Goal: Task Accomplishment & Management: Manage account settings

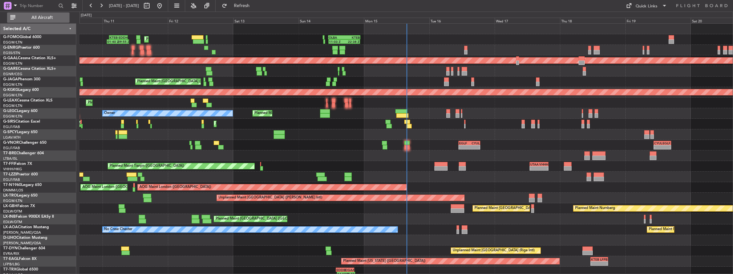
click at [37, 16] on span "All Aircraft" at bounding box center [42, 17] width 51 height 4
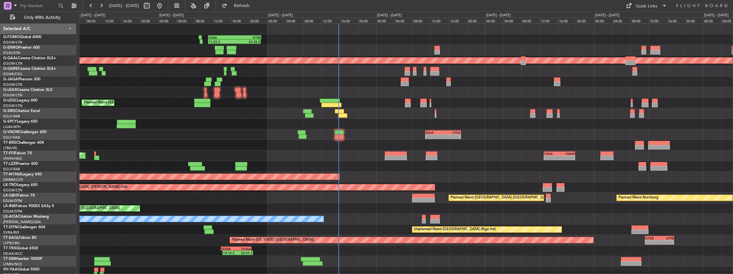
click at [383, 138] on div "- - EGLF 10:50 Z CYUL 18:45 Z - - CYUL 10:30 Z EGLF 16:55 Z" at bounding box center [406, 134] width 654 height 11
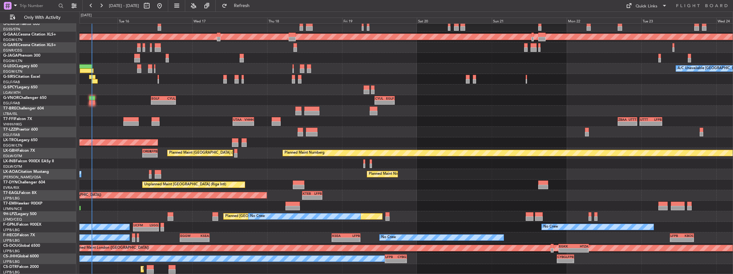
scroll to position [24, 0]
click at [178, 66] on div "- - KRFD 00:45 Z EGGW 08:00 Z 11:03 Z 22:38 Z OLBA 11:00 Z KTEB 22:45 Z Planned…" at bounding box center [406, 137] width 654 height 275
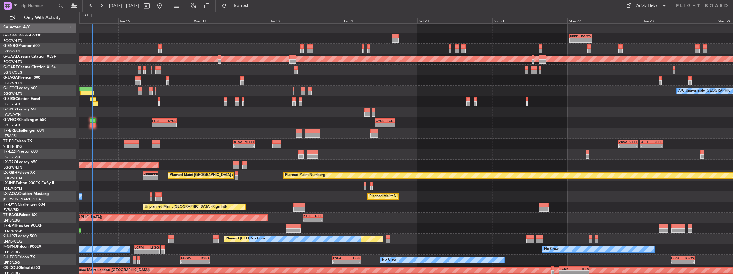
scroll to position [0, 0]
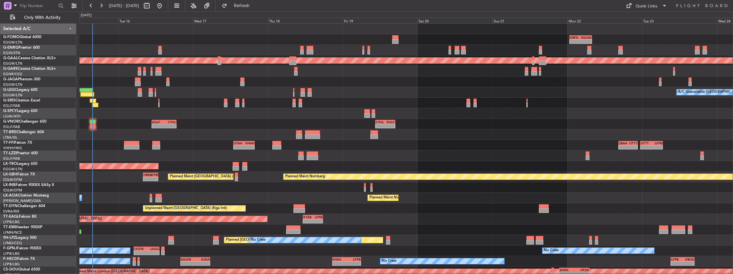
click at [184, 116] on div at bounding box center [406, 113] width 654 height 11
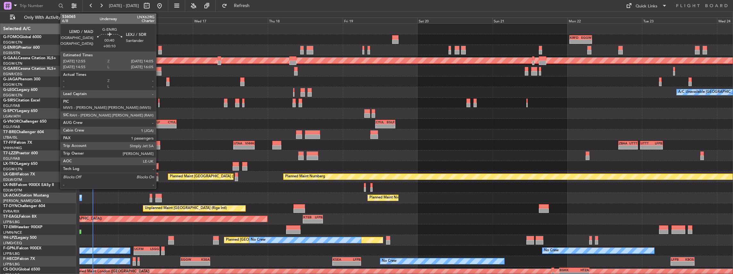
click at [159, 49] on div at bounding box center [160, 48] width 4 height 4
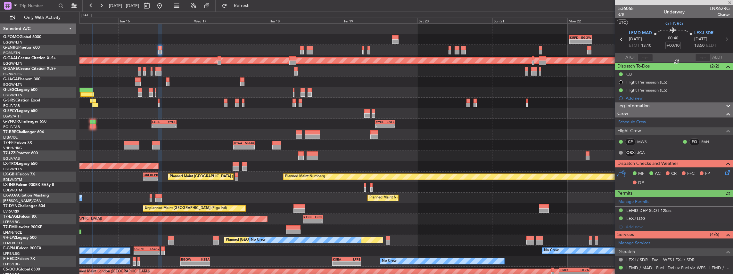
scroll to position [21, 0]
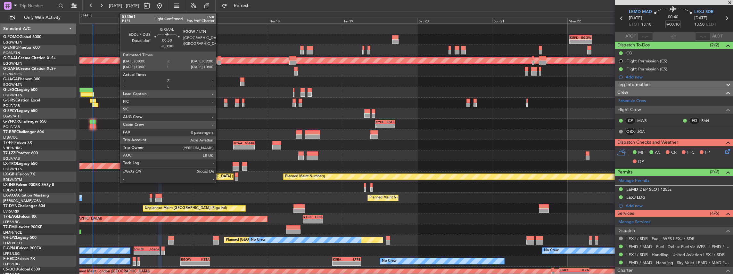
click at [219, 61] on div at bounding box center [219, 63] width 3 height 4
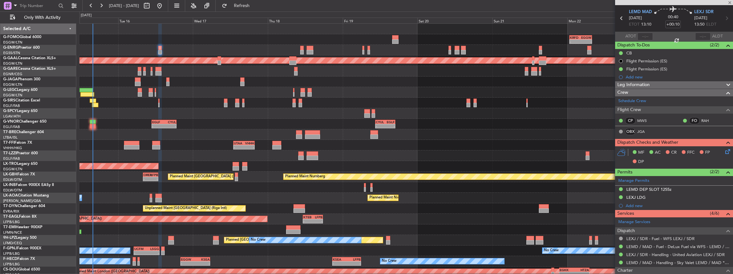
type input "0"
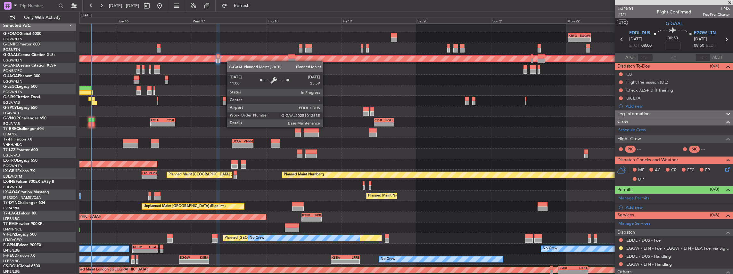
scroll to position [2, 0]
click at [230, 62] on div "Planned Maint Dusseldorf" at bounding box center [183, 58] width 1515 height 6
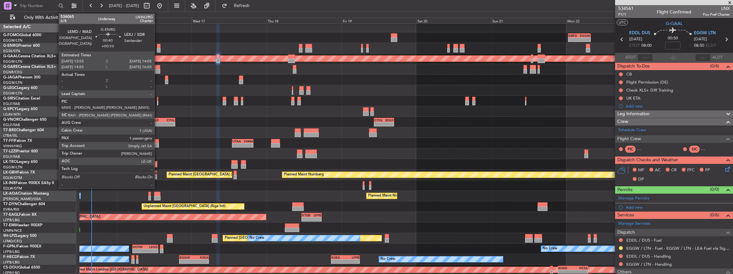
click at [158, 47] on div at bounding box center [159, 46] width 4 height 4
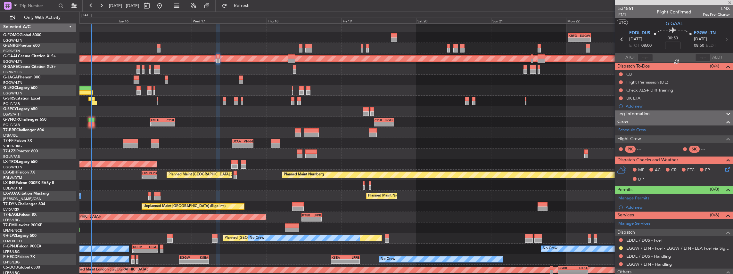
type input "+00:10"
type input "1"
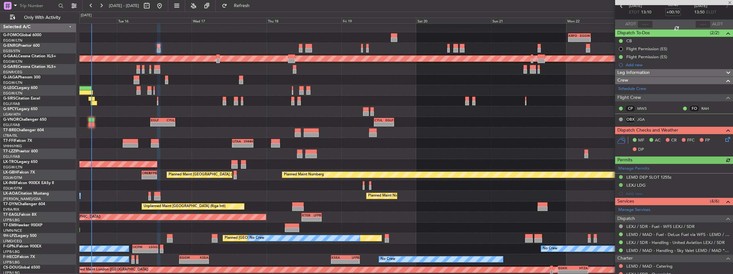
scroll to position [64, 0]
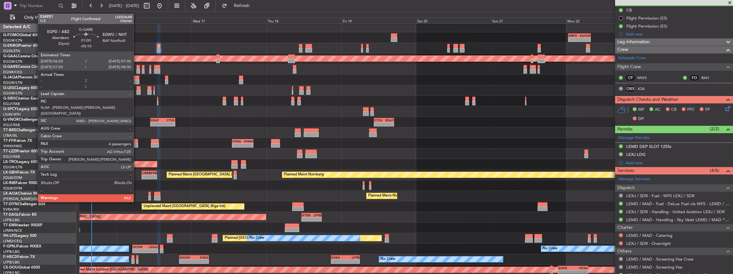
click at [137, 69] on div at bounding box center [139, 67] width 4 height 4
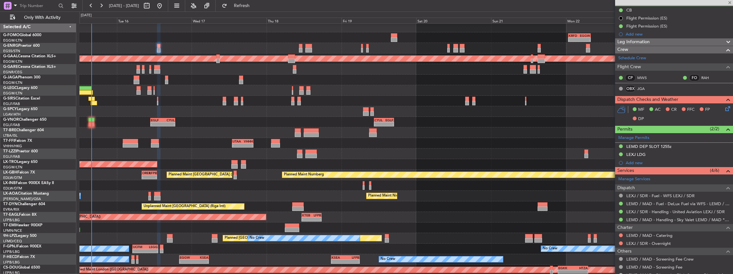
type input "-00:10"
type input "4"
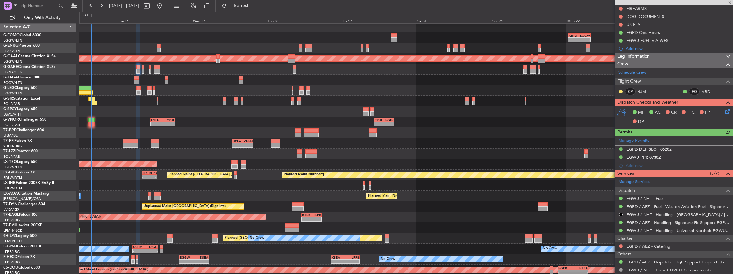
scroll to position [85, 0]
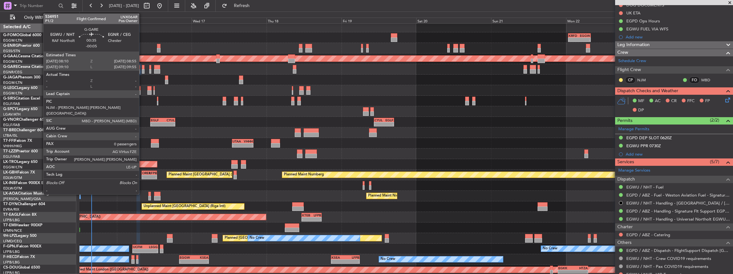
click at [142, 70] on div at bounding box center [143, 71] width 3 height 4
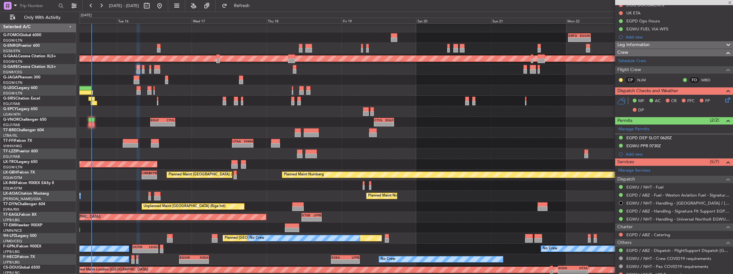
type input "-00:05"
type input "0"
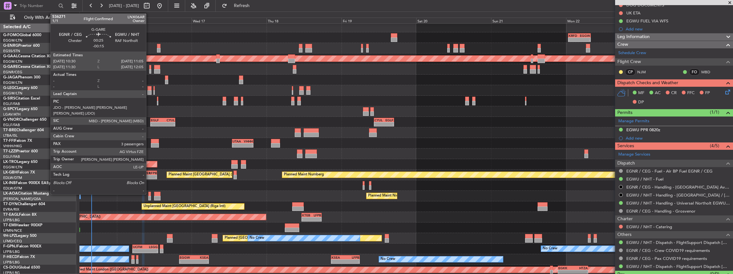
click at [149, 68] on div at bounding box center [150, 67] width 2 height 4
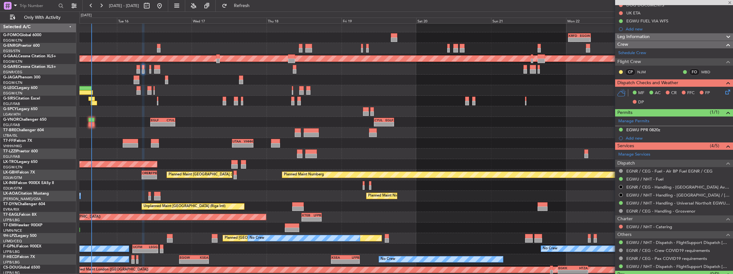
type input "-00:15"
type input "3"
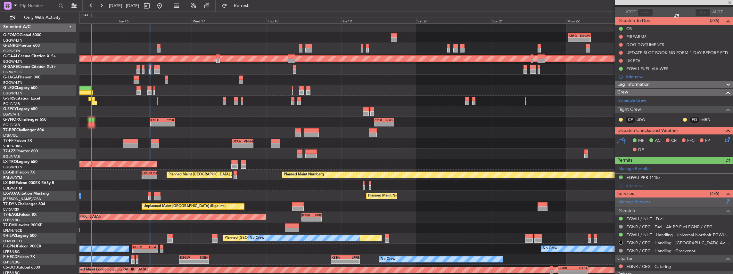
scroll to position [64, 0]
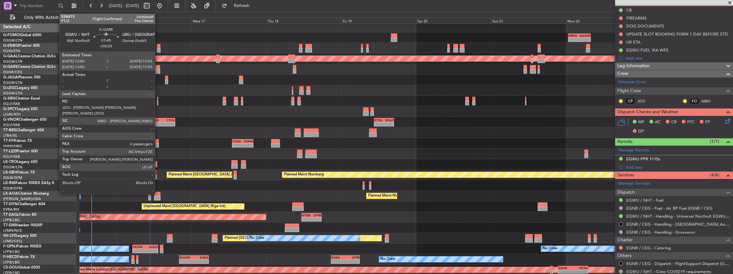
click at [158, 70] on div at bounding box center [157, 71] width 6 height 4
type input "+00:05"
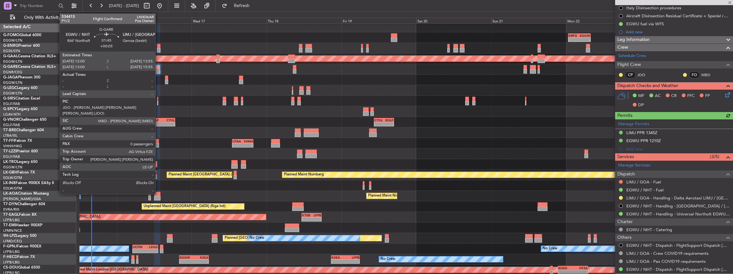
scroll to position [107, 0]
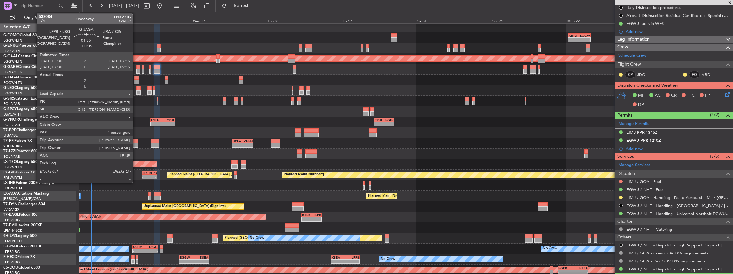
click at [136, 80] on div at bounding box center [137, 82] width 6 height 4
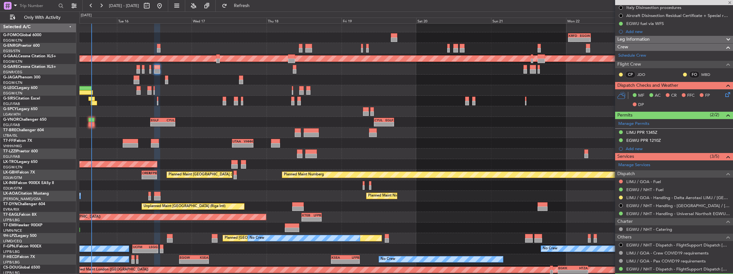
type input "1"
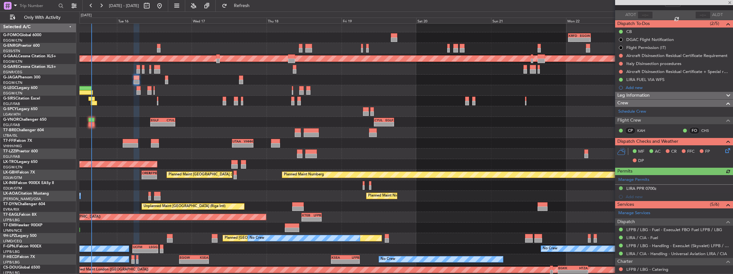
scroll to position [85, 0]
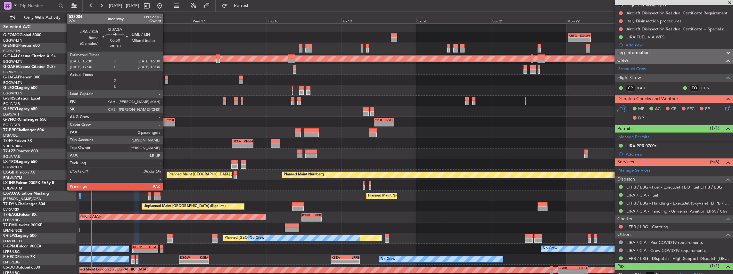
click at [166, 79] on div at bounding box center [166, 78] width 3 height 4
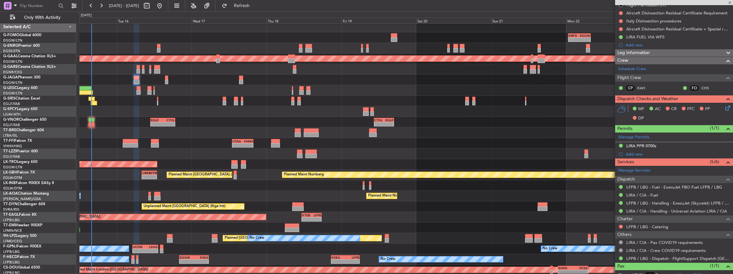
type input "-00:10"
type input "2"
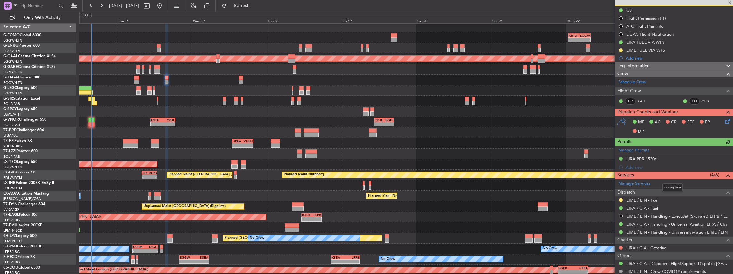
scroll to position [0, 0]
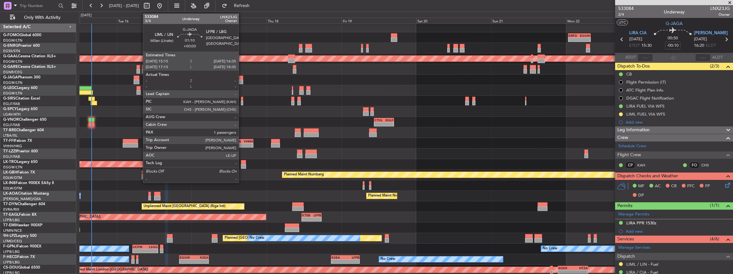
click at [242, 79] on div at bounding box center [241, 78] width 4 height 4
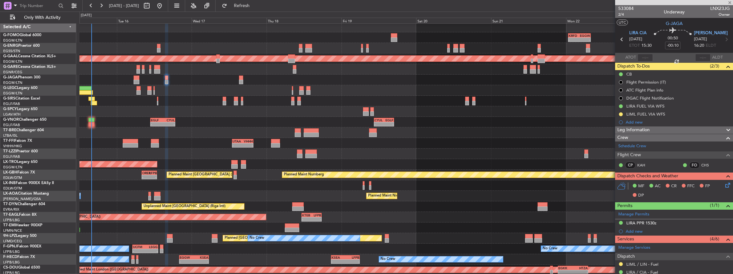
type input "1"
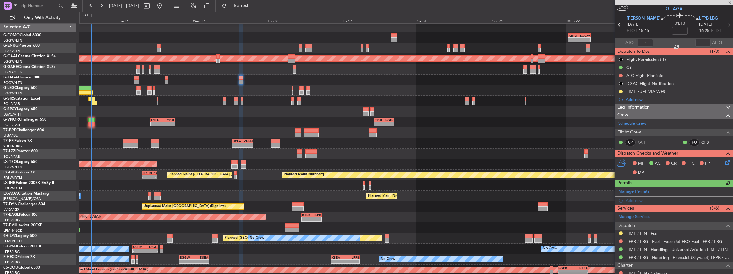
scroll to position [21, 0]
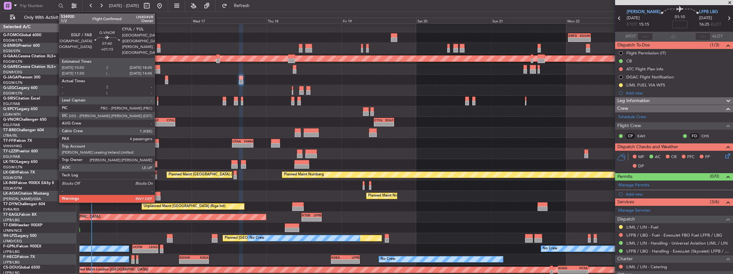
click at [158, 122] on div "10:50 Z" at bounding box center [157, 124] width 12 height 4
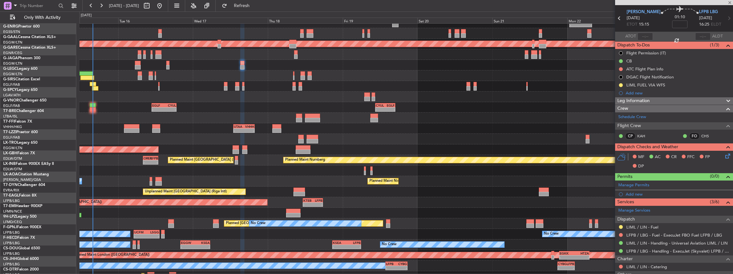
type input "+01:15"
type input "4"
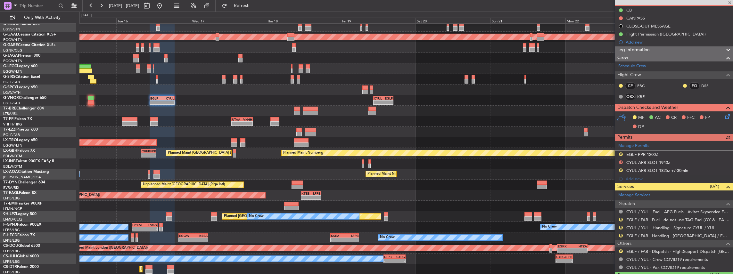
scroll to position [0, 0]
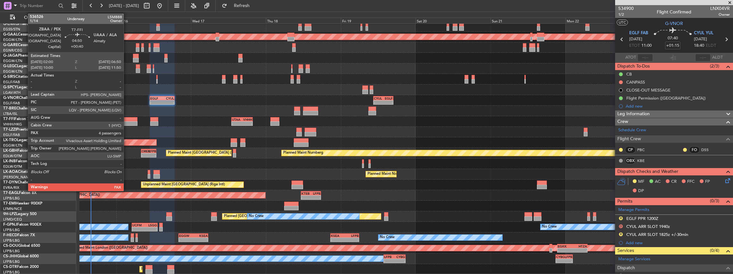
click at [127, 121] on div at bounding box center [129, 123] width 15 height 4
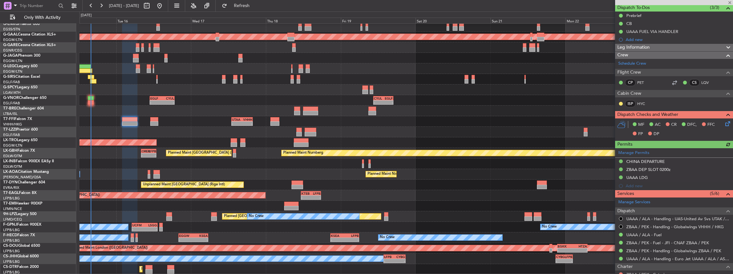
scroll to position [64, 0]
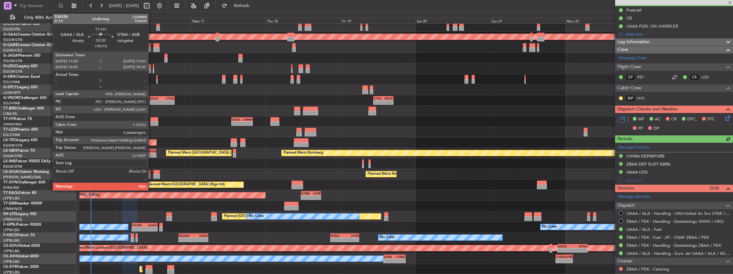
click at [153, 119] on div at bounding box center [154, 119] width 8 height 4
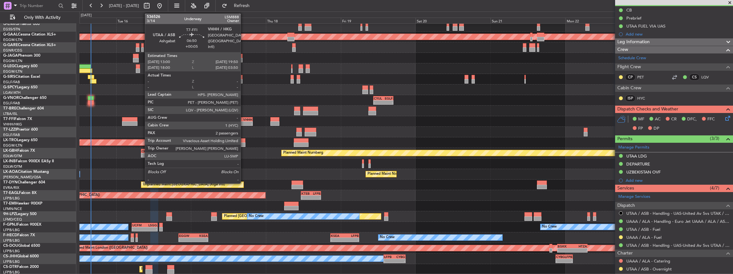
click at [244, 120] on div "VHHH" at bounding box center [247, 120] width 10 height 4
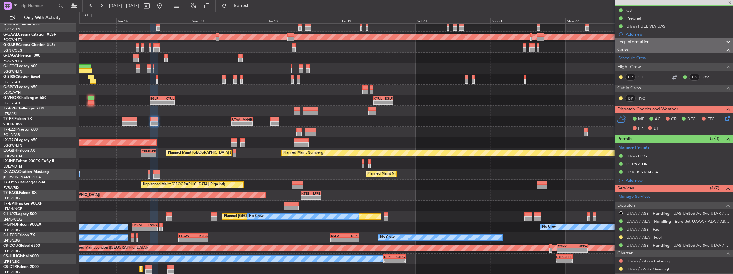
type input "+00:05"
type input "2"
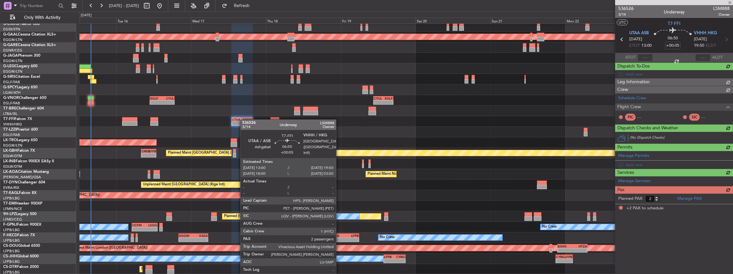
scroll to position [0, 0]
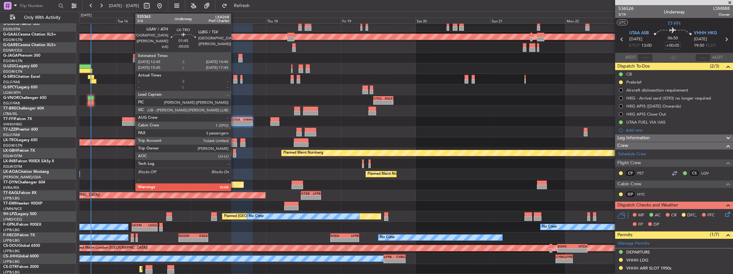
click at [234, 143] on div at bounding box center [234, 145] width 6 height 4
type input "-00:05"
type input "3"
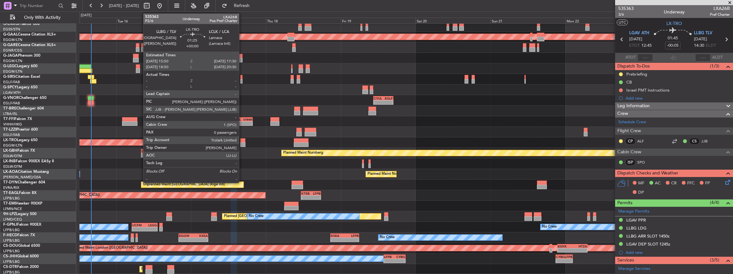
click at [242, 143] on div at bounding box center [242, 145] width 5 height 4
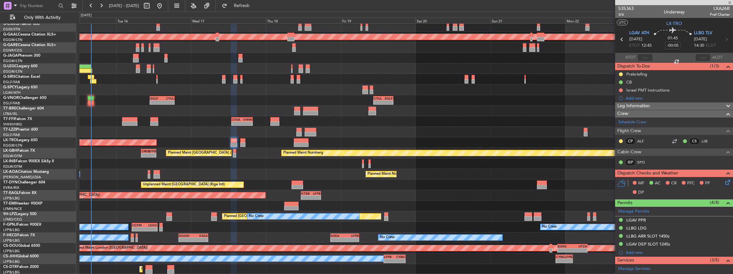
type input "0"
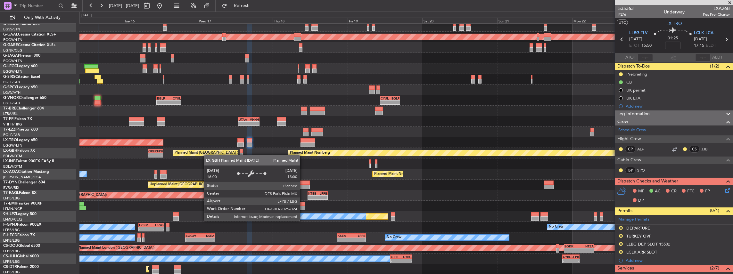
scroll to position [24, 0]
click at [208, 153] on div "- - KRFD 00:45 Z EGGW 08:00 Z 11:03 Z 22:38 Z OLBA 11:00 Z KTEB 22:45 Z Planned…" at bounding box center [406, 137] width 654 height 275
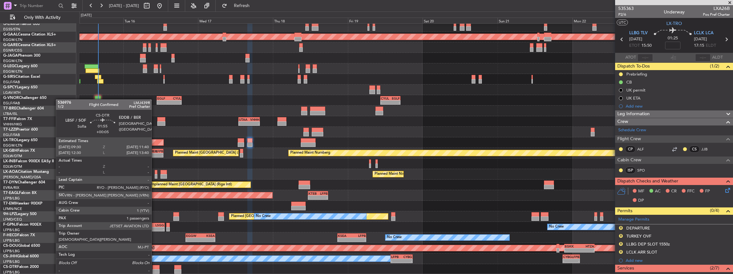
click at [155, 268] on div at bounding box center [156, 267] width 7 height 4
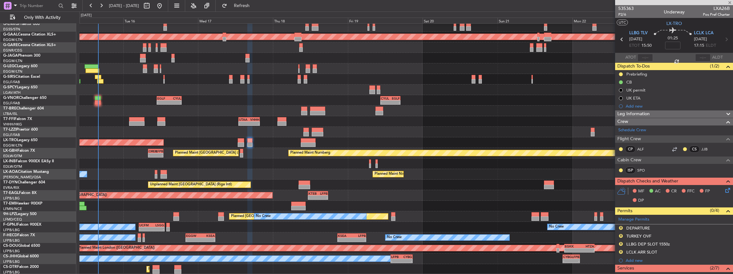
type input "+00:05"
type input "1"
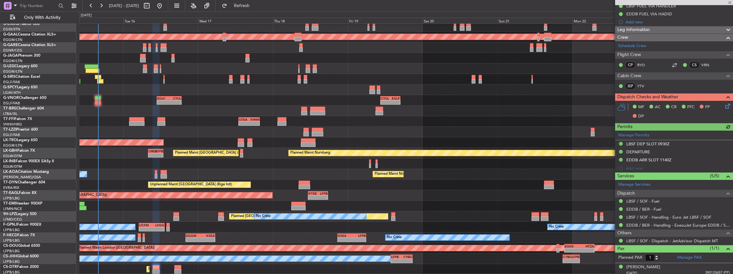
scroll to position [85, 0]
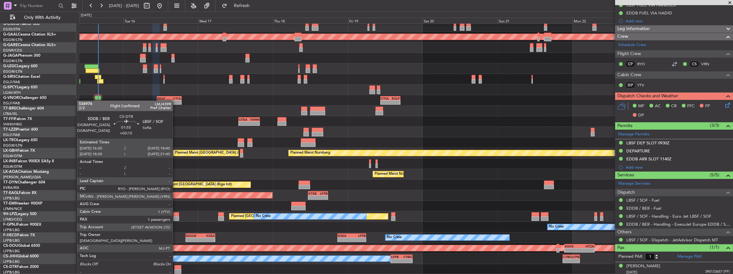
click at [176, 270] on div at bounding box center [177, 272] width 7 height 4
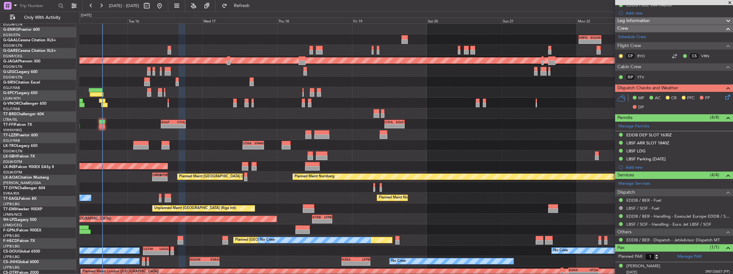
scroll to position [0, 0]
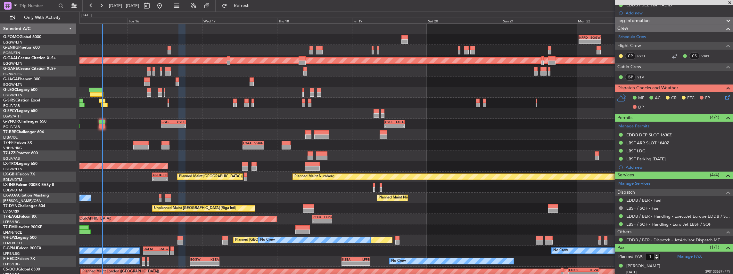
click at [235, 76] on div at bounding box center [406, 71] width 654 height 11
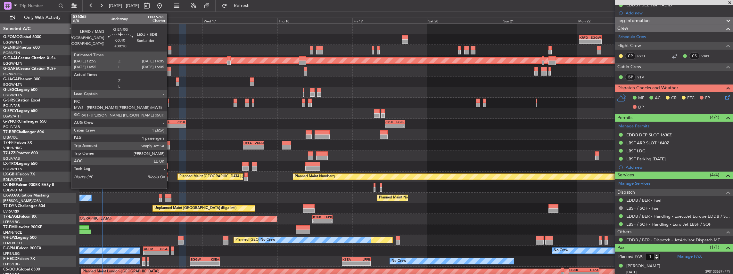
click at [170, 48] on div at bounding box center [170, 48] width 4 height 4
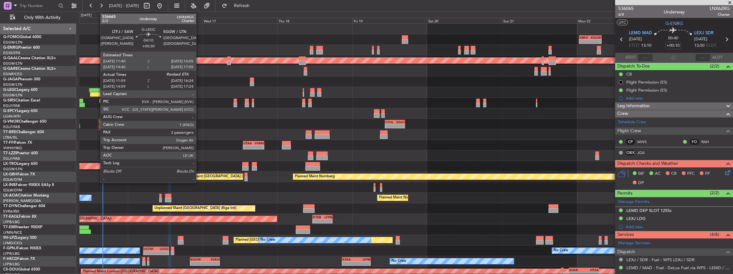
click at [97, 92] on div at bounding box center [96, 90] width 14 height 4
type input "+00:30"
type input "11:59"
type input "2"
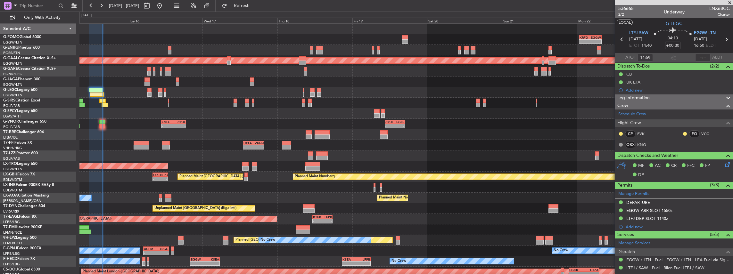
type input "11:59"
click at [721, 9] on span "LNX68GC" at bounding box center [720, 8] width 21 height 7
copy span "LNX68GC"
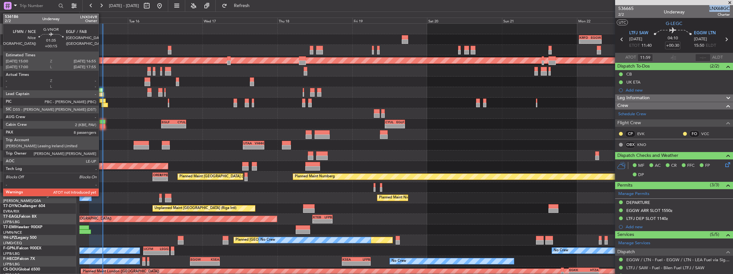
click at [102, 123] on div at bounding box center [102, 122] width 6 height 4
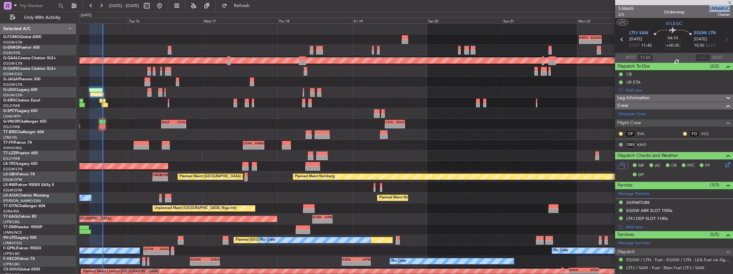
type input "+00:15"
type input "8"
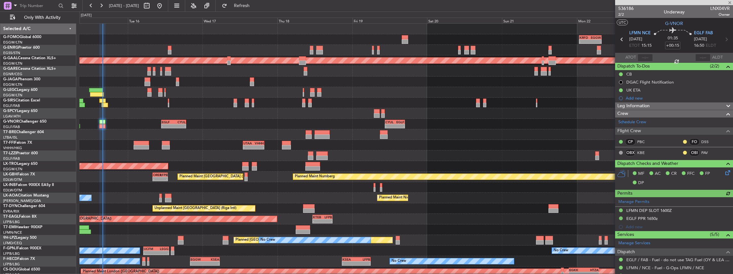
click at [722, 10] on span "LNX04VR" at bounding box center [721, 8] width 20 height 7
copy span "LNX04VR"
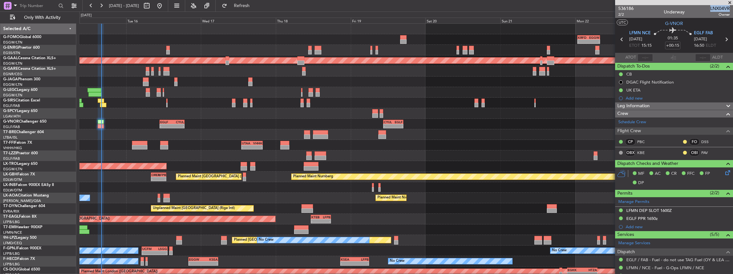
click at [455, 222] on div "- - KRFD 00:45 Z EGGW 08:00 Z 11:03 Z 22:38 Z OLBA 11:00 Z KTEB 22:45 Z Planned…" at bounding box center [406, 161] width 654 height 275
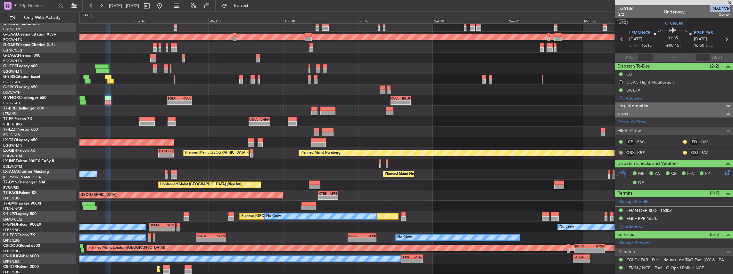
scroll to position [24, 0]
click at [153, 175] on div "- - KRFD 00:45 Z EGGW 08:00 Z 11:03 Z 22:38 Z OLBA 11:00 Z KTEB 22:45 Z Planned…" at bounding box center [406, 137] width 654 height 275
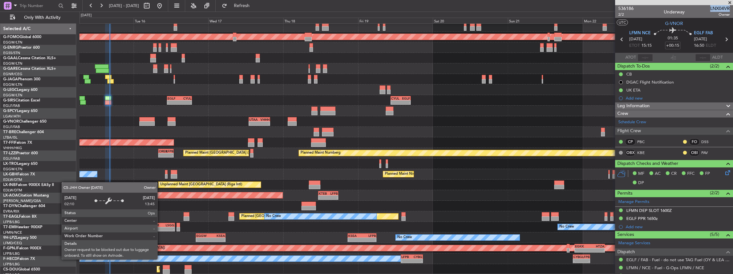
scroll to position [24, 0]
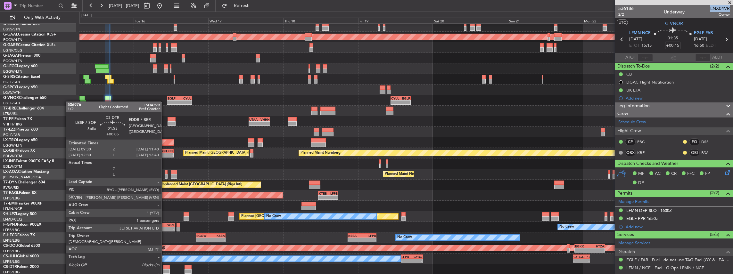
click at [165, 271] on div at bounding box center [166, 272] width 7 height 4
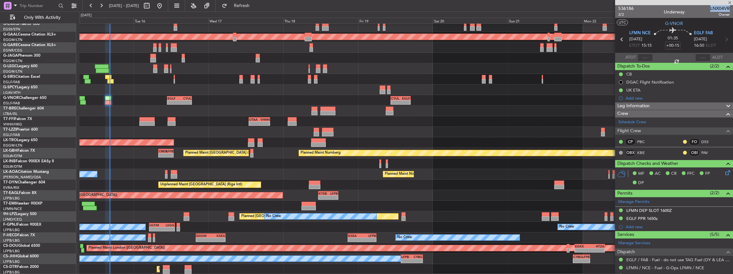
type input "+00:05"
type input "1"
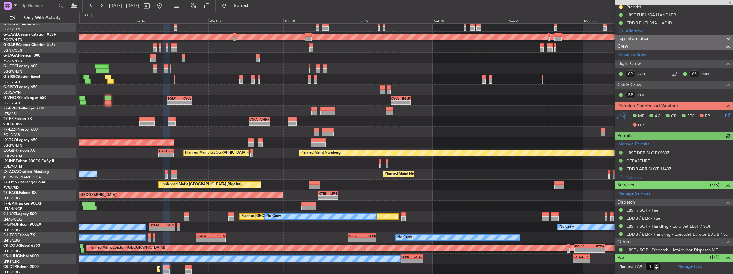
scroll to position [86, 0]
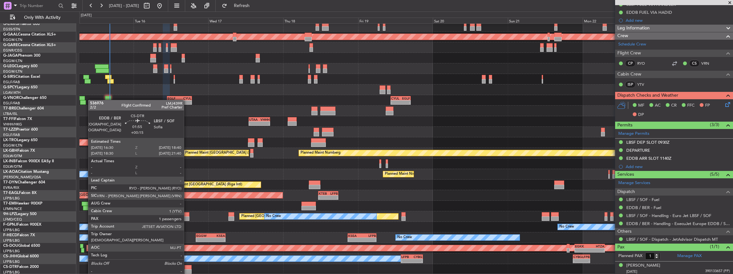
click at [187, 269] on div at bounding box center [188, 267] width 7 height 4
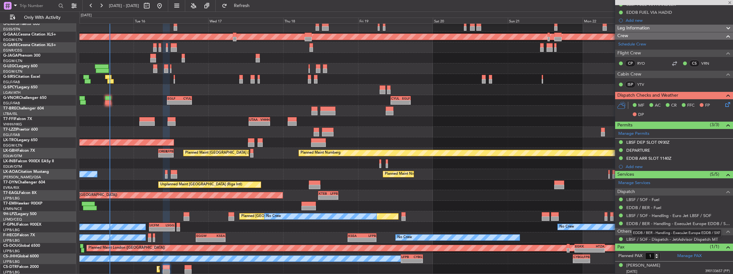
type input "+00:15"
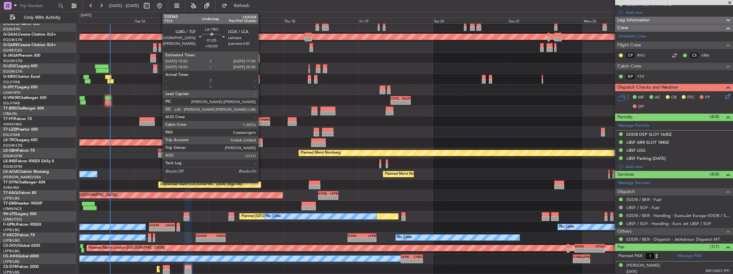
click at [262, 143] on div at bounding box center [260, 145] width 5 height 4
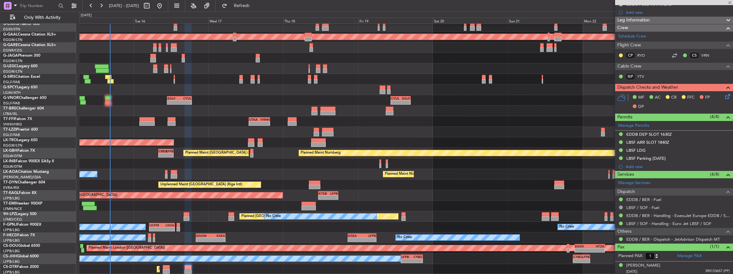
type input "0"
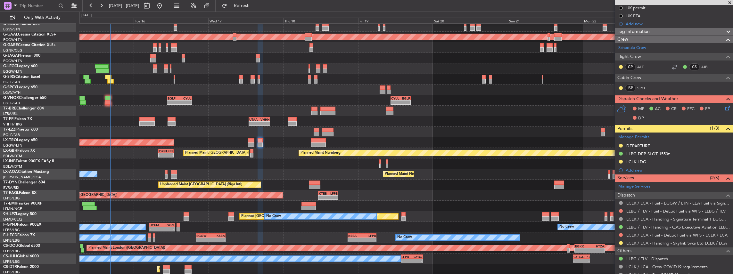
scroll to position [85, 0]
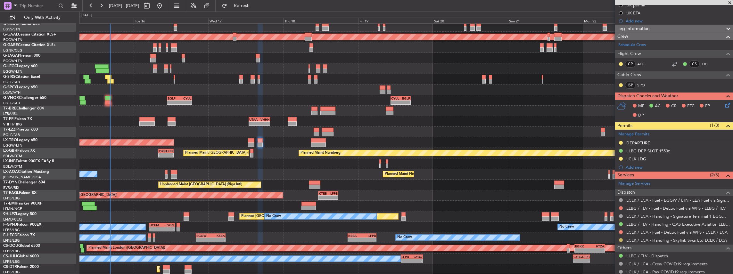
click at [622, 238] on button at bounding box center [621, 240] width 4 height 4
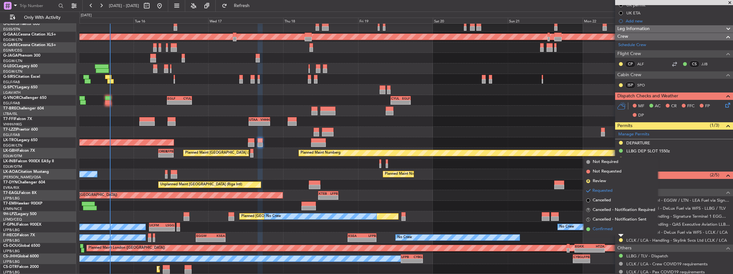
click at [619, 231] on li "Confirmed" at bounding box center [621, 230] width 74 height 10
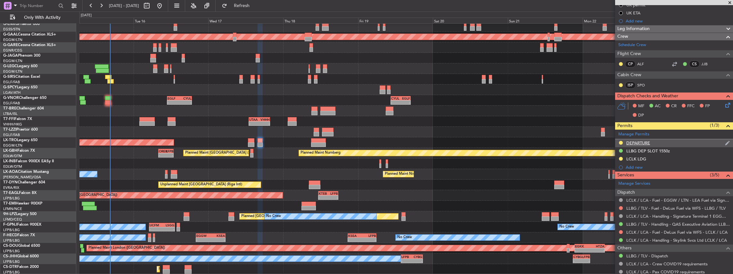
scroll to position [0, 0]
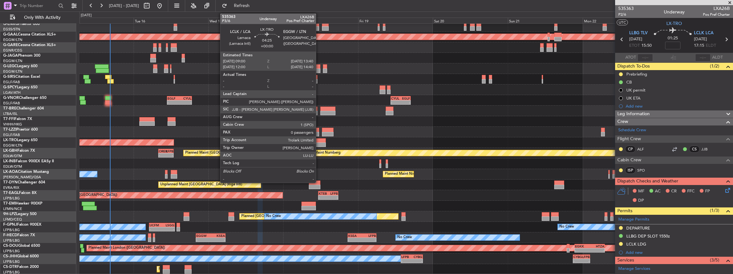
click at [319, 142] on div at bounding box center [318, 140] width 15 height 4
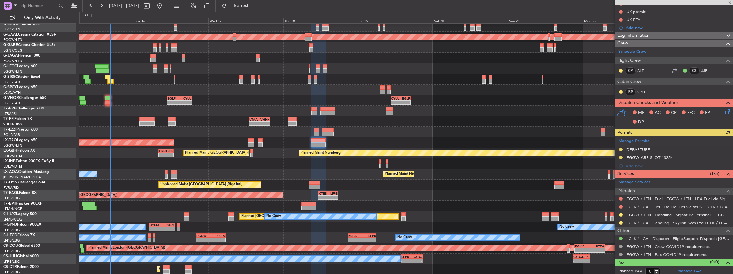
scroll to position [79, 0]
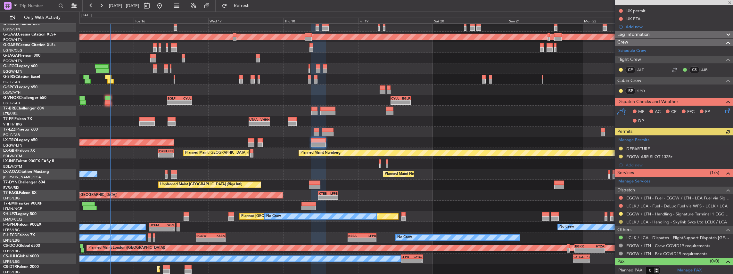
click at [621, 221] on button at bounding box center [621, 222] width 4 height 4
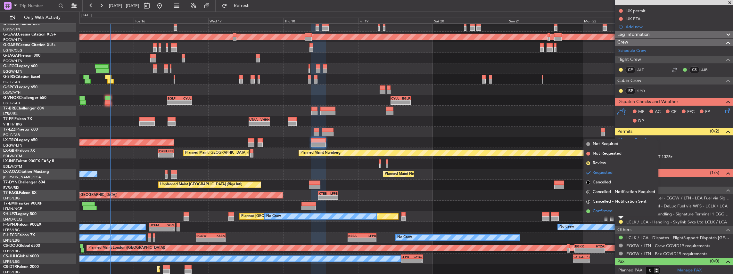
click at [605, 213] on span "Confirmed" at bounding box center [603, 211] width 20 height 6
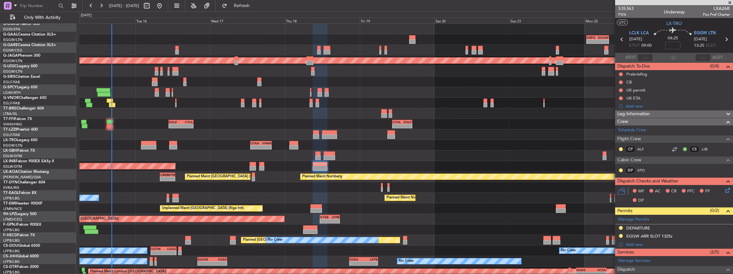
scroll to position [0, 0]
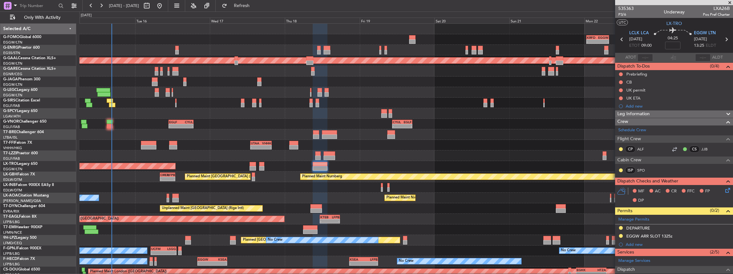
click at [242, 115] on div "- - KRFD 00:45 Z EGGW 08:00 Z 11:03 Z 22:38 Z OLBA 11:00 Z KTEB 22:45 Z Planned…" at bounding box center [406, 161] width 654 height 275
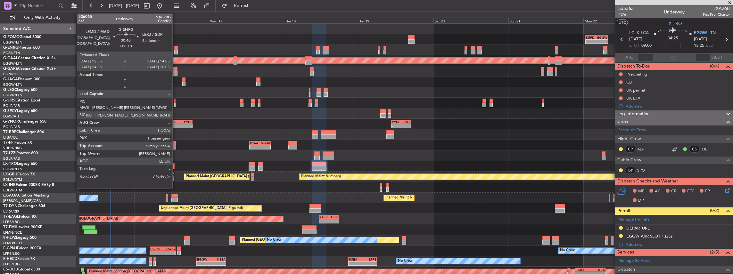
click at [176, 49] on div at bounding box center [176, 48] width 4 height 4
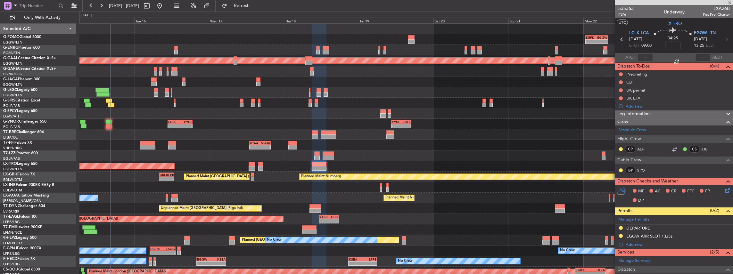
type input "+00:10"
type input "1"
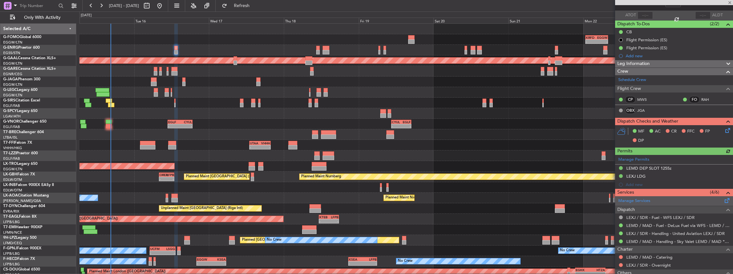
scroll to position [43, 0]
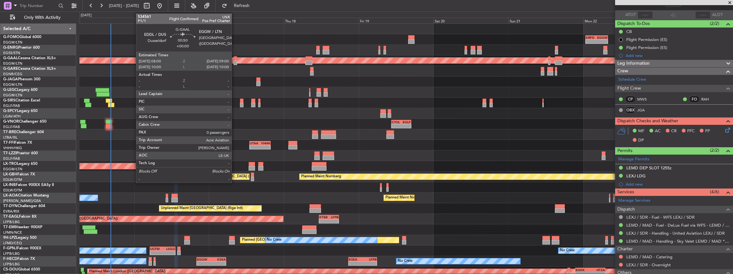
click at [235, 62] on div at bounding box center [235, 63] width 3 height 4
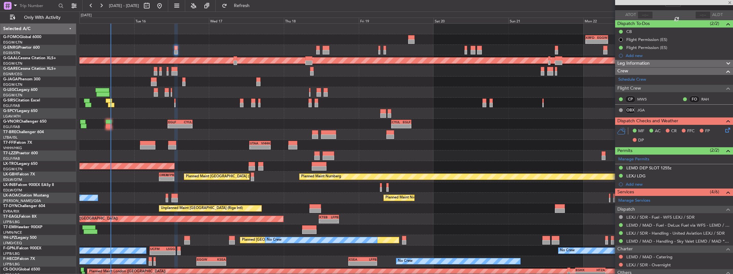
type input "0"
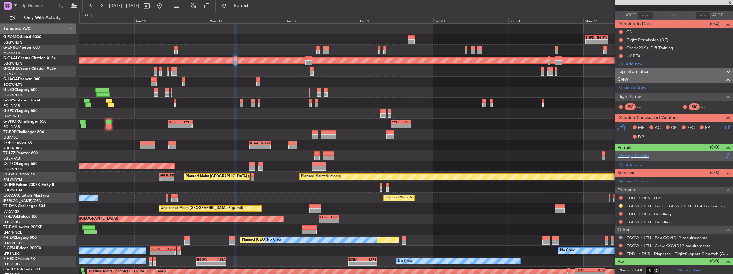
scroll to position [0, 0]
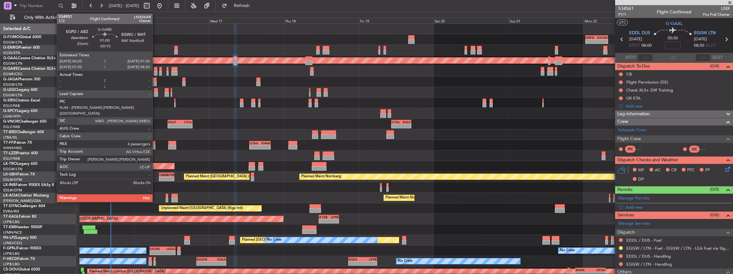
click at [156, 72] on div at bounding box center [156, 73] width 4 height 4
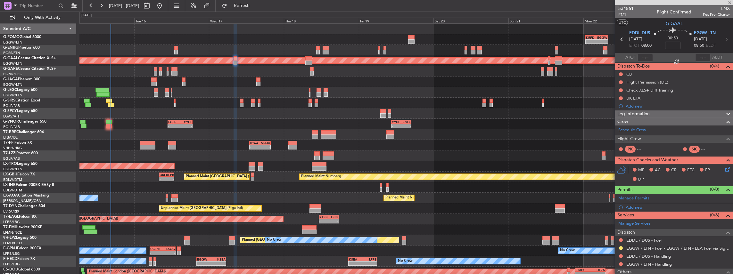
type input "-00:10"
type input "4"
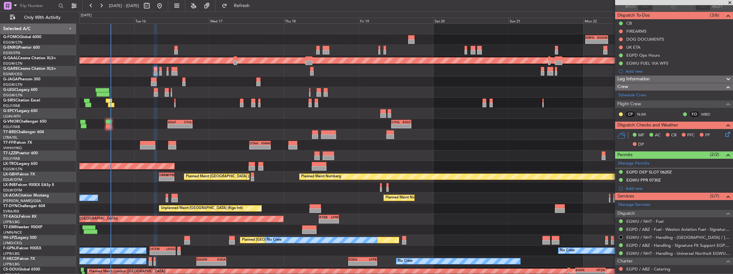
scroll to position [78, 0]
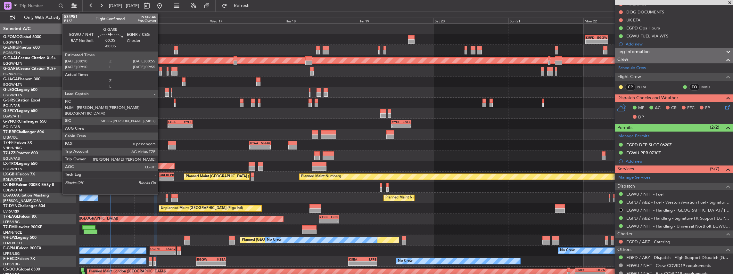
click at [161, 73] on div at bounding box center [160, 73] width 3 height 4
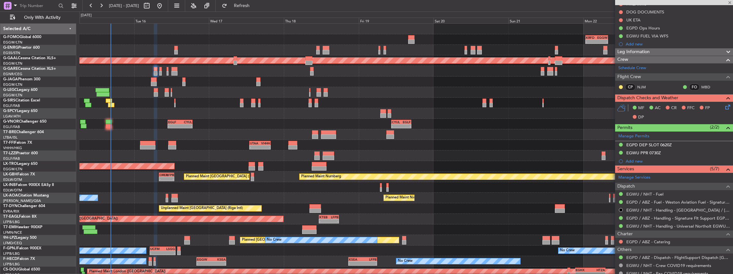
type input "-00:05"
type input "0"
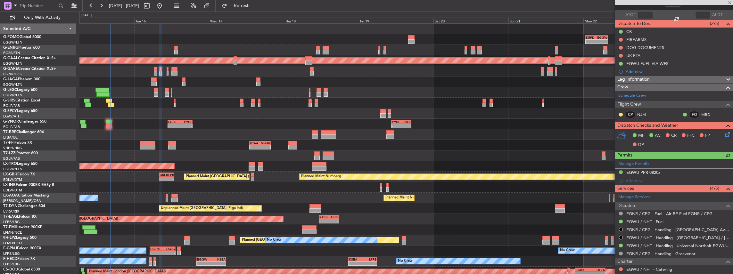
scroll to position [64, 0]
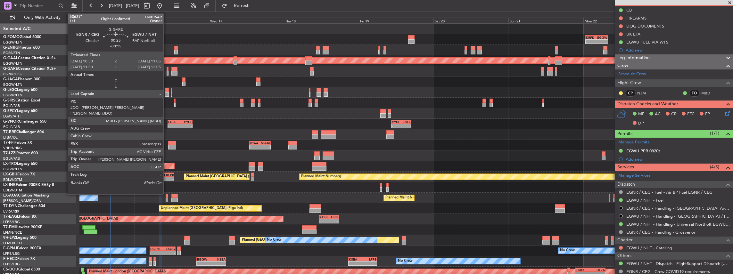
click at [167, 74] on div at bounding box center [168, 73] width 2 height 4
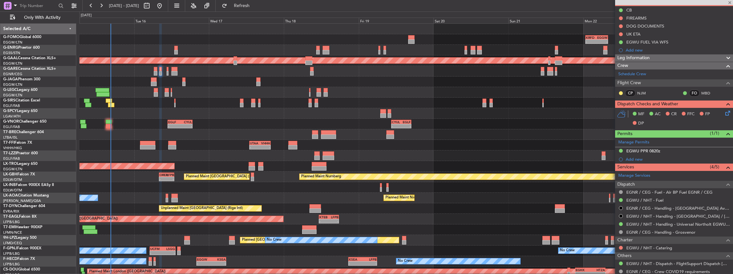
type input "-00:15"
type input "3"
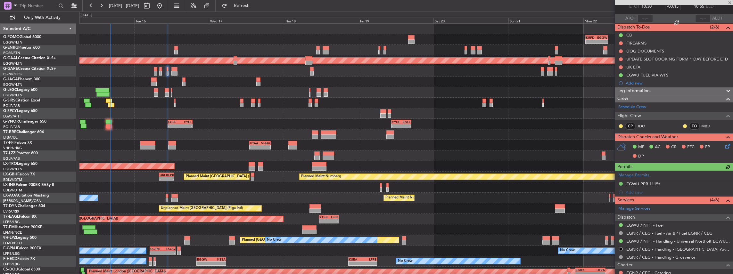
scroll to position [43, 0]
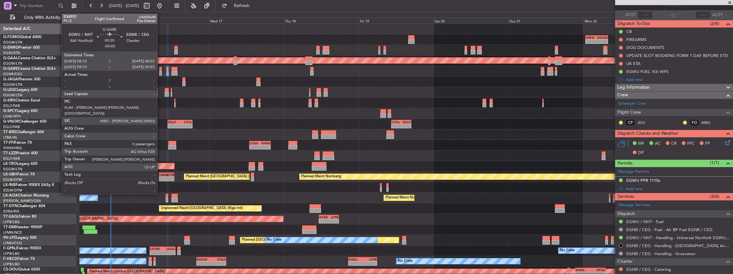
click at [161, 71] on div at bounding box center [160, 73] width 3 height 4
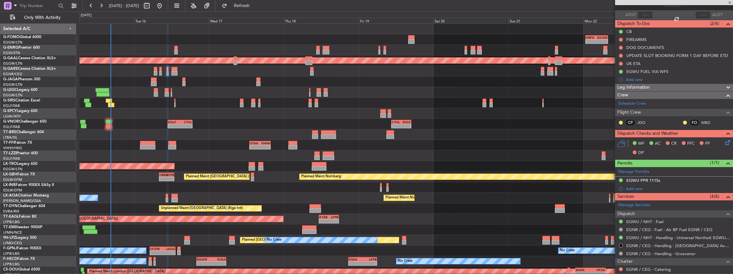
type input "-00:05"
type input "0"
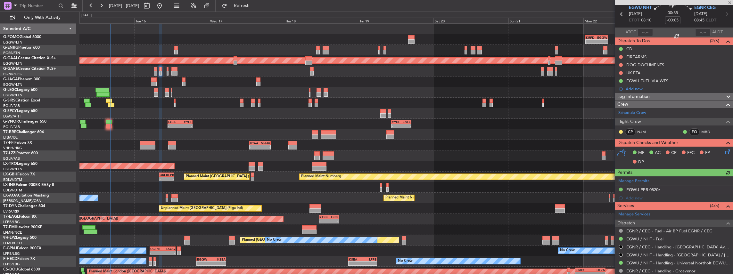
scroll to position [64, 0]
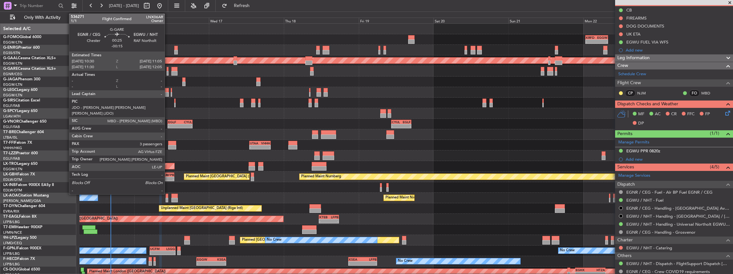
click at [168, 72] on div at bounding box center [168, 73] width 2 height 4
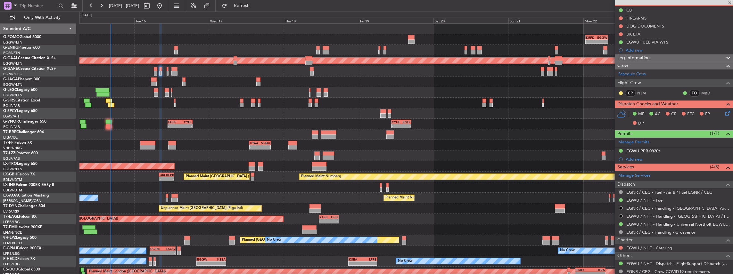
type input "-00:15"
type input "3"
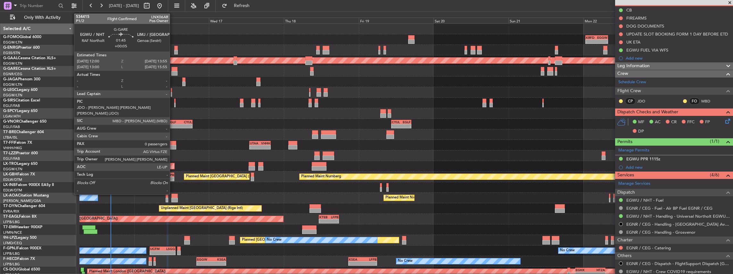
click at [173, 70] on div at bounding box center [174, 69] width 6 height 4
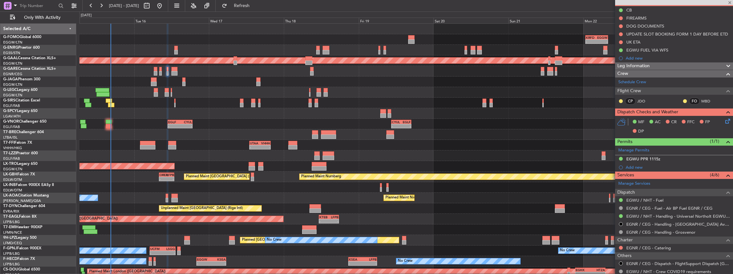
type input "+00:05"
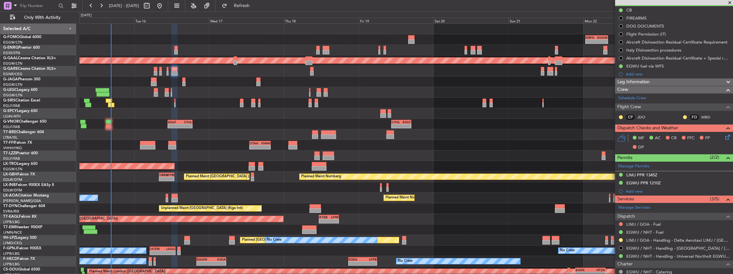
click at [619, 223] on div at bounding box center [621, 224] width 5 height 5
click at [621, 222] on button at bounding box center [621, 224] width 4 height 4
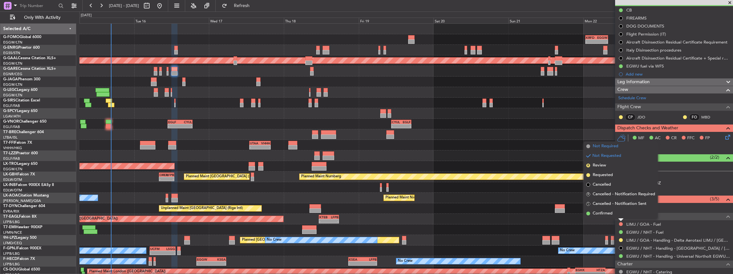
click at [605, 149] on span "Not Required" at bounding box center [606, 146] width 26 height 6
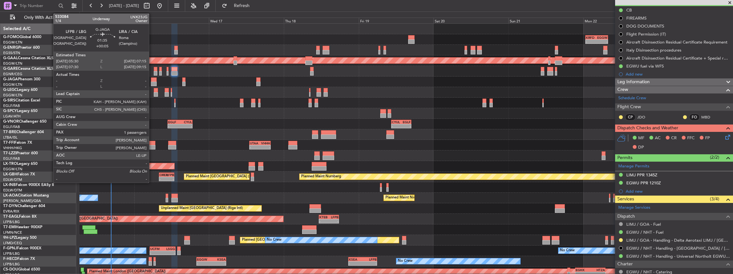
click at [152, 79] on div at bounding box center [154, 80] width 6 height 4
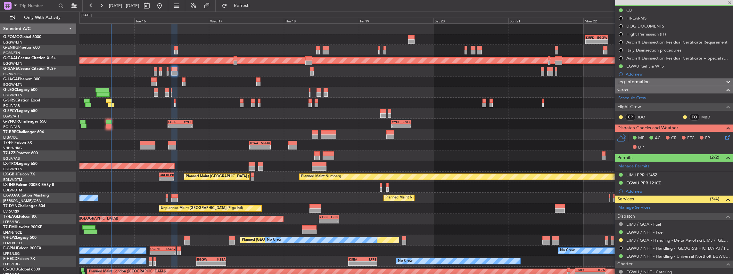
type input "1"
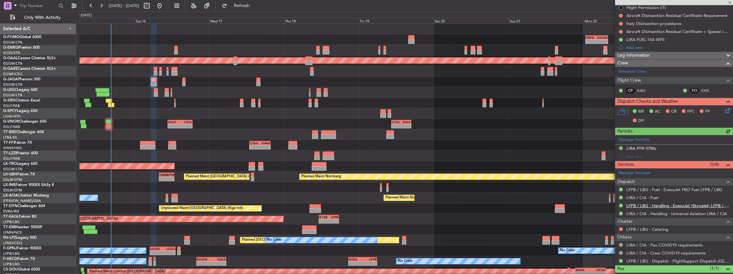
scroll to position [85, 0]
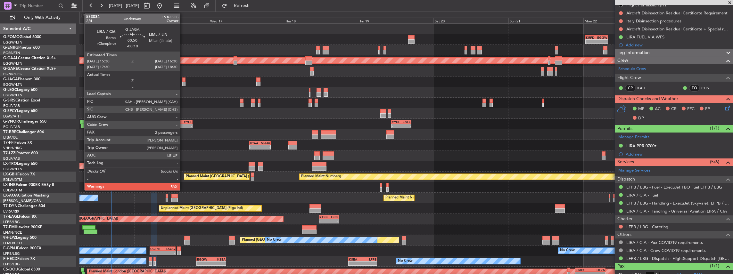
click at [183, 80] on div at bounding box center [183, 80] width 3 height 4
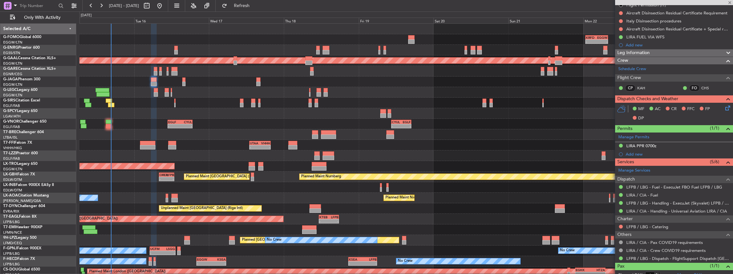
type input "-00:10"
type input "2"
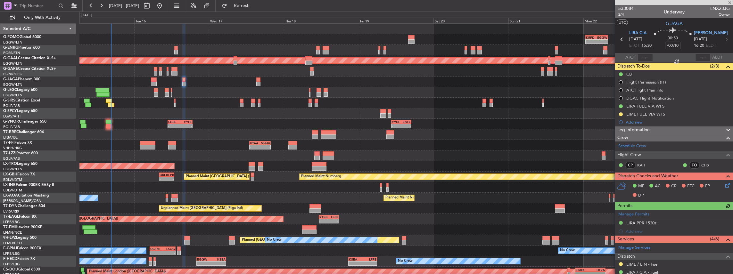
scroll to position [64, 0]
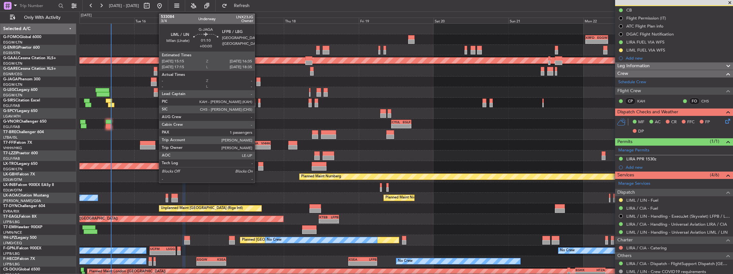
click at [258, 82] on div at bounding box center [258, 84] width 4 height 4
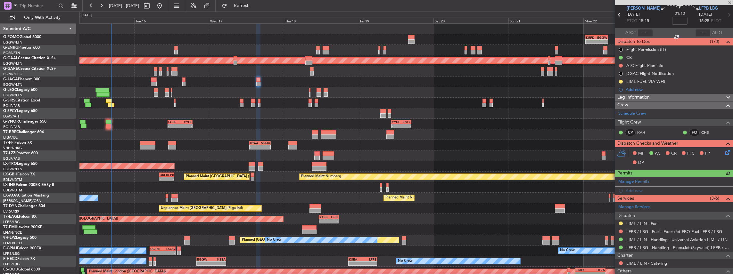
scroll to position [43, 0]
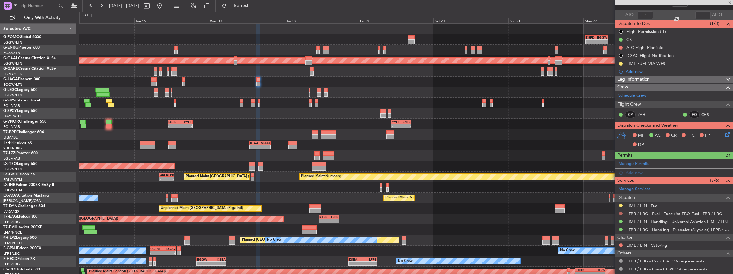
click at [619, 213] on button at bounding box center [621, 214] width 4 height 4
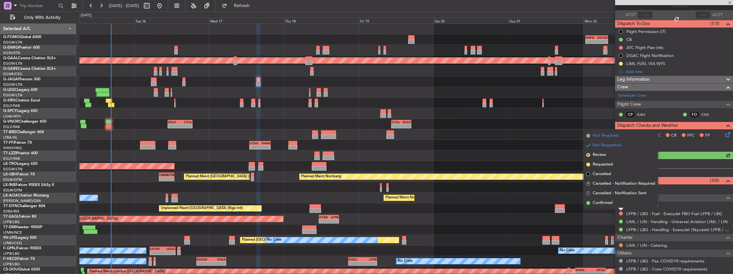
click at [617, 137] on span "Not Required" at bounding box center [606, 136] width 26 height 6
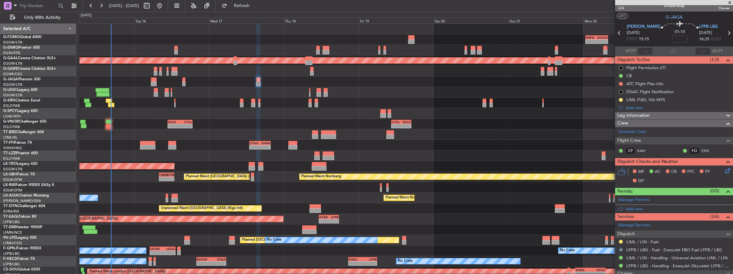
scroll to position [0, 0]
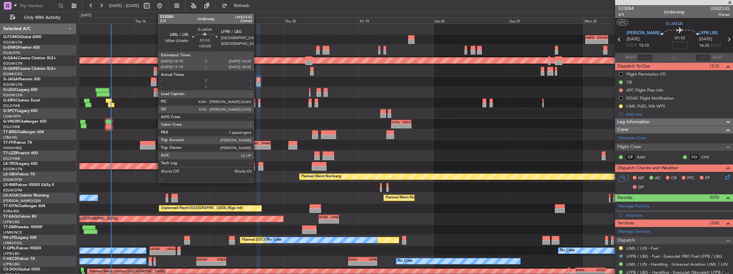
click at [257, 80] on div at bounding box center [258, 80] width 4 height 4
click at [256, 80] on div at bounding box center [258, 80] width 4 height 4
click at [258, 82] on div at bounding box center [258, 84] width 4 height 4
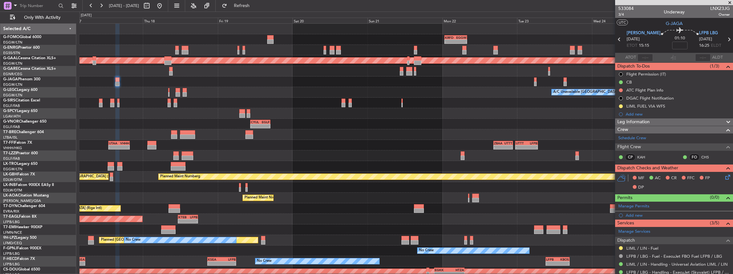
click at [430, 183] on div "- - KRFD 00:45 Z EGGW 08:00 Z Planned Maint Dusseldorf A/C Unavailable London (…" at bounding box center [406, 161] width 654 height 275
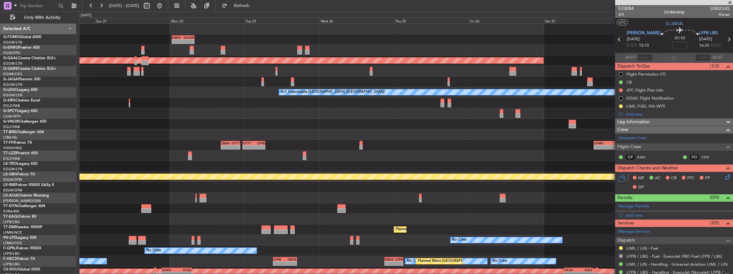
click at [305, 187] on div "- - KRFD 00:45 Z EGGW 08:00 Z - - EGGW 09:00 Z KTEB 16:20 Z Planned Maint Dusse…" at bounding box center [406, 161] width 654 height 275
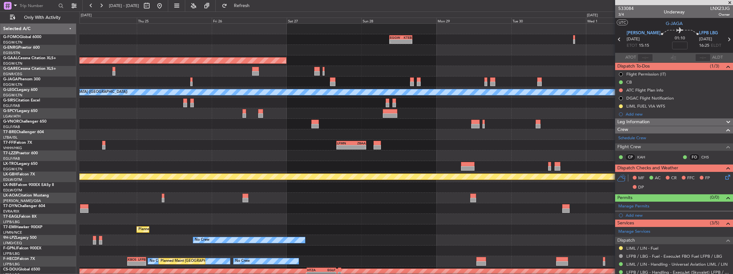
click at [251, 182] on div "- - EGGW 09:00 Z KTEB 16:20 Z - - KRFD 00:45 Z EGGW 08:00 Z Planned Maint Dusse…" at bounding box center [406, 161] width 654 height 275
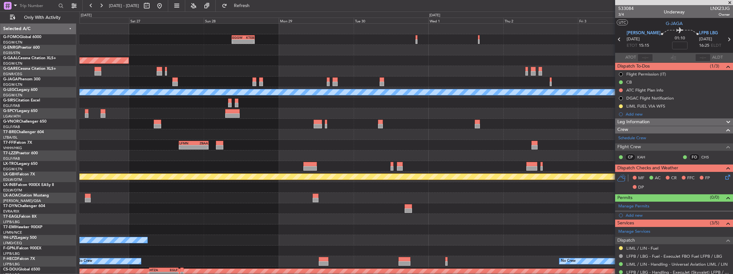
click at [290, 170] on div "- - EGGW 09:00 Z KTEB 16:20 Z Planned Maint Dusseldorf A/C Unavailable London (…" at bounding box center [406, 161] width 654 height 275
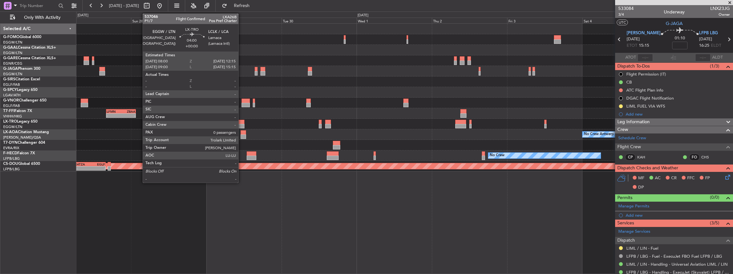
click at [242, 122] on div at bounding box center [237, 122] width 13 height 4
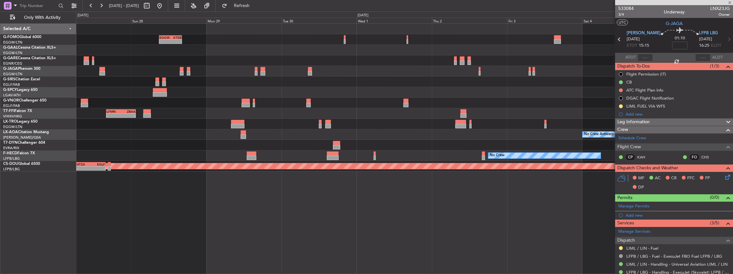
type input "0"
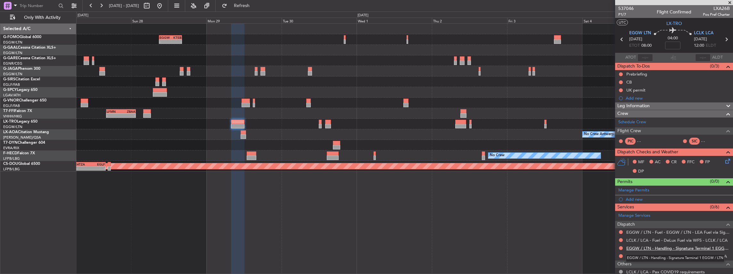
click at [649, 247] on link "EGGW / LTN - Handling - Signature Terminal 1 EGGW / LTN" at bounding box center [679, 248] width 104 height 5
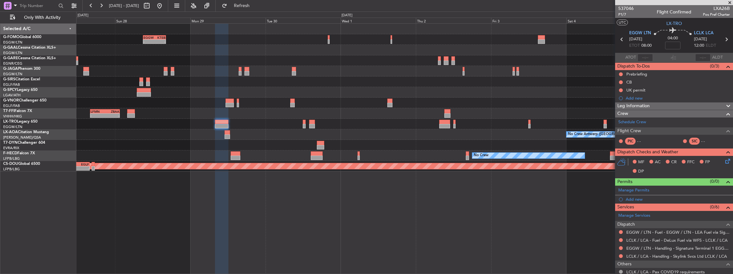
click at [336, 155] on div "No Crew - - HEGN 19:30 Z WSSL 05:25 Z No Crew No Crew Planned Maint Paris (Le B…" at bounding box center [404, 156] width 657 height 11
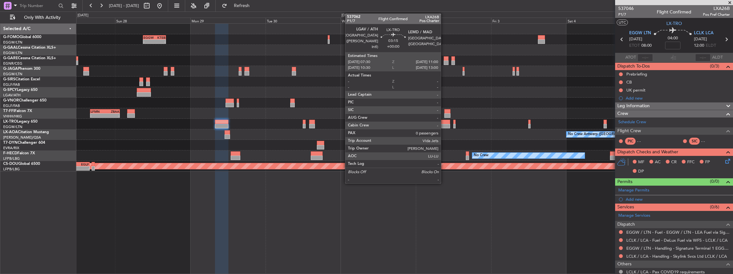
click at [444, 123] on div at bounding box center [444, 122] width 11 height 4
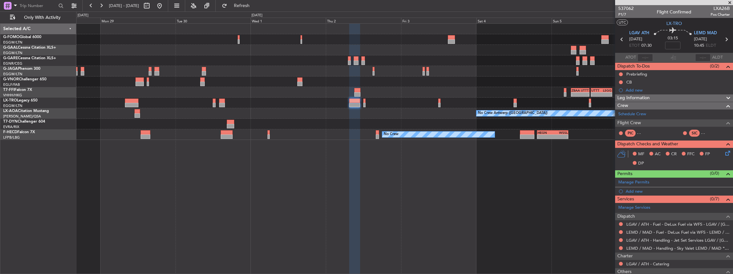
scroll to position [21, 0]
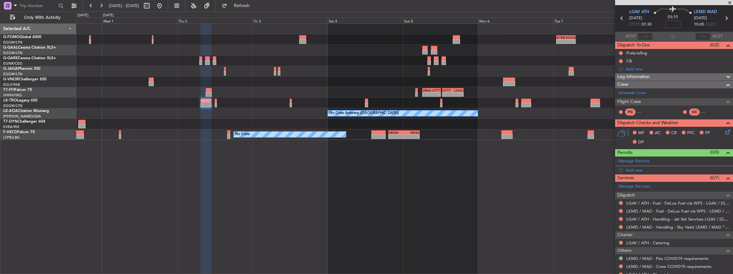
click at [337, 117] on div "No Crew Antwerp (Deurne) No Crew Antwerp (Deurne)" at bounding box center [404, 113] width 657 height 11
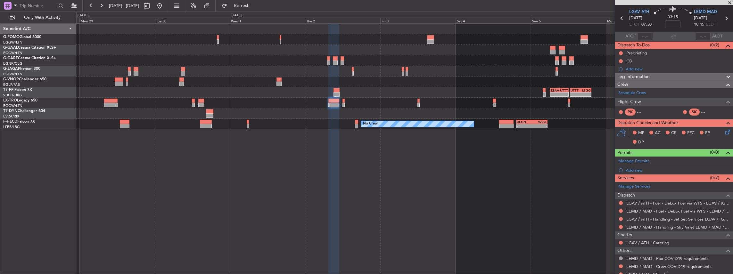
click at [412, 137] on div "- - KTEB 01:00 Z EGGW 07:10 Z EGGW 09:00 Z KTEB 16:20 Z - - Planned Maint Dusse…" at bounding box center [404, 148] width 657 height 251
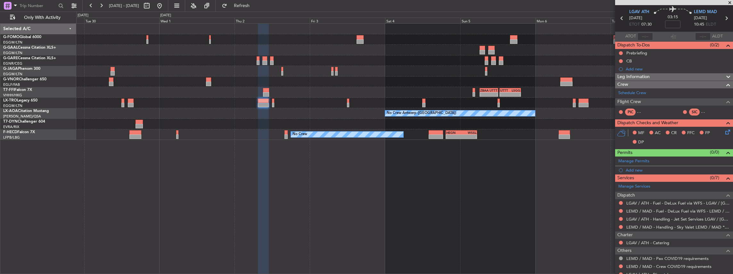
click at [420, 143] on div "- - KTEB 01:00 Z EGGW 07:10 Z EGGW 09:00 Z KTEB 16:20 Z - - - - ZBAA 06:20 Z UT…" at bounding box center [404, 148] width 657 height 251
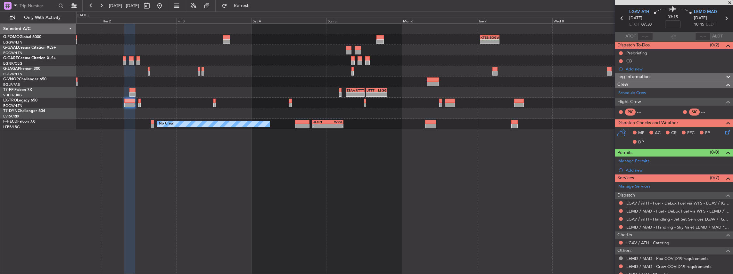
click at [410, 145] on div "- - KTEB 01:00 Z EGGW 07:10 Z - - ZBAA 06:20 Z UTTT 12:10 Z - - UTTT 12:35 Z LS…" at bounding box center [404, 148] width 657 height 251
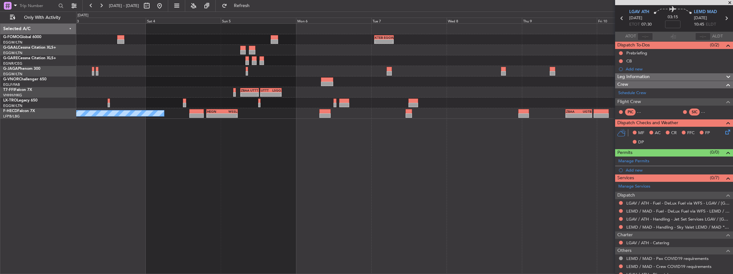
click at [428, 150] on div "- - KTEB 01:00 Z EGGW 07:10 Z - - ZBAA 06:20 Z UTTT 12:10 Z - - UTTT 12:35 Z LS…" at bounding box center [404, 148] width 657 height 251
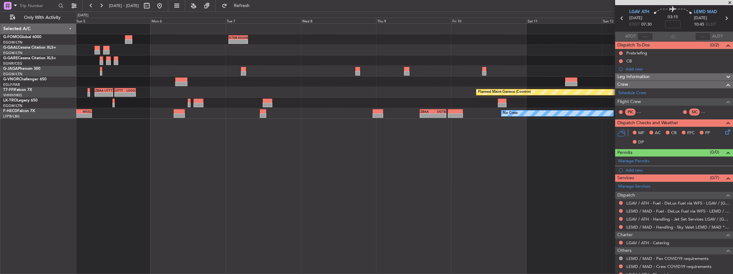
click at [357, 149] on div "- - KTEB 01:00 Z EGGW 07:10 Z Owner London (Luton) - - ZBAA 06:20 Z UTTT 12:10 …" at bounding box center [404, 148] width 657 height 251
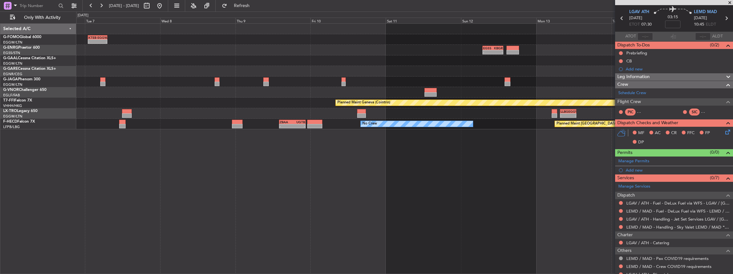
click at [305, 146] on div "- - KTEB 01:00 Z EGGW 07:10 Z - - EGSS 07:00 Z KBGR 13:35 Z Owner London (Luton…" at bounding box center [404, 148] width 657 height 251
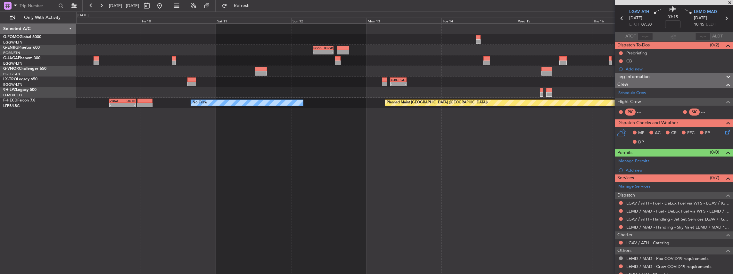
click at [358, 139] on div "KTEB 01:00 Z EGGW 07:10 Z - - - - EGSS 07:00 Z KBGR 13:35 Z - - LLBG 07:45 Z EG…" at bounding box center [404, 148] width 657 height 251
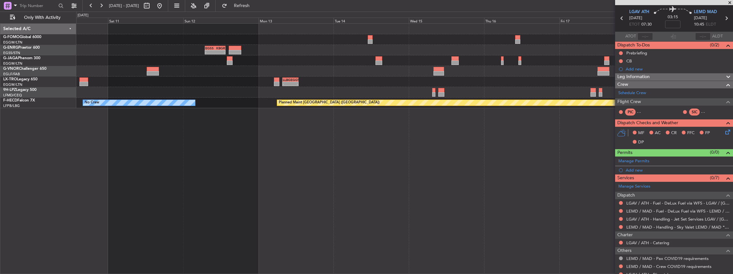
click at [309, 140] on div "- - EGSS 07:00 Z KBGR 13:35 Z - - LLBG 07:45 Z EGGW 12:55 Z No Crew Planned Mai…" at bounding box center [404, 148] width 657 height 251
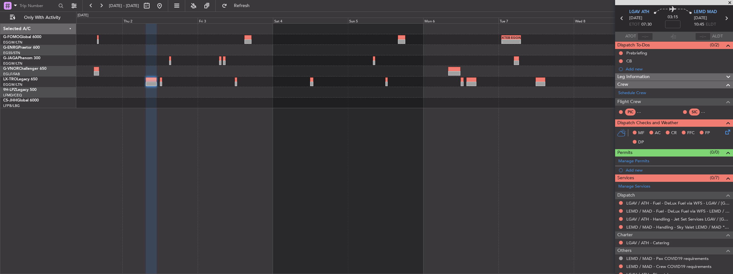
click at [733, 144] on html "10 Oct 2025 - 19 Oct 2025 Refresh Quick Links Only With Activity - - KTEB 01:00…" at bounding box center [366, 137] width 733 height 274
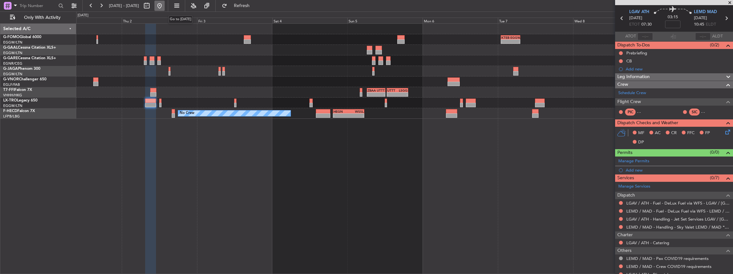
click at [165, 4] on button at bounding box center [159, 6] width 10 height 10
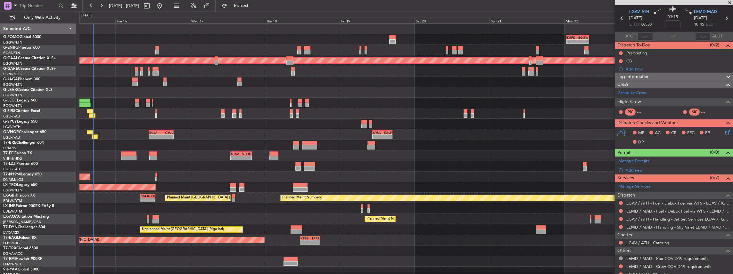
click at [175, 145] on div "- - KRFD 00:45 Z EGGW 08:00 Z 11:03 Z 22:38 Z OLBA 11:00 Z KTEB 22:45 Z Planned…" at bounding box center [406, 148] width 654 height 251
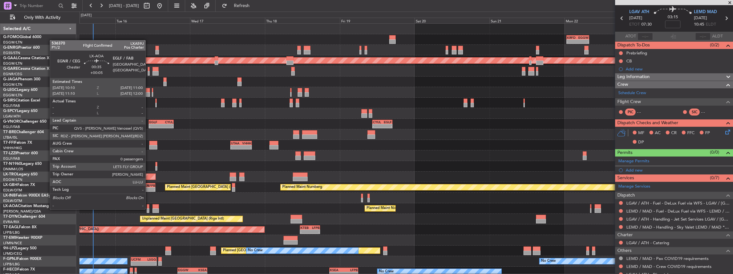
click at [149, 209] on div at bounding box center [148, 211] width 3 height 4
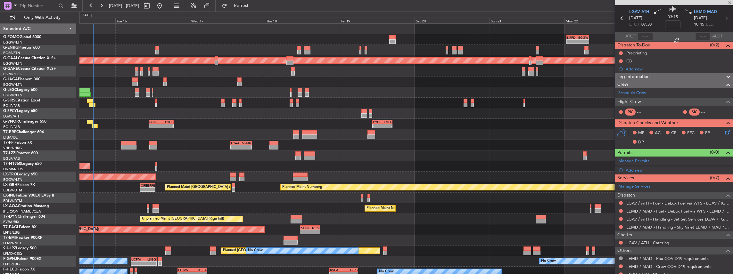
type input "+00:05"
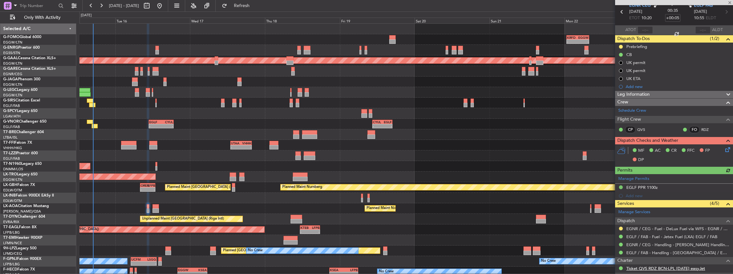
scroll to position [58, 0]
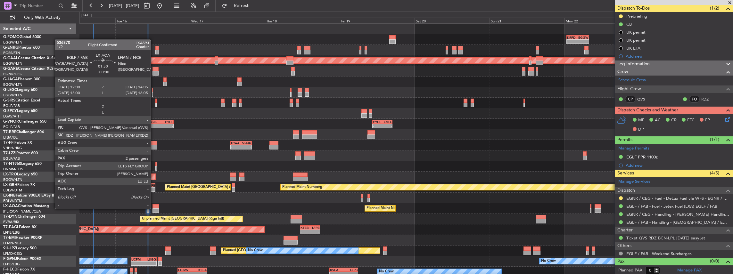
click at [154, 209] on div at bounding box center [156, 211] width 7 height 4
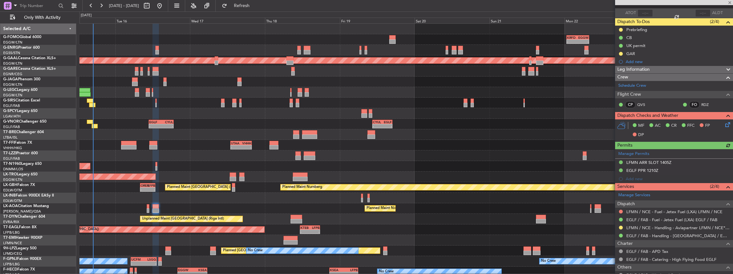
scroll to position [85, 0]
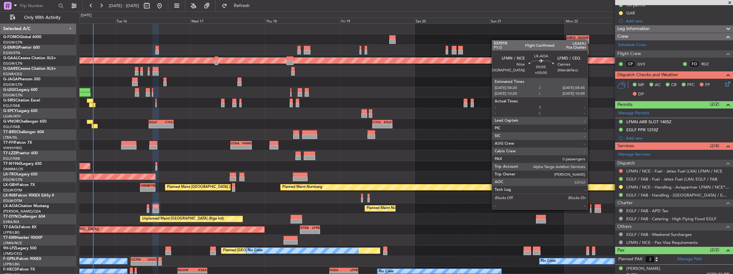
click at [591, 209] on div at bounding box center [591, 211] width 2 height 4
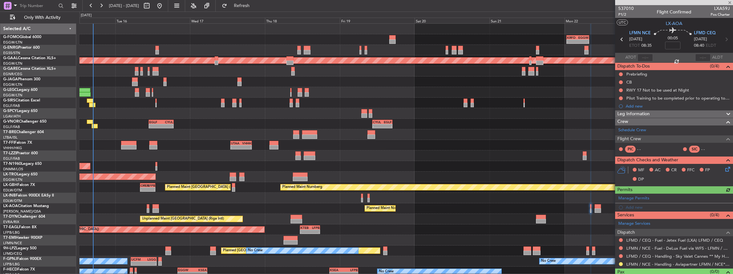
scroll to position [11, 0]
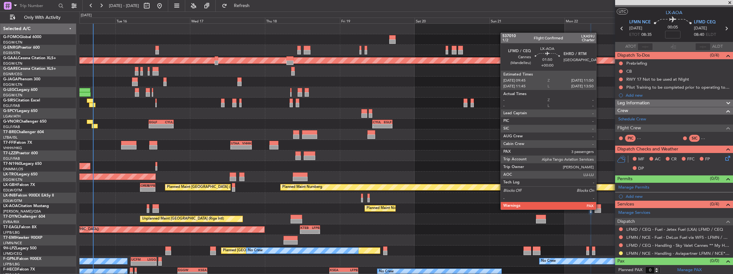
click at [600, 209] on div at bounding box center [598, 211] width 7 height 4
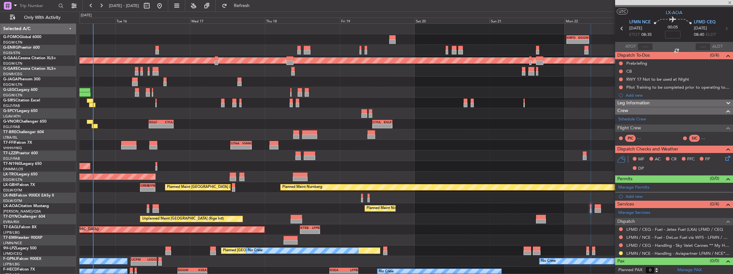
type input "3"
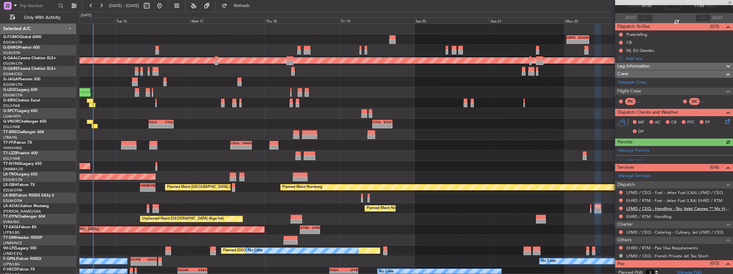
scroll to position [43, 0]
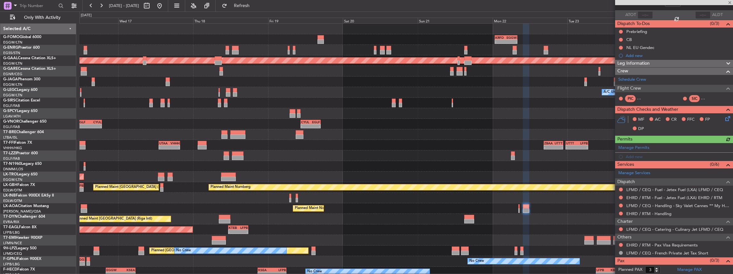
click at [512, 213] on div "Planned Maint Nice (Côte d'Azur Airport) No Crew Chester" at bounding box center [406, 209] width 654 height 11
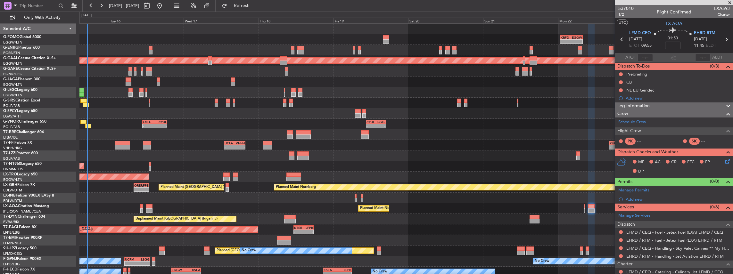
scroll to position [43, 0]
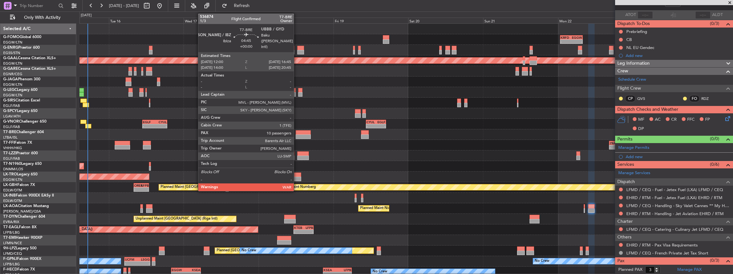
click at [297, 135] on div at bounding box center [303, 137] width 15 height 4
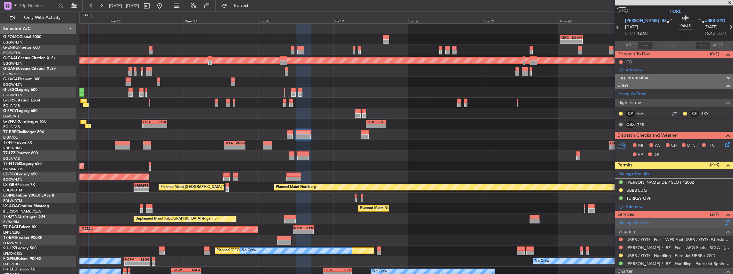
scroll to position [21, 0]
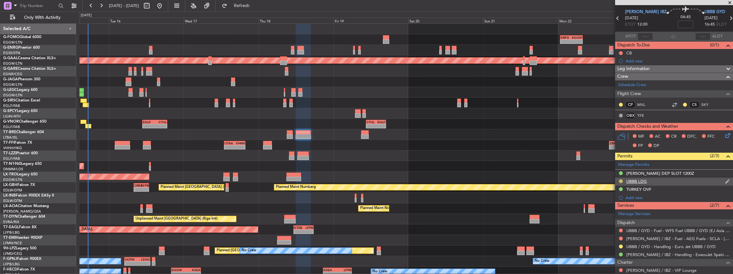
click at [621, 181] on button at bounding box center [621, 181] width 4 height 4
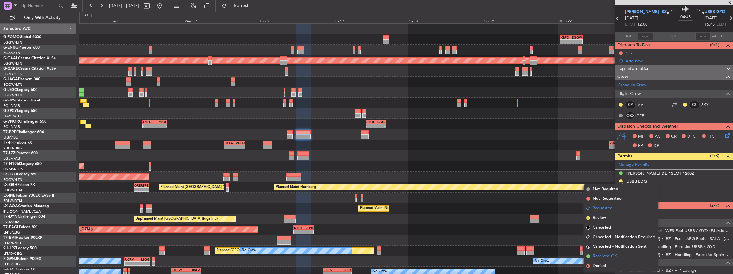
click at [606, 254] on span "Received OK" at bounding box center [605, 257] width 24 height 6
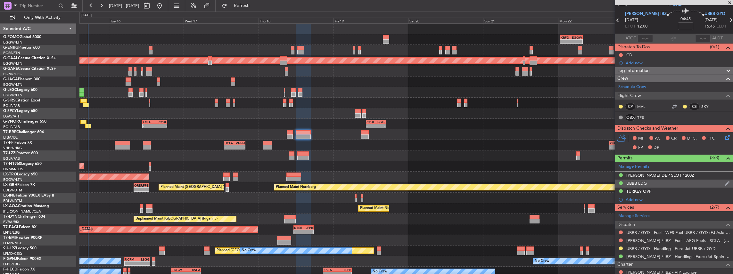
scroll to position [43, 0]
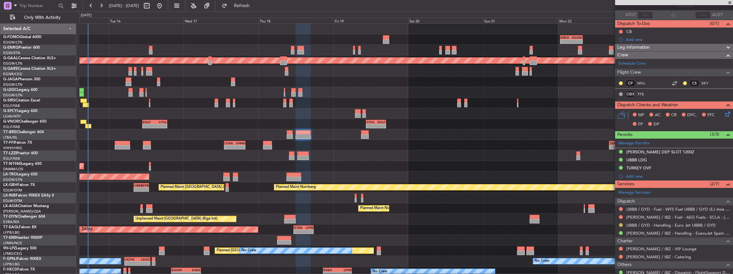
click at [622, 224] on button at bounding box center [621, 225] width 4 height 4
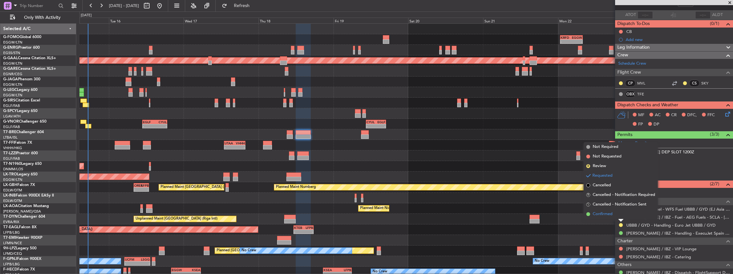
click at [613, 215] on li "Confirmed" at bounding box center [621, 215] width 74 height 10
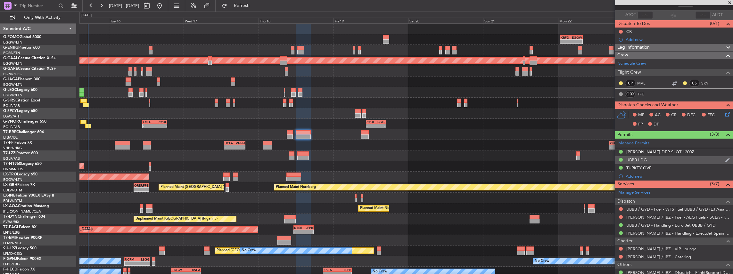
scroll to position [0, 0]
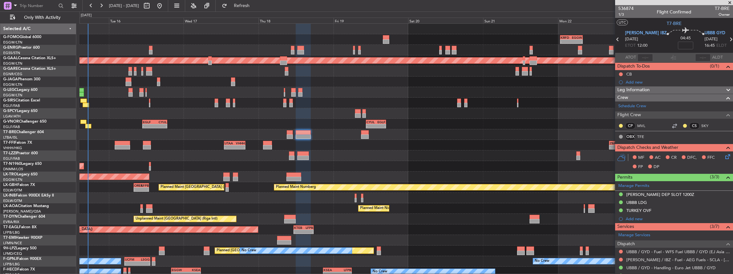
click at [727, 39] on icon at bounding box center [731, 39] width 8 height 8
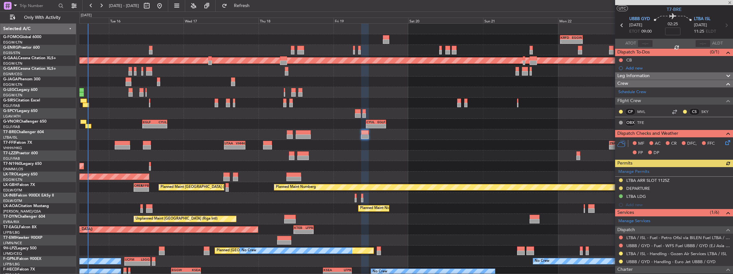
scroll to position [21, 0]
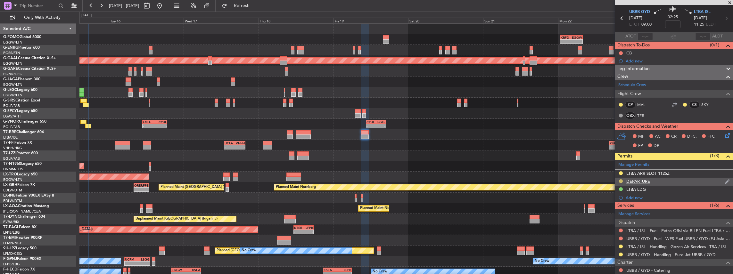
click at [622, 179] on button at bounding box center [621, 181] width 4 height 4
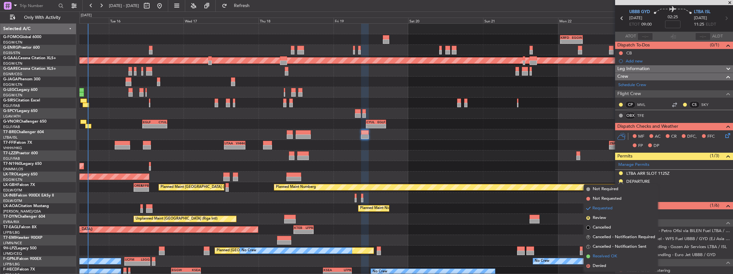
click at [601, 259] on span "Received OK" at bounding box center [605, 257] width 24 height 6
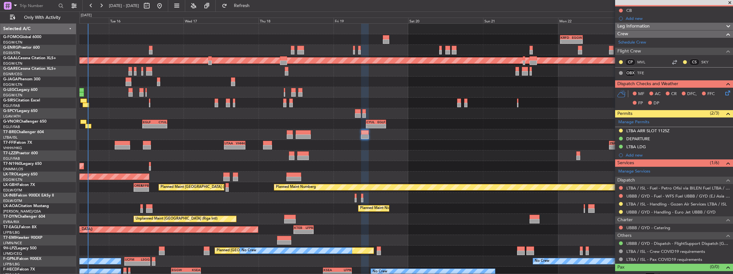
scroll to position [64, 0]
click at [620, 210] on button at bounding box center [621, 212] width 4 height 4
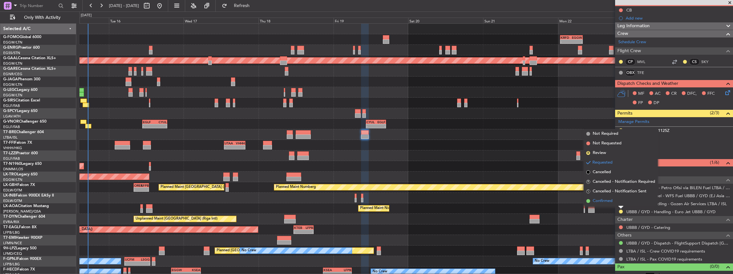
click at [607, 201] on span "Confirmed" at bounding box center [603, 201] width 20 height 6
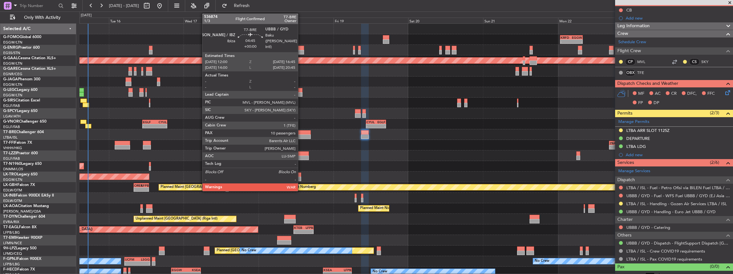
click at [301, 136] on div at bounding box center [303, 137] width 15 height 4
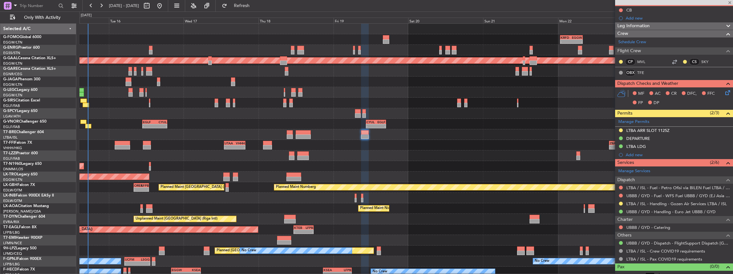
type input "10"
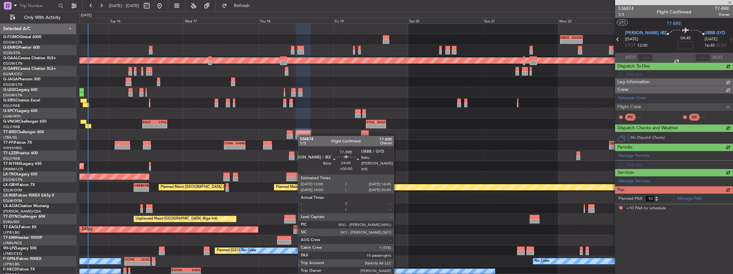
scroll to position [0, 0]
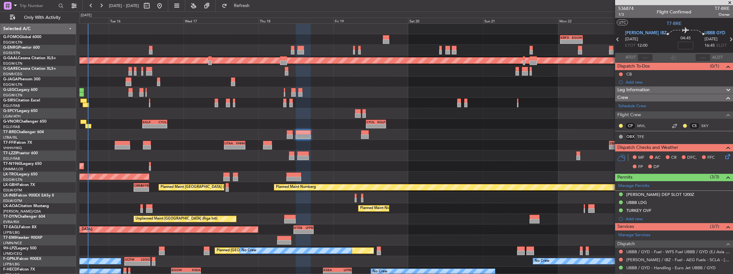
click at [654, 203] on div "UBBB LDG" at bounding box center [674, 203] width 118 height 8
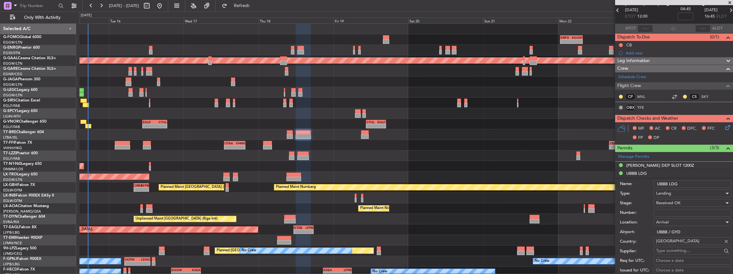
scroll to position [85, 0]
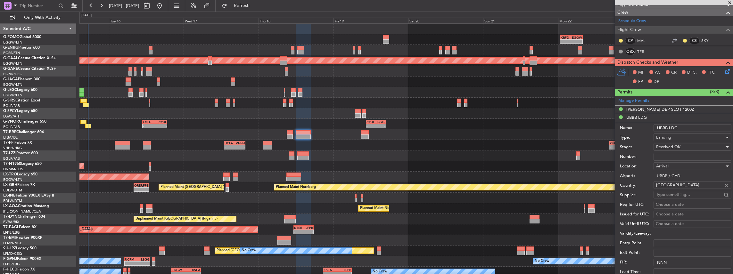
click at [674, 154] on input "Number:" at bounding box center [693, 157] width 78 height 8
paste input "AZA-1885/15.09.25"
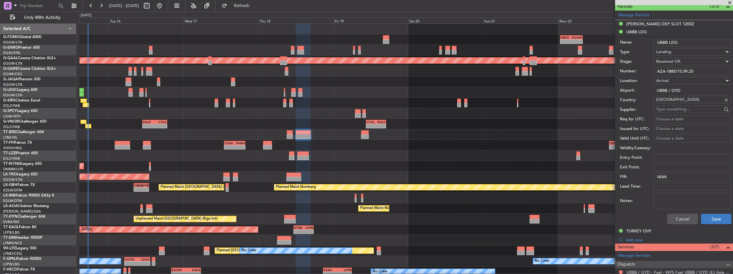
type input "AZA-1885/15.09.25"
click at [712, 218] on button "Save" at bounding box center [716, 219] width 30 height 10
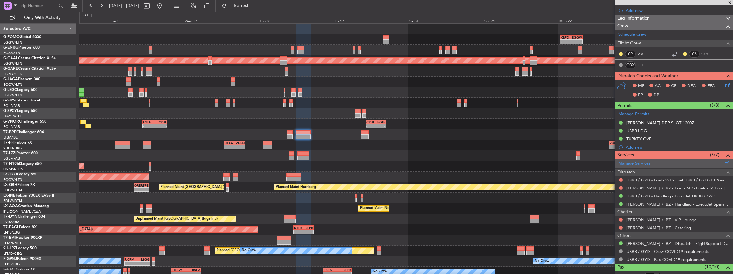
scroll to position [64, 0]
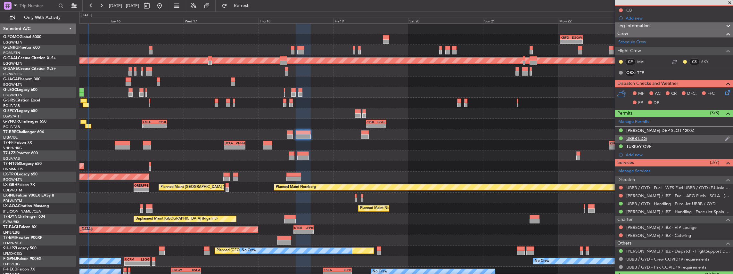
click at [661, 135] on div "UBBB LDG" at bounding box center [674, 139] width 118 height 8
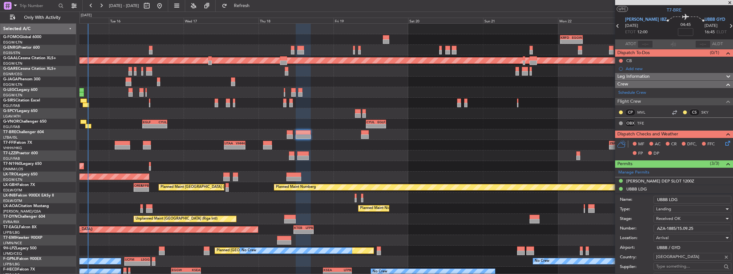
scroll to position [171, 0]
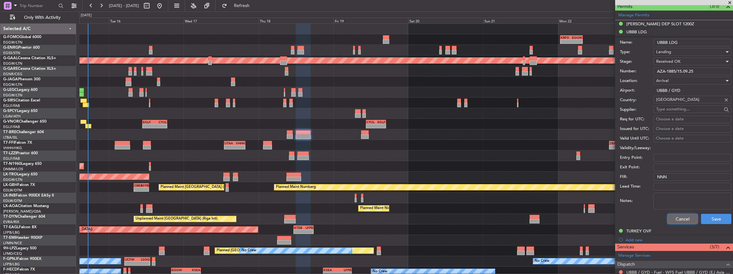
click at [685, 219] on button "Cancel" at bounding box center [683, 219] width 30 height 10
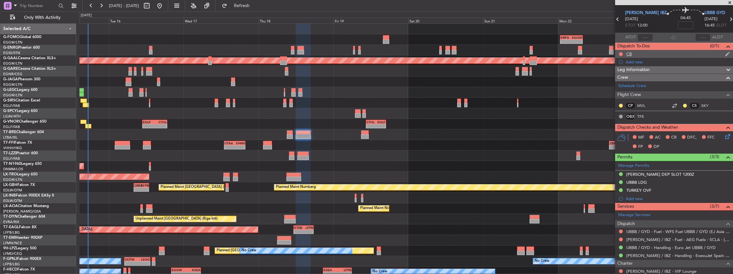
scroll to position [0, 0]
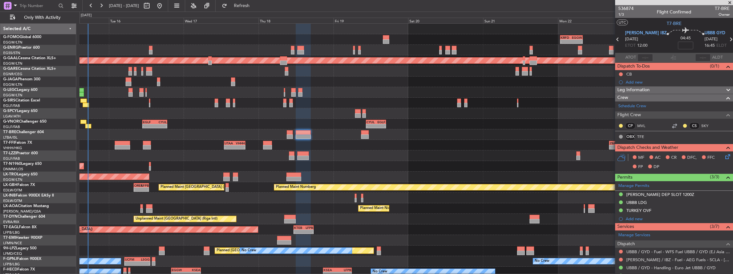
click at [727, 38] on icon at bounding box center [731, 39] width 8 height 8
type input "0"
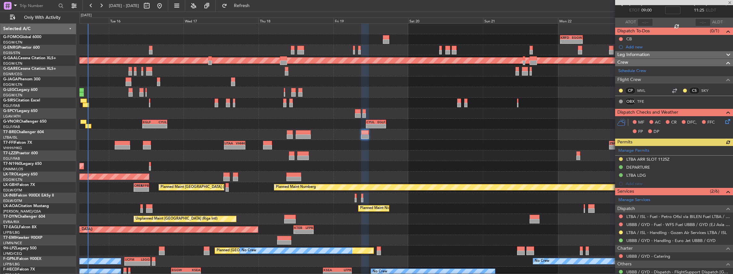
scroll to position [43, 0]
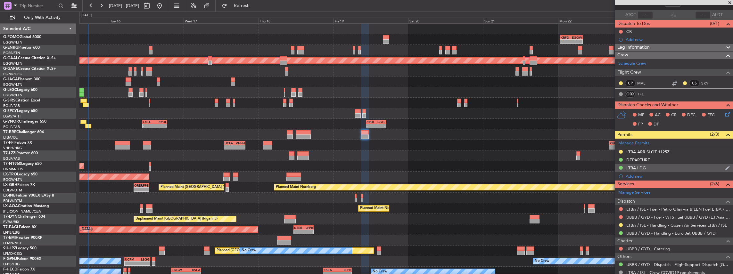
click at [675, 169] on div "LTBA LDG" at bounding box center [674, 168] width 118 height 8
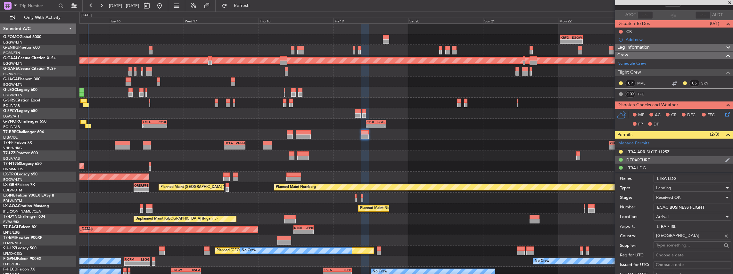
click at [674, 162] on div "DEPARTURE" at bounding box center [674, 160] width 118 height 8
click at [680, 199] on input "Number:" at bounding box center [693, 200] width 78 height 8
paste input "AZA-1885/15.09.25"
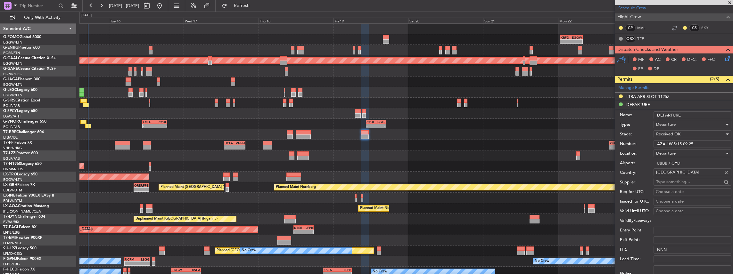
scroll to position [149, 0]
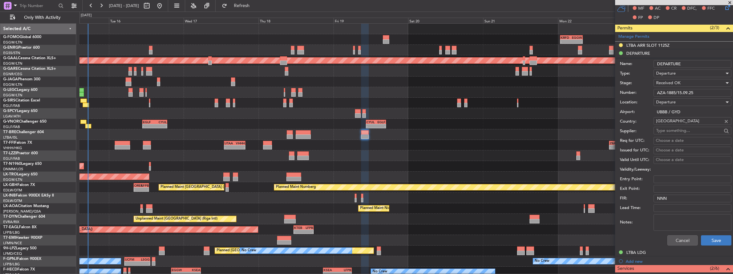
type input "AZA-1885/15.09.25"
click at [714, 240] on button "Save" at bounding box center [716, 241] width 30 height 10
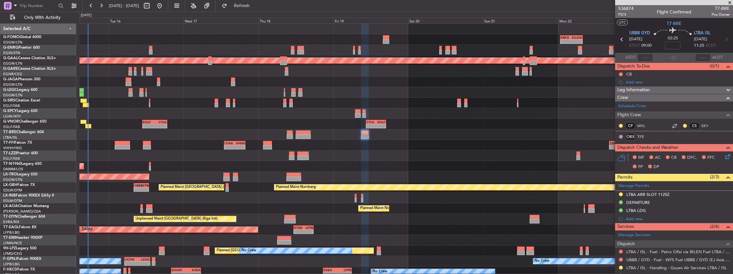
scroll to position [64, 0]
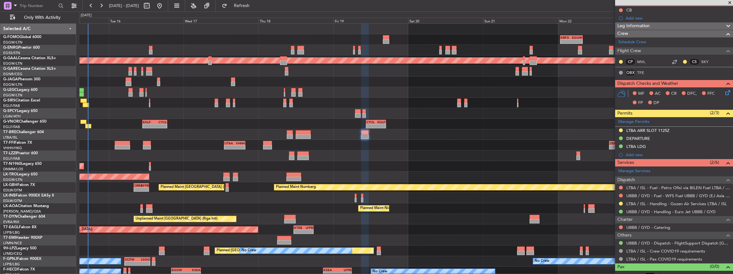
click at [491, 158] on div at bounding box center [406, 156] width 654 height 11
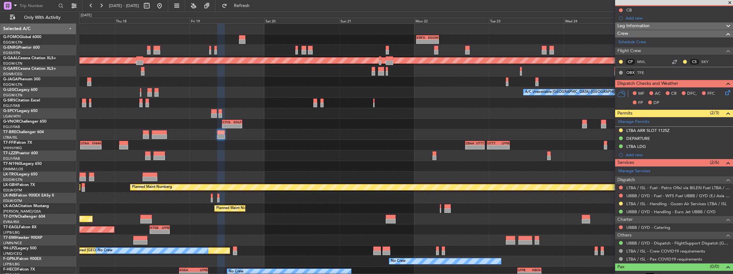
click at [388, 157] on div at bounding box center [406, 156] width 654 height 11
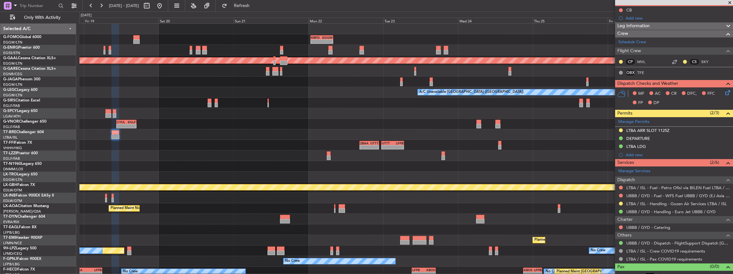
click at [395, 161] on div "- - KRFD 00:45 Z EGGW 08:00 Z - - EGGW 09:00 Z KTEB 16:20 Z Planned [GEOGRAPHIC…" at bounding box center [406, 167] width 654 height 286
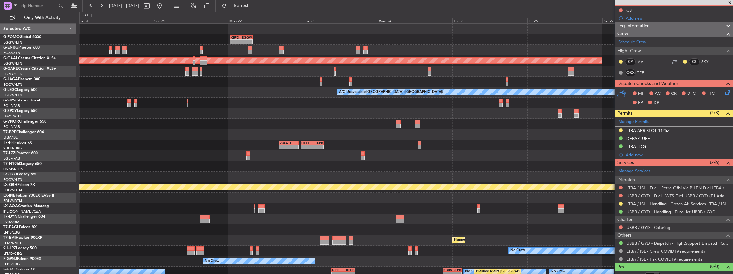
click at [425, 160] on div at bounding box center [406, 156] width 654 height 11
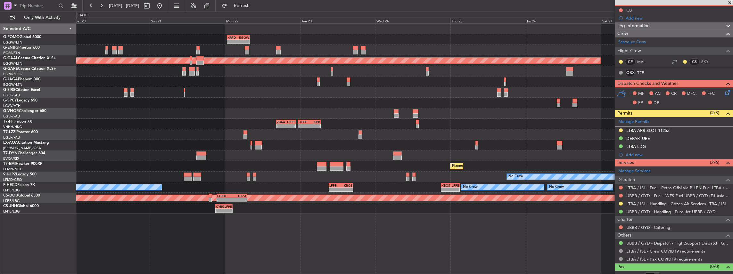
click at [393, 113] on div "- - CYUL 10:30 Z EGLF 16:55 Z" at bounding box center [404, 113] width 657 height 11
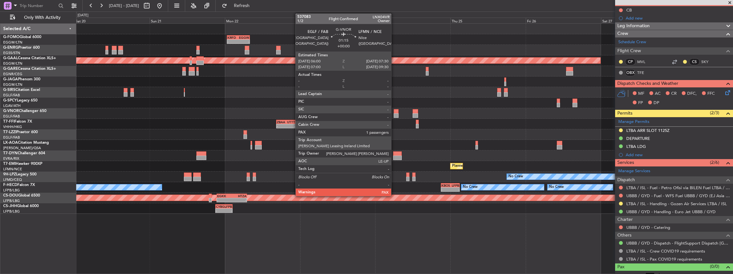
click at [396, 113] on div at bounding box center [396, 115] width 5 height 4
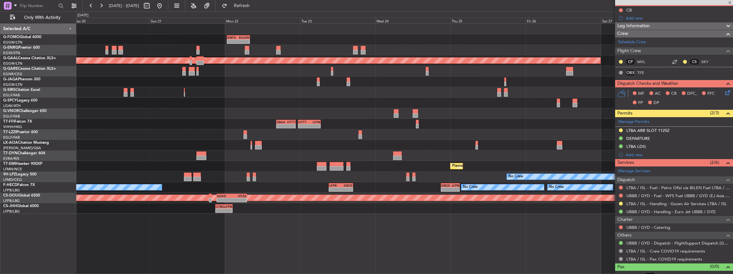
type input "2"
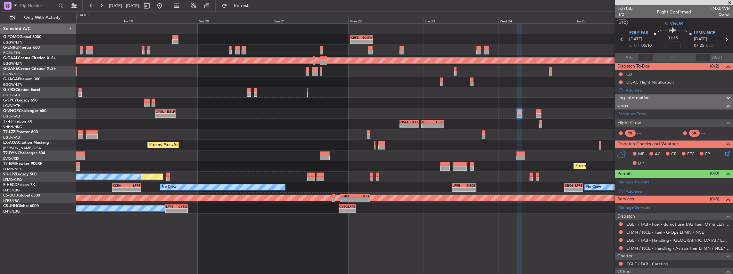
click at [419, 160] on div "- - KRFD 00:45 Z EGGW 08:00 Z - - EGGW 09:00 Z KTEB 16:20 Z Planned [GEOGRAPHIC…" at bounding box center [404, 119] width 657 height 190
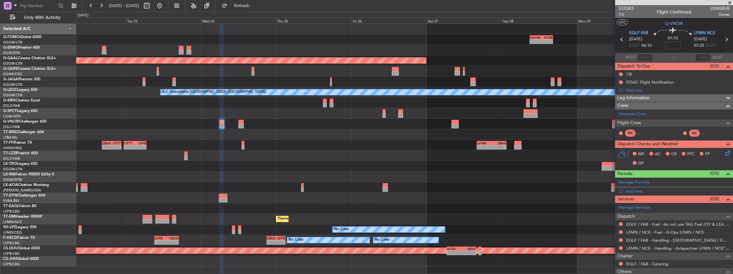
click at [261, 147] on div "- - EGGW 09:00 Z KTEB 16:20 Z KRFD 00:45 Z EGGW 08:00 Z - - Planned [GEOGRAPHIC…" at bounding box center [404, 145] width 657 height 243
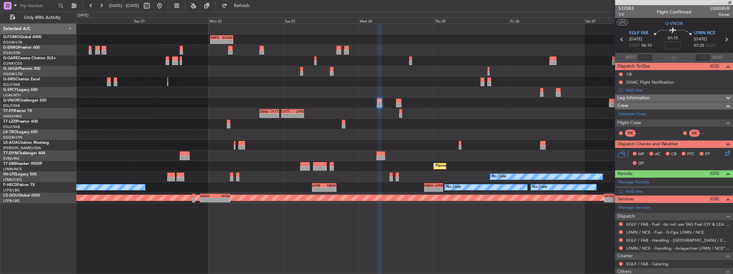
click at [555, 126] on div "KRFD 00:45 Z EGGW 08:00 Z - - - - EGGW 09:00 Z KTEB 16:20 Z - - CYUL 10:30 Z EG…" at bounding box center [404, 114] width 657 height 180
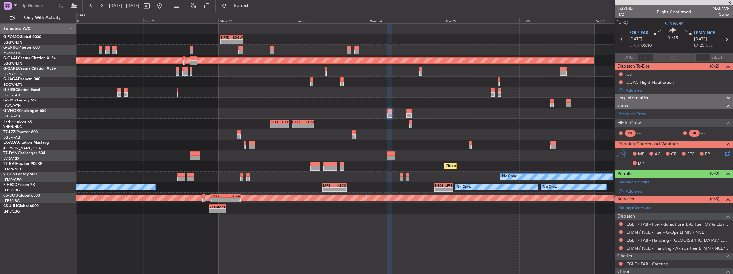
click at [204, 143] on div "Planned Maint Nice ([GEOGRAPHIC_DATA])" at bounding box center [404, 145] width 657 height 11
click at [622, 223] on button at bounding box center [621, 224] width 4 height 4
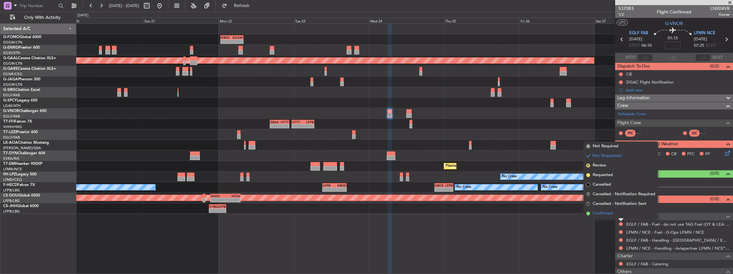
click at [608, 212] on span "Confirmed" at bounding box center [603, 214] width 20 height 6
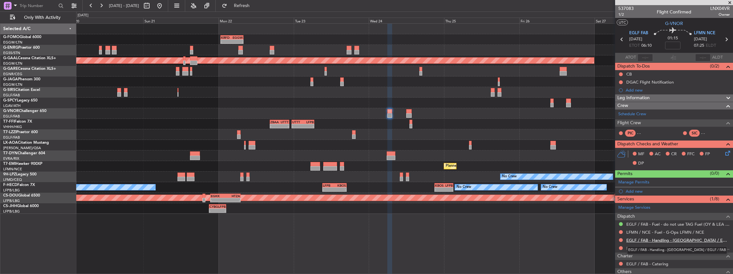
click at [632, 241] on link "EGLF / FAB - Handling - [GEOGRAPHIC_DATA] / EGLF / FAB" at bounding box center [679, 240] width 104 height 5
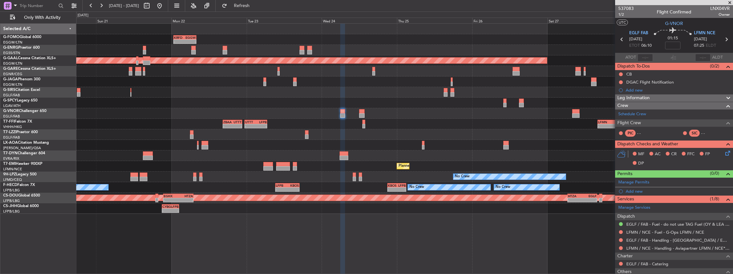
click at [400, 147] on div "Planned Maint Nice ([GEOGRAPHIC_DATA])" at bounding box center [404, 145] width 657 height 11
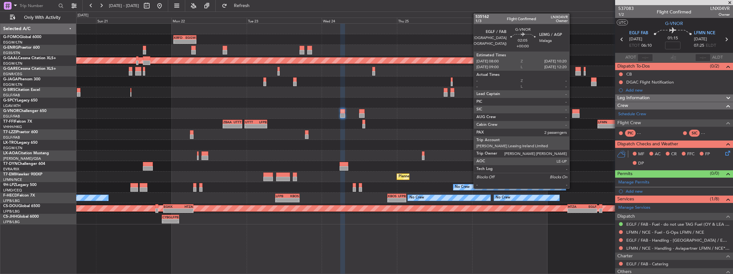
click at [573, 111] on div at bounding box center [575, 111] width 7 height 4
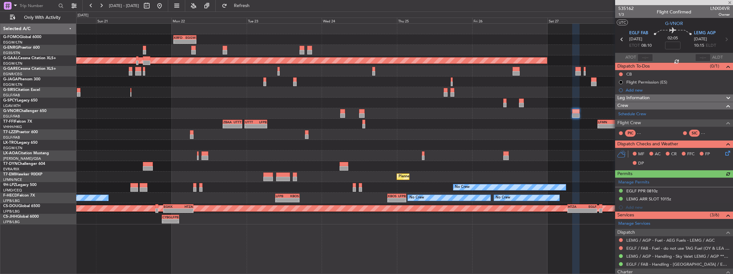
scroll to position [21, 0]
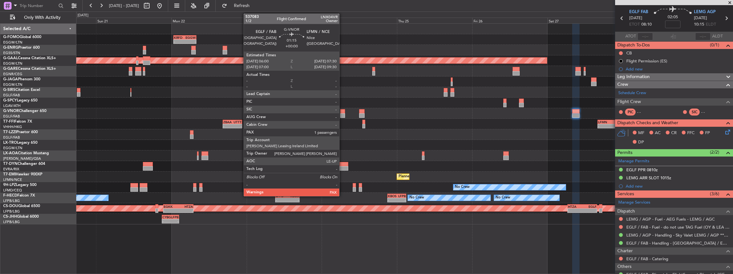
click at [343, 112] on div at bounding box center [342, 111] width 5 height 4
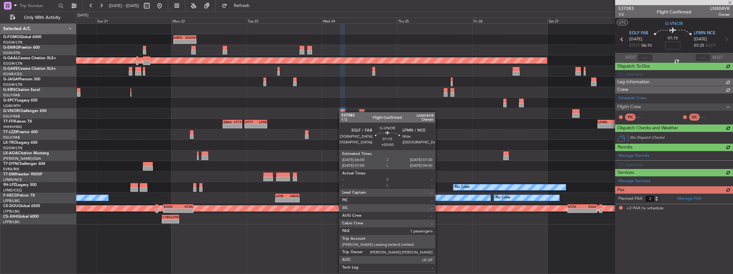
scroll to position [0, 0]
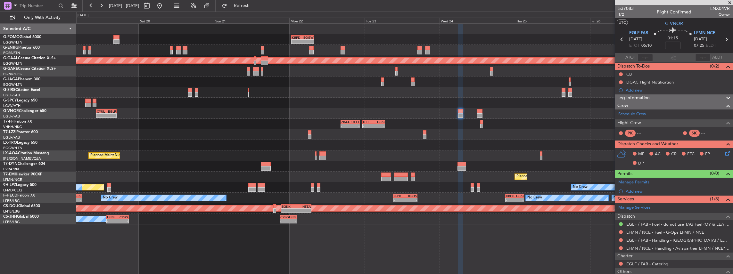
click at [404, 146] on div at bounding box center [404, 145] width 657 height 11
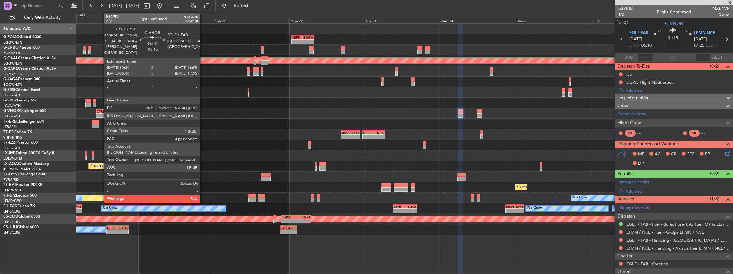
click at [101, 114] on div "-" at bounding box center [102, 116] width 10 height 4
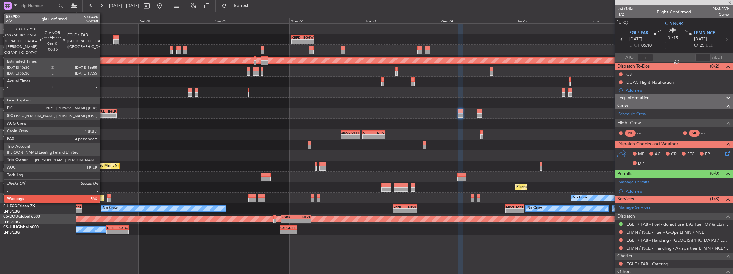
type input "-00:15"
type input "4"
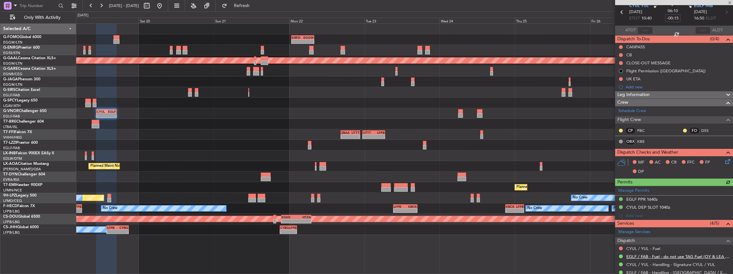
scroll to position [64, 0]
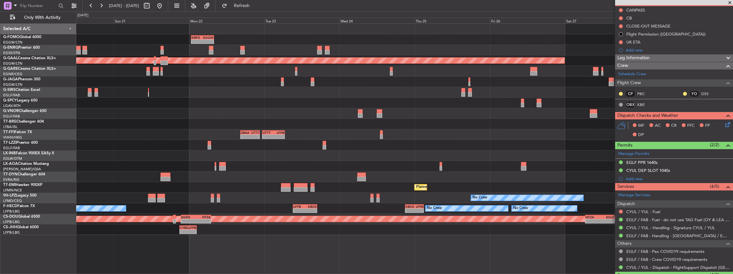
click at [401, 122] on div at bounding box center [404, 124] width 657 height 11
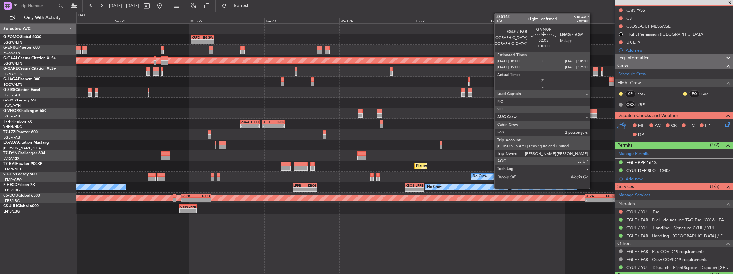
click at [594, 111] on div at bounding box center [593, 111] width 7 height 4
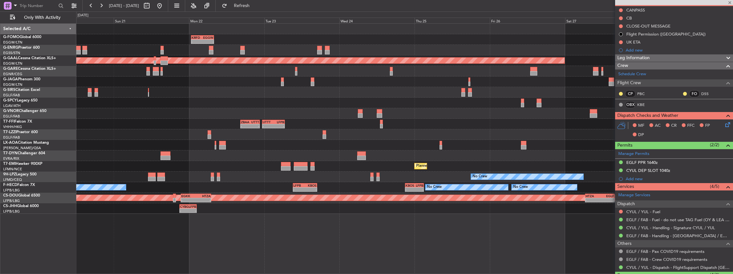
type input "2"
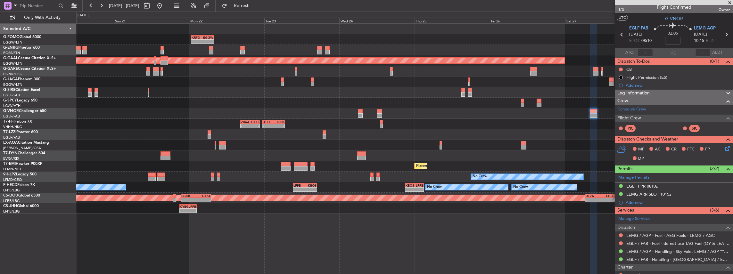
scroll to position [0, 0]
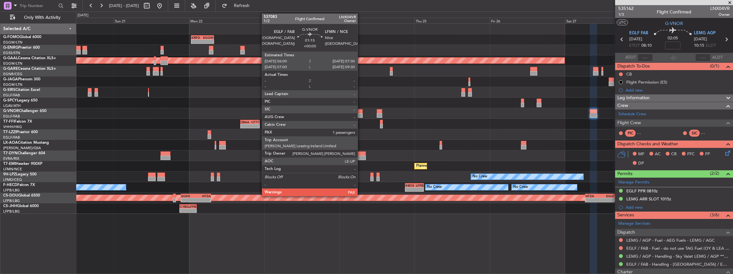
click at [361, 110] on div at bounding box center [360, 111] width 5 height 4
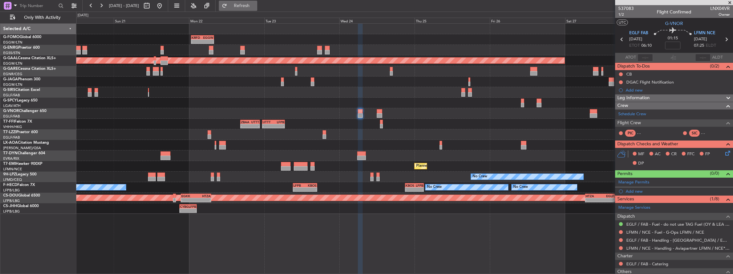
click at [255, 6] on span "Refresh" at bounding box center [242, 6] width 27 height 4
drag, startPoint x: 654, startPoint y: 247, endPoint x: 615, endPoint y: 249, distance: 38.2
click at [653, 247] on mat-tooltip-component "EGLF / FAB - Catering" at bounding box center [647, 251] width 47 height 17
click at [650, 246] on link "LFMN / NCE - Handling - Aviapartner LFMN / NCE*****MY HANDLING****" at bounding box center [679, 248] width 104 height 5
click at [255, 5] on span "Refresh" at bounding box center [242, 6] width 27 height 4
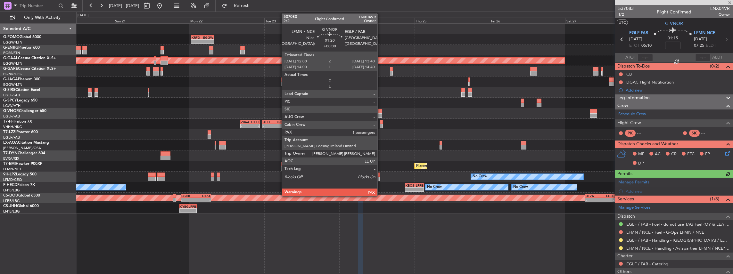
click at [381, 113] on div at bounding box center [379, 111] width 5 height 4
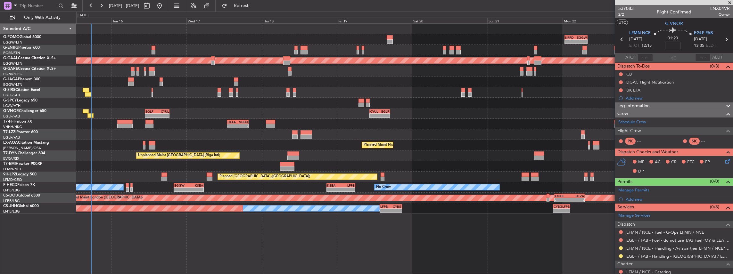
click at [715, 190] on fb-app "[DATE] - [DATE] Refresh Quick Links Only With Activity - - KRFD 00:45 Z EGGW 08…" at bounding box center [366, 140] width 733 height 270
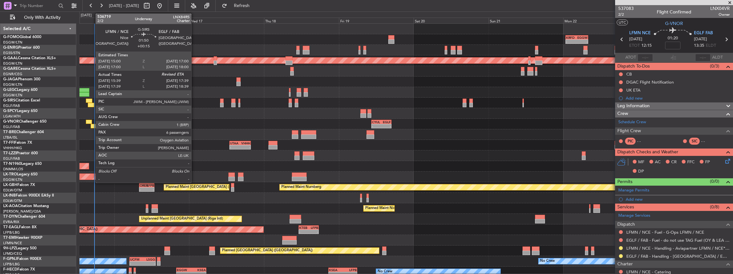
click at [92, 105] on div at bounding box center [91, 105] width 6 height 4
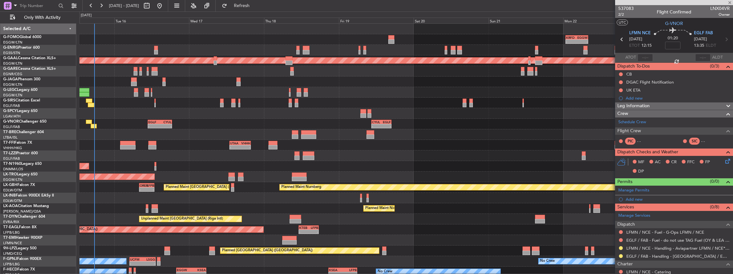
type input "+00:15"
type input "15:39"
type input "6"
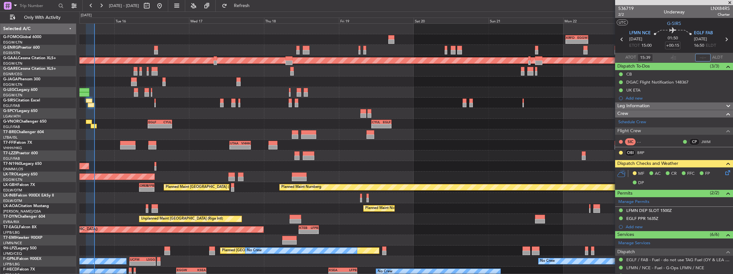
click at [702, 57] on input "text" at bounding box center [703, 58] width 15 height 8
click at [709, 56] on input "text" at bounding box center [703, 58] width 15 height 8
type input "17:33"
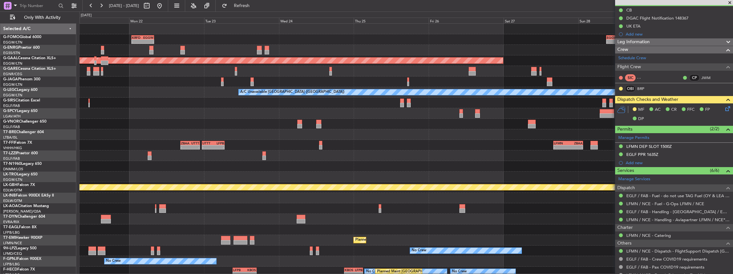
click at [96, 144] on div "- - ZBAA 16:30 Z UTTT 22:40 Z - - UTTT 23:25 Z LFPB 06:40 Z - - LFMN 16:05 Z ZB…" at bounding box center [406, 145] width 654 height 11
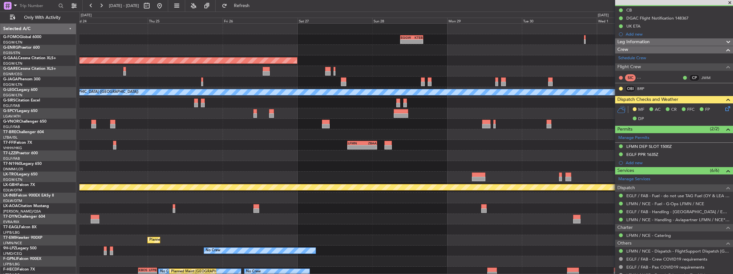
click at [151, 147] on div "- - LFMN 16:05 Z ZBAA 01:35 Z UTTT 23:25 Z LFPB 06:40 Z - - ZBAA 16:30 Z UTTT 2…" at bounding box center [406, 145] width 654 height 11
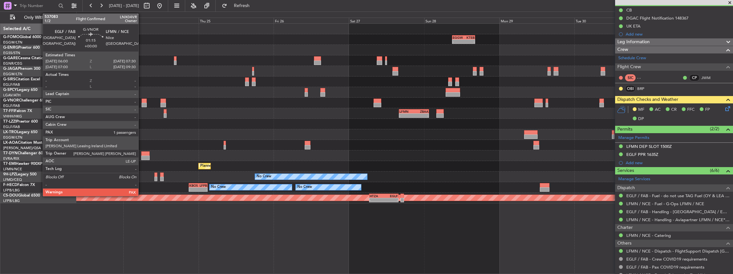
click at [142, 104] on div at bounding box center [144, 105] width 5 height 4
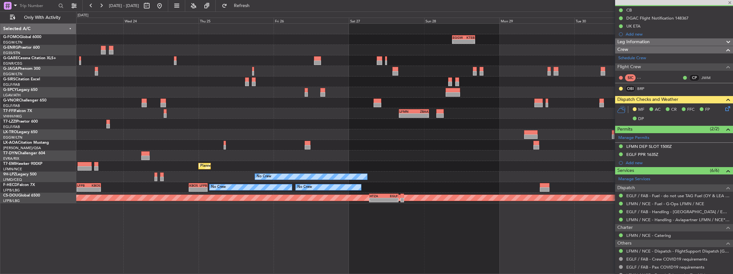
type input "2"
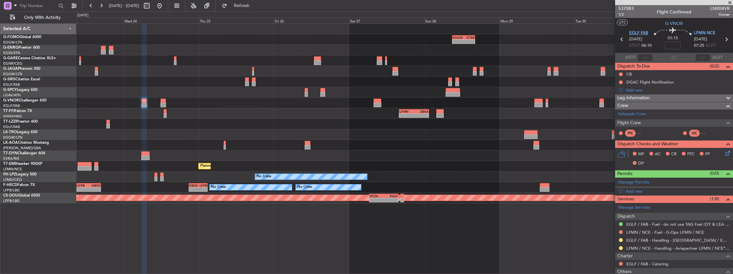
click at [638, 32] on span "EGLF FAB" at bounding box center [639, 33] width 19 height 6
click at [699, 33] on span "LFMN NCE" at bounding box center [704, 33] width 21 height 6
click at [724, 180] on span at bounding box center [728, 181] width 8 height 5
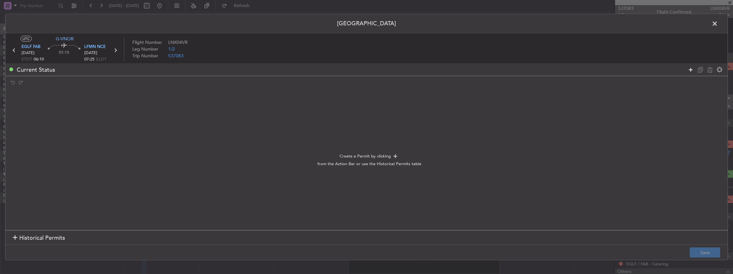
click at [691, 68] on icon at bounding box center [691, 70] width 8 height 8
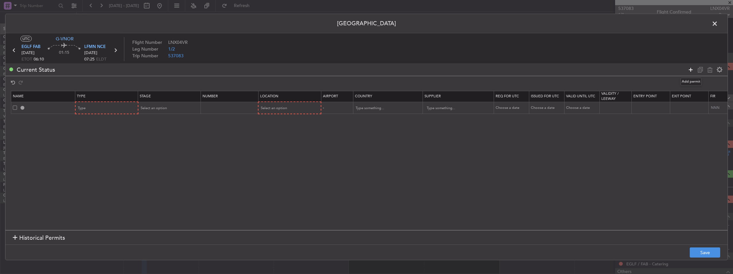
click at [691, 68] on icon at bounding box center [691, 70] width 8 height 8
click at [101, 106] on div "Type" at bounding box center [104, 109] width 53 height 10
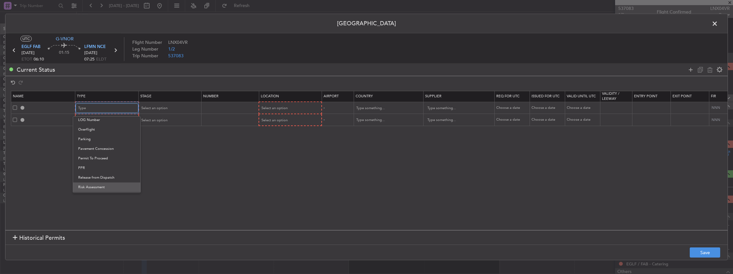
scroll to position [192, 0]
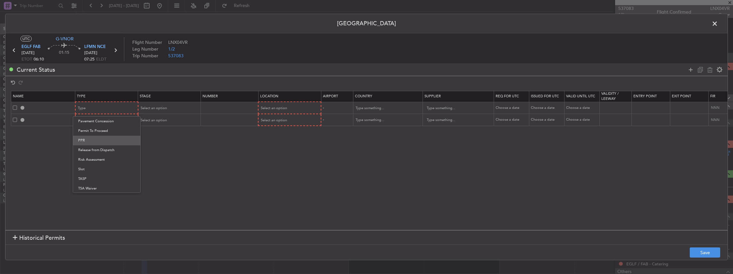
click at [90, 141] on span "PPR" at bounding box center [106, 141] width 57 height 10
click at [97, 121] on div "Type" at bounding box center [104, 121] width 53 height 10
click at [91, 182] on span "Slot" at bounding box center [106, 181] width 57 height 10
click at [159, 110] on span "Select an option" at bounding box center [153, 108] width 26 height 5
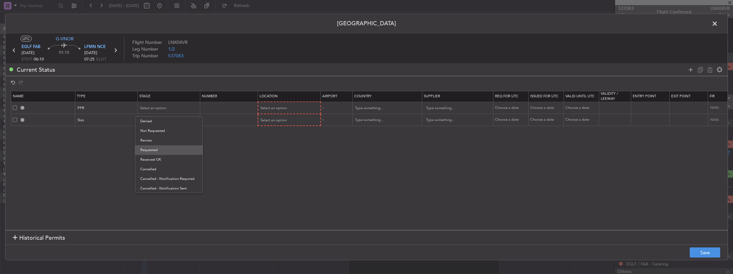
click at [156, 152] on span "Requested" at bounding box center [168, 151] width 57 height 10
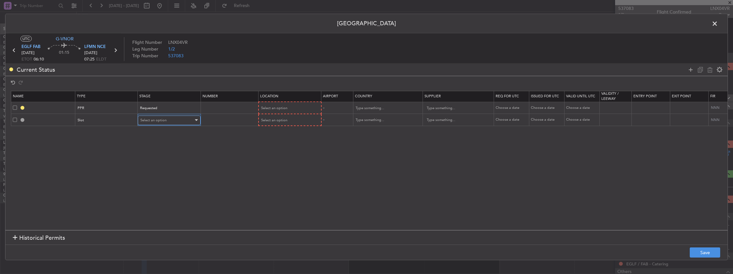
click at [160, 119] on span "Select an option" at bounding box center [153, 120] width 26 height 5
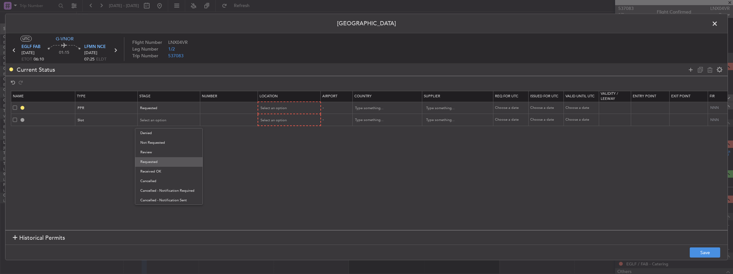
click at [158, 161] on span "Requested" at bounding box center [168, 162] width 57 height 10
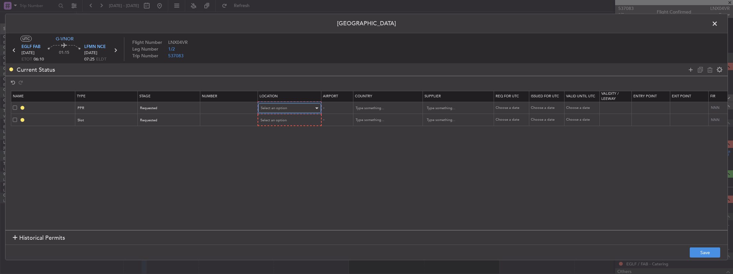
click at [266, 111] on div "Select an option" at bounding box center [287, 109] width 53 height 10
click at [277, 124] on span "Departure" at bounding box center [289, 122] width 57 height 10
click at [271, 118] on span "Select an option" at bounding box center [274, 120] width 26 height 5
click at [276, 151] on span "Arrival" at bounding box center [289, 153] width 57 height 10
click at [704, 251] on button "Save" at bounding box center [705, 253] width 30 height 10
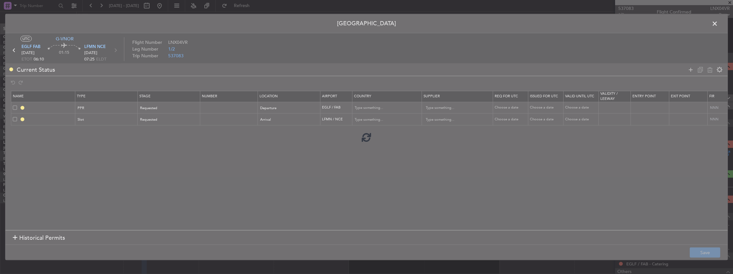
type input "EGLF PPR"
type input "[GEOGRAPHIC_DATA]"
type input "NNN"
type input "2"
type input "LFMN ARR SLOT"
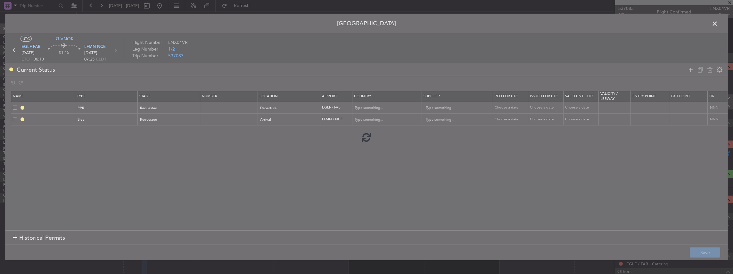
type input "[GEOGRAPHIC_DATA]"
type input "NNN"
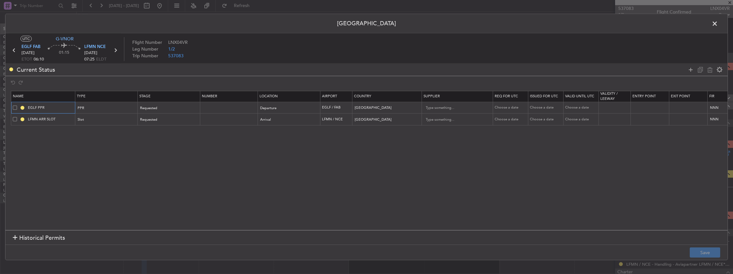
click at [61, 107] on input "EGLF PPR" at bounding box center [51, 107] width 48 height 5
click at [718, 23] on span at bounding box center [718, 25] width 0 height 13
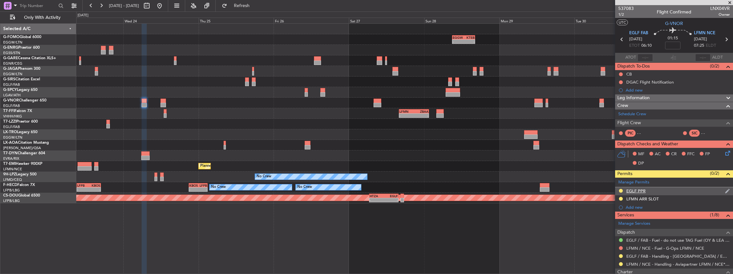
click at [669, 188] on div "EGLF PPR" at bounding box center [674, 192] width 118 height 8
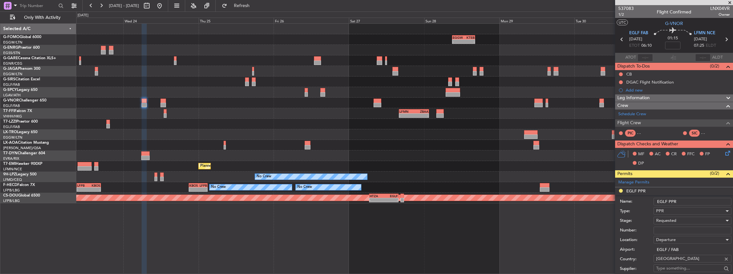
click at [688, 198] on input "EGLF PPR" at bounding box center [693, 202] width 78 height 8
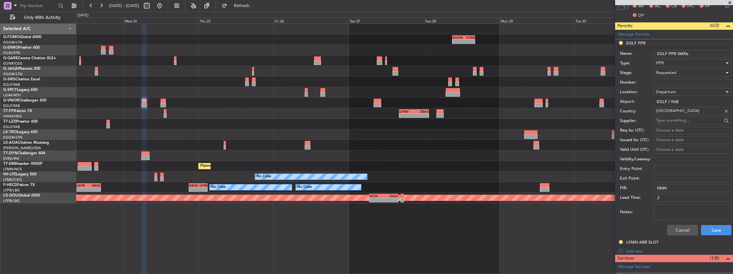
scroll to position [171, 0]
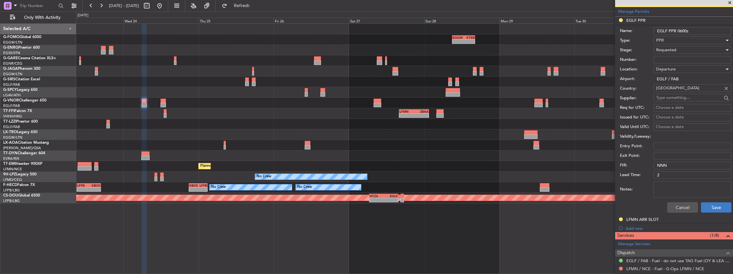
type input "EGLF PPR 0600z"
click at [715, 208] on button "Save" at bounding box center [716, 208] width 30 height 10
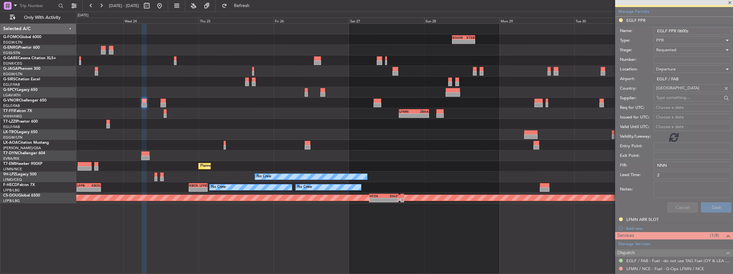
scroll to position [81, 0]
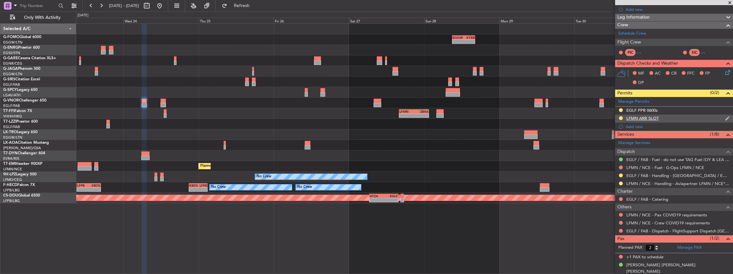
click at [676, 119] on div "LFMN ARR SLOT" at bounding box center [674, 119] width 118 height 8
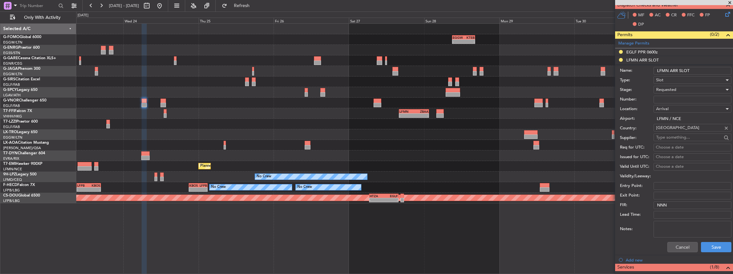
scroll to position [128, 0]
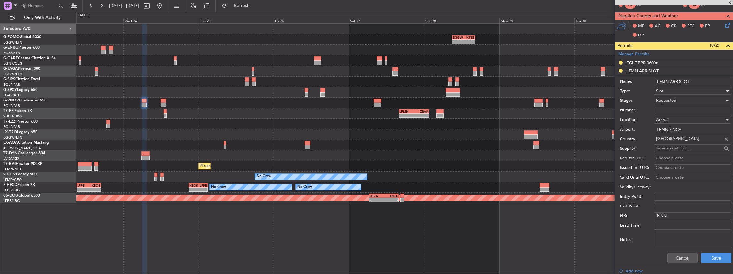
click at [698, 80] on input "LFMN ARR SLOT" at bounding box center [693, 82] width 78 height 8
type input "LFMN ARR SLOT 0730z"
click at [709, 255] on button "Save" at bounding box center [716, 258] width 30 height 10
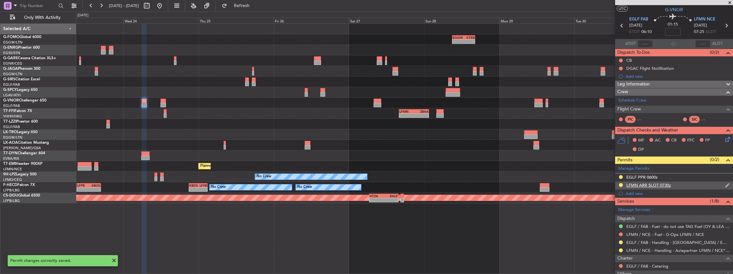
scroll to position [0, 0]
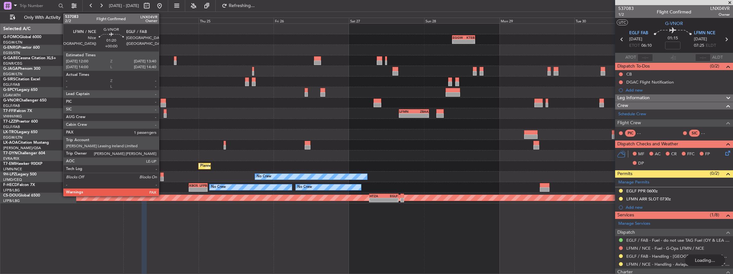
click at [162, 104] on div at bounding box center [163, 105] width 5 height 4
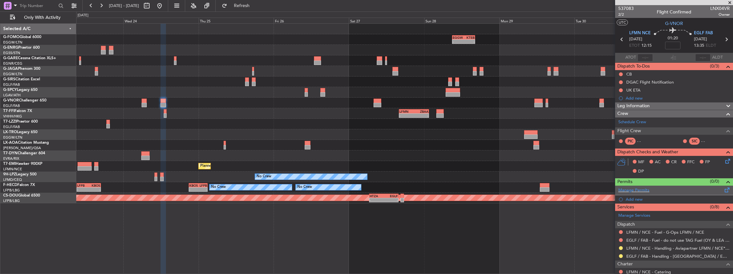
click at [724, 189] on span at bounding box center [728, 189] width 8 height 5
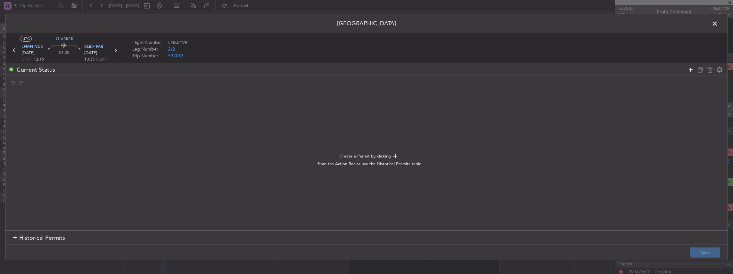
click at [693, 70] on icon at bounding box center [691, 70] width 8 height 8
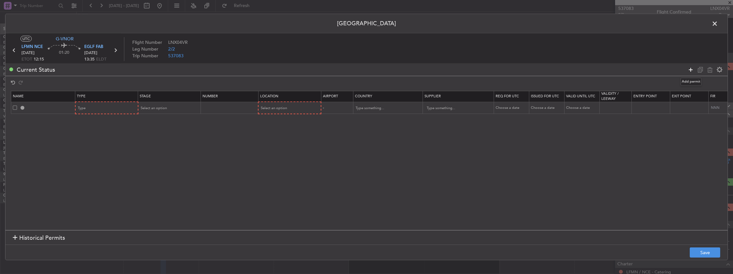
click at [693, 70] on icon at bounding box center [691, 70] width 8 height 8
click at [100, 110] on div "Type" at bounding box center [104, 109] width 53 height 10
click at [88, 169] on span "Slot" at bounding box center [106, 170] width 57 height 10
click at [97, 122] on div "Type" at bounding box center [104, 121] width 53 height 10
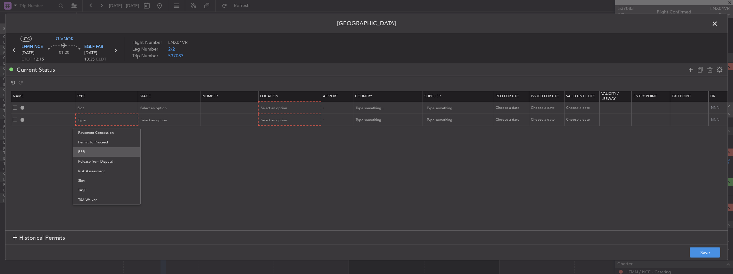
click at [90, 154] on span "PPR" at bounding box center [106, 152] width 57 height 10
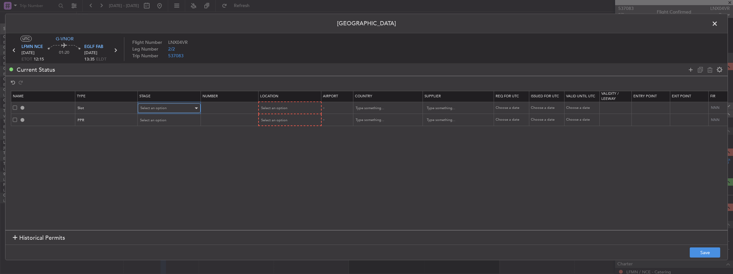
click at [168, 112] on div "Select an option" at bounding box center [166, 109] width 53 height 10
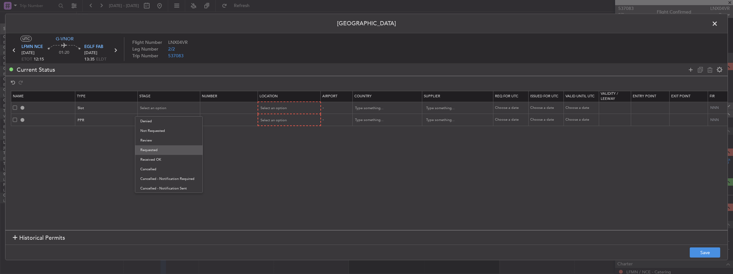
click at [157, 154] on span "Requested" at bounding box center [168, 151] width 57 height 10
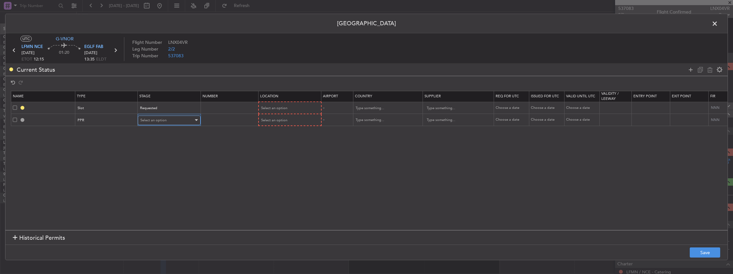
click at [158, 121] on span "Select an option" at bounding box center [153, 120] width 26 height 5
drag, startPoint x: 155, startPoint y: 162, endPoint x: 163, endPoint y: 156, distance: 9.4
click at [156, 162] on span "Requested" at bounding box center [168, 162] width 57 height 10
click at [287, 105] on div "Select an option" at bounding box center [287, 109] width 53 height 10
click at [274, 121] on span "Departure" at bounding box center [289, 122] width 57 height 10
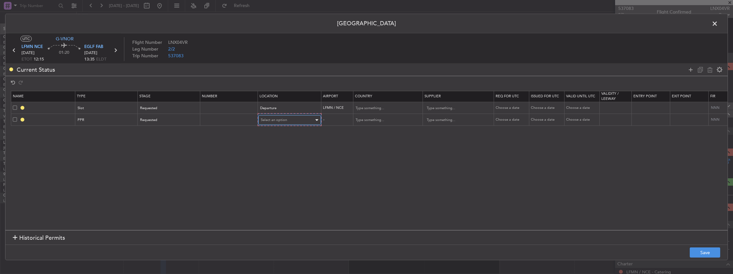
click at [272, 118] on span "Select an option" at bounding box center [274, 120] width 26 height 5
click at [273, 152] on span "Arrival" at bounding box center [289, 153] width 57 height 10
click at [710, 252] on button "Save" at bounding box center [705, 253] width 30 height 10
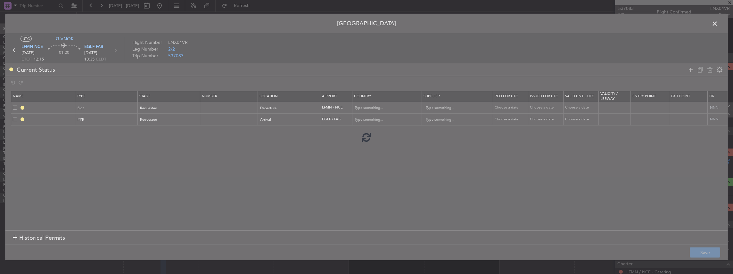
type input "LFMN DEP SLOT"
type input "[GEOGRAPHIC_DATA]"
type input "NNN"
type input "EGLF PPR"
type input "[GEOGRAPHIC_DATA]"
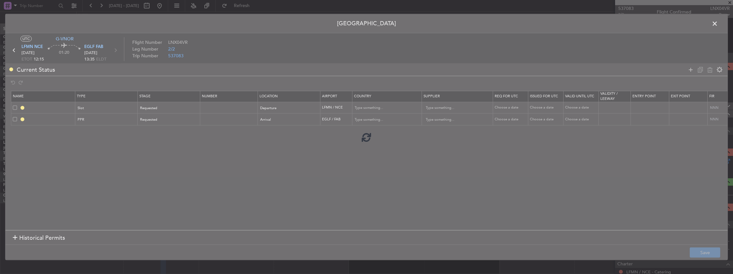
type input "NNN"
type input "2"
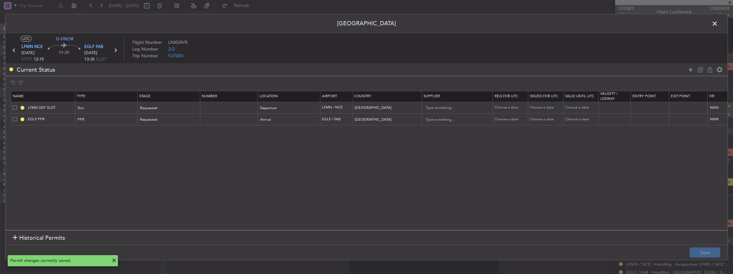
click at [718, 25] on span at bounding box center [718, 25] width 0 height 13
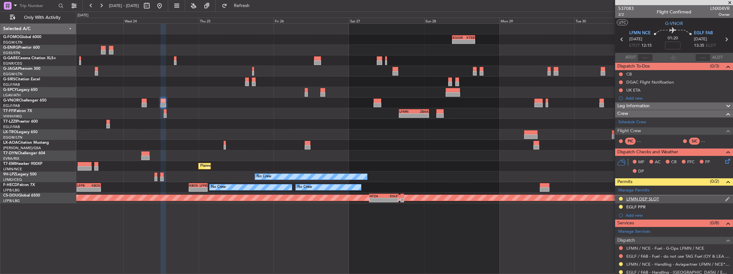
click at [682, 199] on div "LFMN DEP SLOT" at bounding box center [674, 200] width 118 height 8
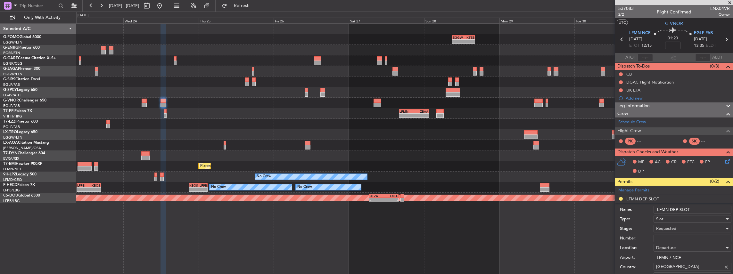
click at [697, 210] on input "LFMN DEP SLOT" at bounding box center [693, 210] width 78 height 8
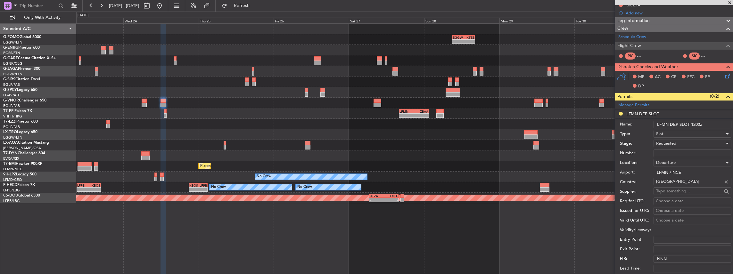
scroll to position [171, 0]
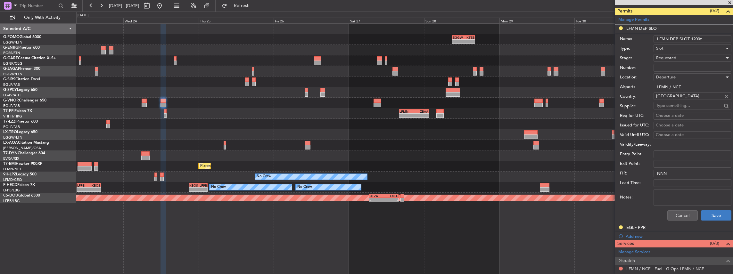
type input "LFMN DEP SLOT 1200z"
click at [709, 212] on button "Save" at bounding box center [716, 216] width 30 height 10
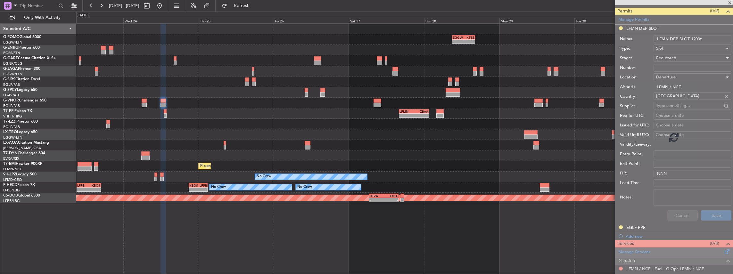
scroll to position [88, 0]
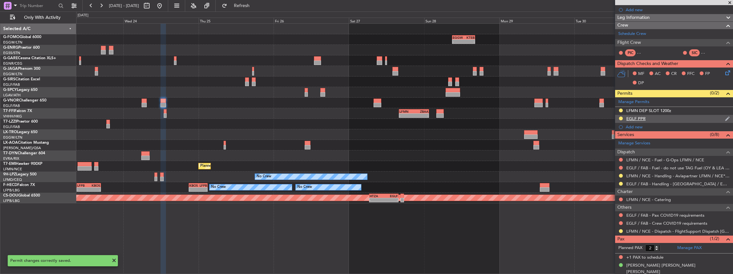
click at [667, 116] on div "EGLF PPR" at bounding box center [674, 119] width 118 height 8
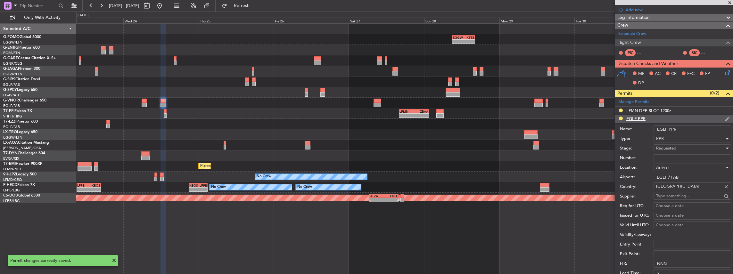
scroll to position [171, 0]
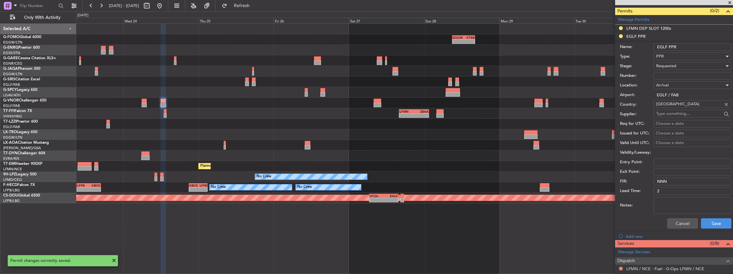
click at [690, 47] on input "EGLF PPR" at bounding box center [693, 47] width 78 height 8
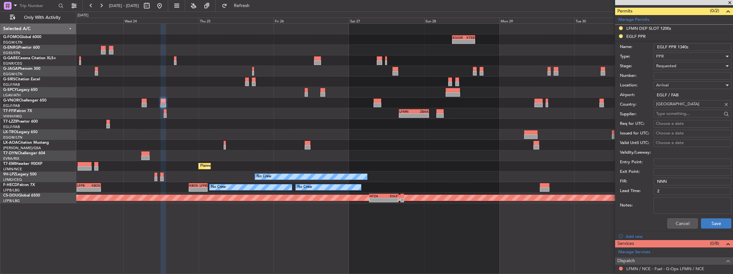
type input "EGLF PPR 1340z"
click at [709, 224] on button "Save" at bounding box center [716, 224] width 30 height 10
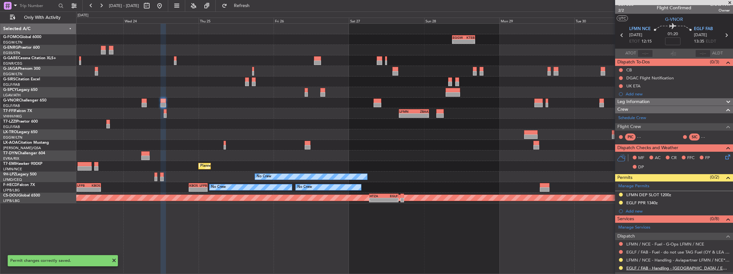
scroll to position [0, 0]
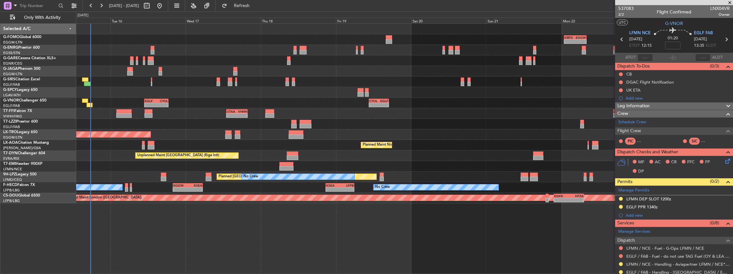
click at [733, 163] on html "[DATE] - [DATE] Refresh Quick Links Only With Activity KRFD 00:45 Z EGGW 08:00 …" at bounding box center [366, 137] width 733 height 274
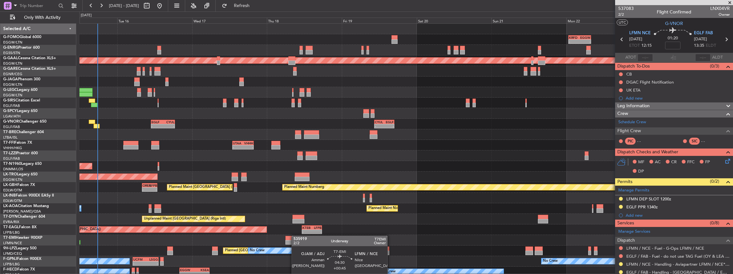
click at [295, 238] on div "- - KRFD 00:45 Z EGGW 08:00 Z 11:03 Z 22:38 Z OLBA 11:00 Z KTEB 22:45 Z Planned…" at bounding box center [406, 167] width 654 height 286
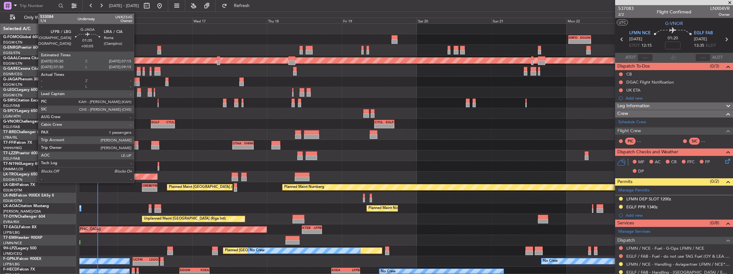
click at [137, 82] on div at bounding box center [137, 84] width 6 height 4
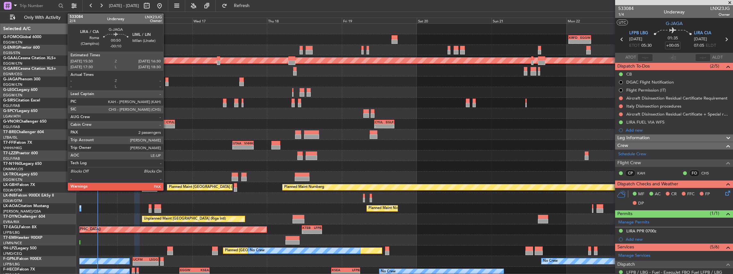
click at [166, 82] on div at bounding box center [166, 84] width 3 height 4
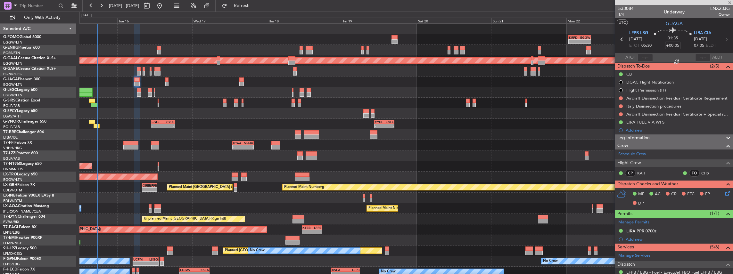
type input "-00:10"
type input "2"
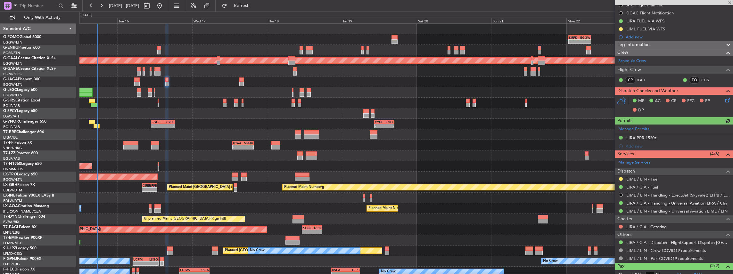
scroll to position [85, 0]
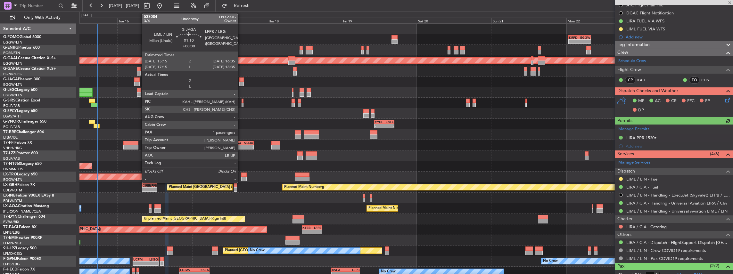
click at [241, 82] on div at bounding box center [241, 84] width 4 height 4
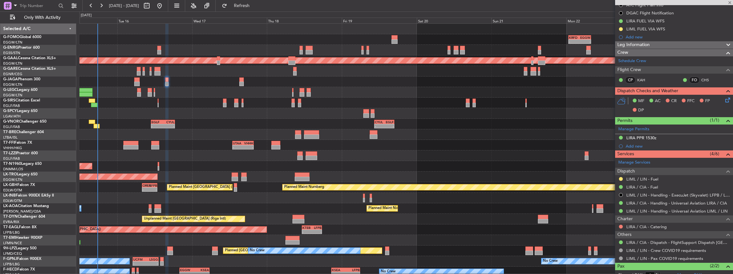
type input "1"
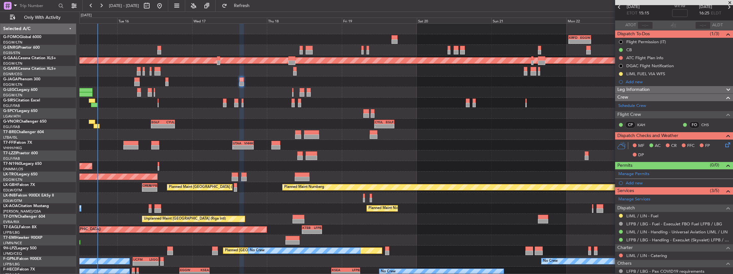
scroll to position [64, 0]
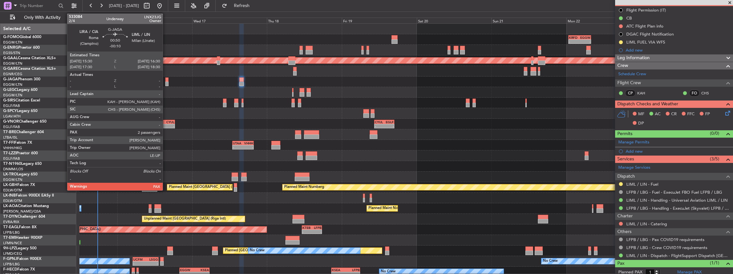
click at [166, 81] on div at bounding box center [166, 80] width 3 height 4
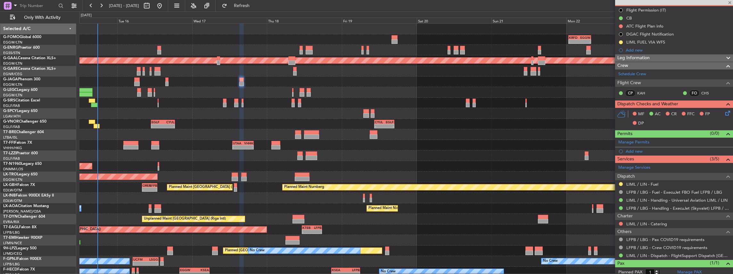
type input "-00:10"
type input "2"
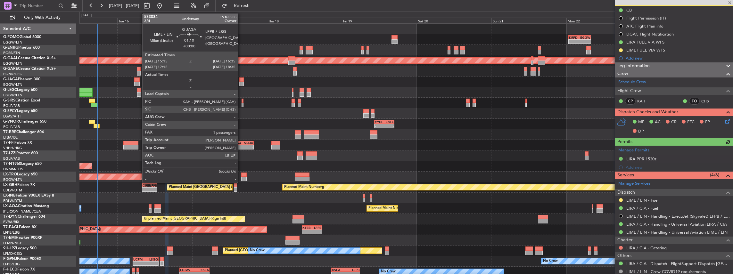
click at [241, 82] on div at bounding box center [241, 84] width 4 height 4
type input "1"
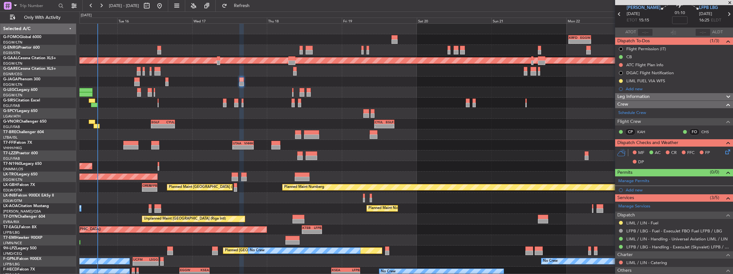
scroll to position [0, 0]
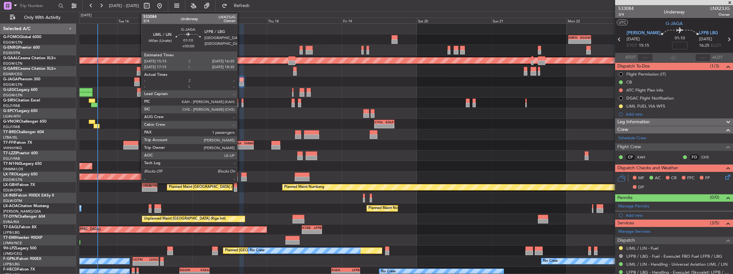
click at [240, 80] on div at bounding box center [241, 80] width 4 height 4
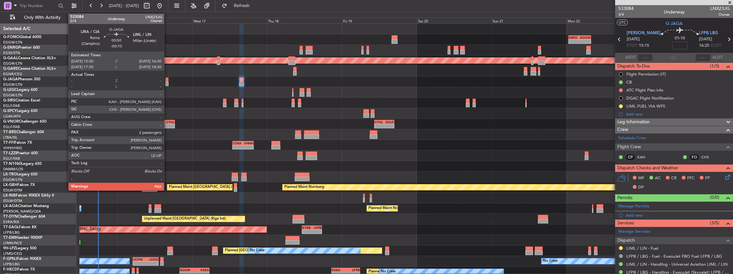
click at [167, 81] on div at bounding box center [166, 80] width 3 height 4
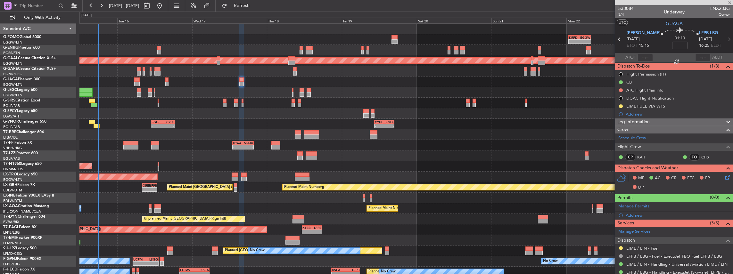
type input "-00:10"
type input "2"
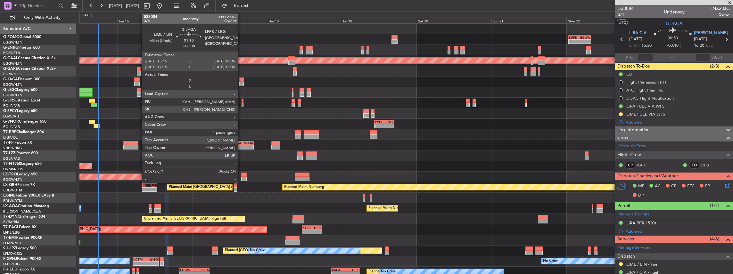
click at [241, 82] on div at bounding box center [241, 84] width 4 height 4
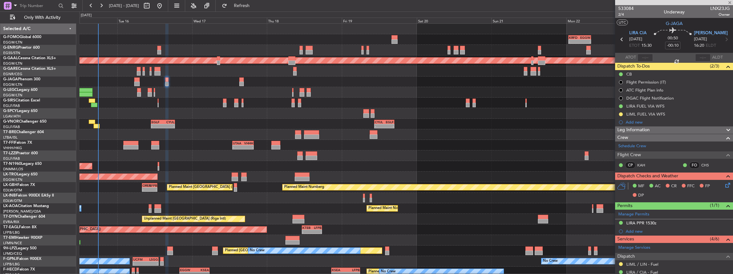
type input "1"
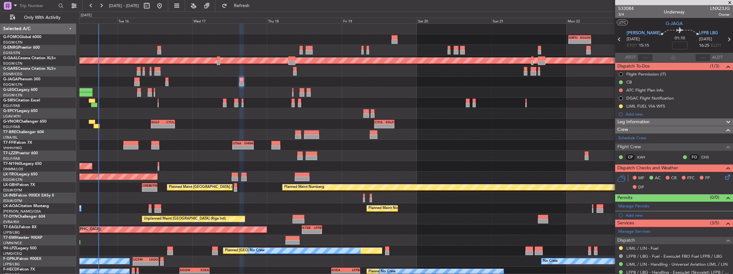
click at [724, 177] on icon at bounding box center [726, 176] width 5 height 5
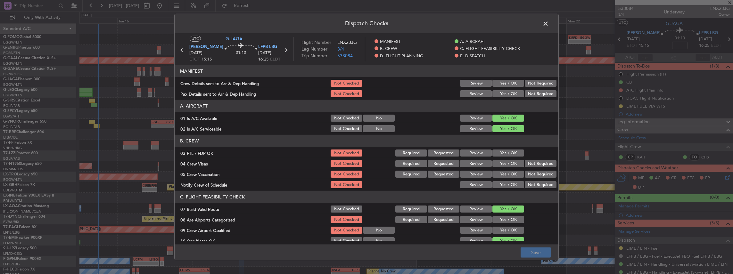
click at [505, 80] on button "Yes / OK" at bounding box center [509, 83] width 32 height 7
click at [505, 97] on button "Yes / OK" at bounding box center [509, 93] width 32 height 7
click at [535, 253] on button "Save" at bounding box center [536, 253] width 30 height 10
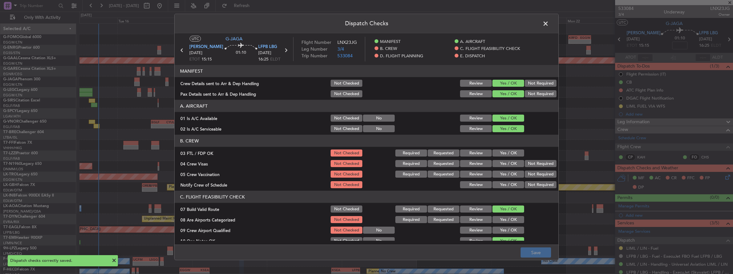
click at [549, 24] on span at bounding box center [549, 25] width 0 height 13
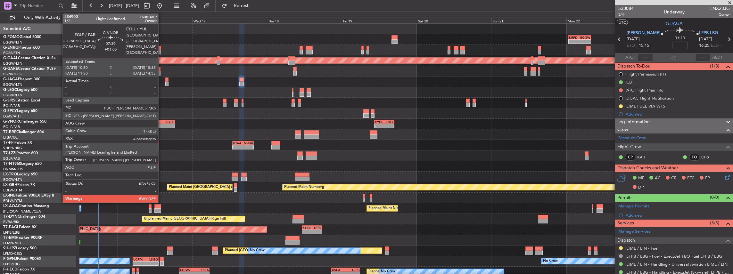
click at [162, 123] on div "EGLF" at bounding box center [158, 122] width 12 height 4
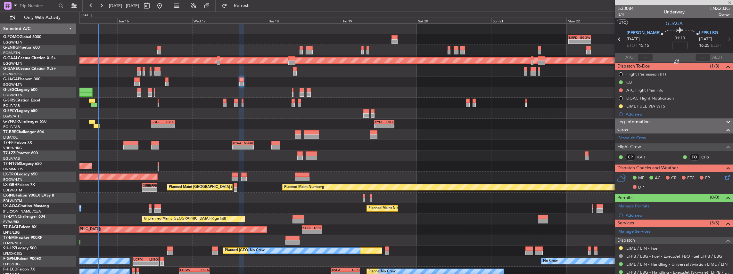
type input "+01:05"
type input "4"
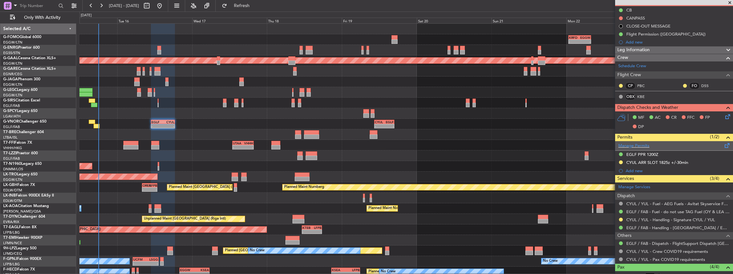
scroll to position [85, 0]
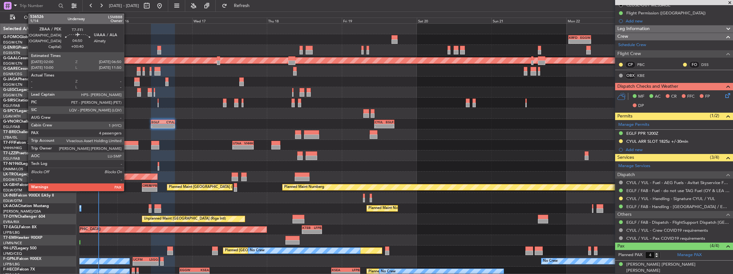
click at [127, 147] on div at bounding box center [130, 147] width 15 height 4
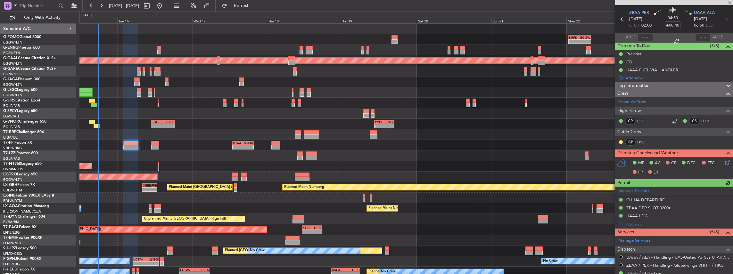
scroll to position [64, 0]
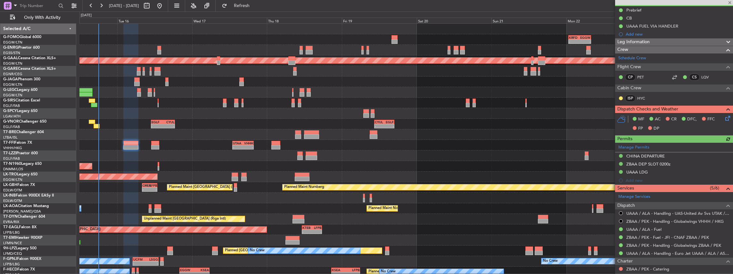
click at [158, 143] on div at bounding box center [155, 143] width 8 height 4
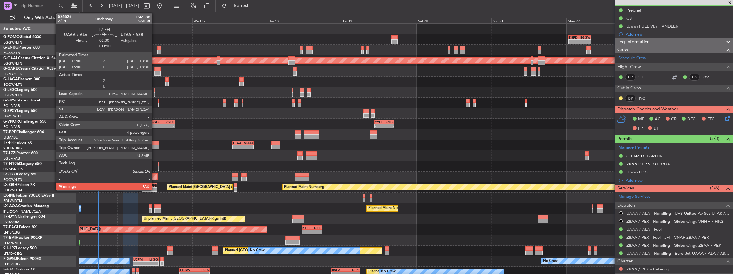
click at [155, 144] on div at bounding box center [155, 143] width 8 height 4
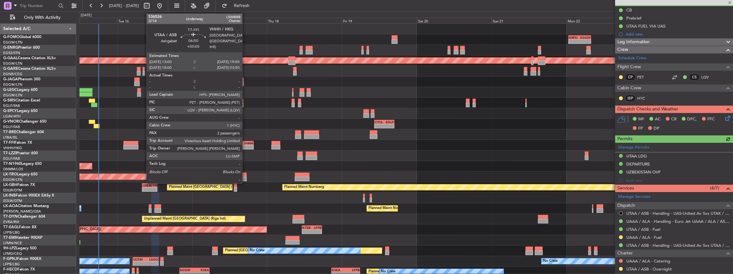
click at [246, 143] on div "VHHH" at bounding box center [248, 143] width 10 height 4
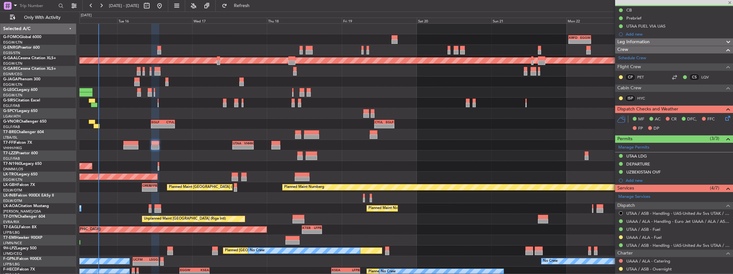
type input "+00:05"
type input "2"
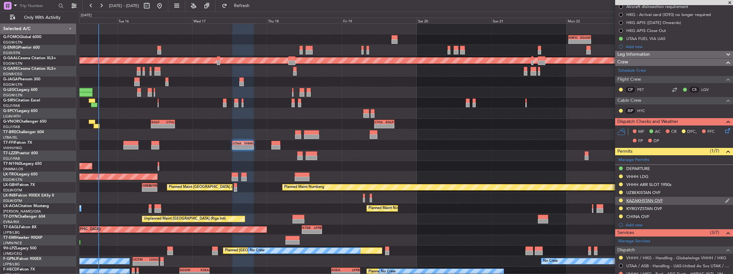
scroll to position [85, 0]
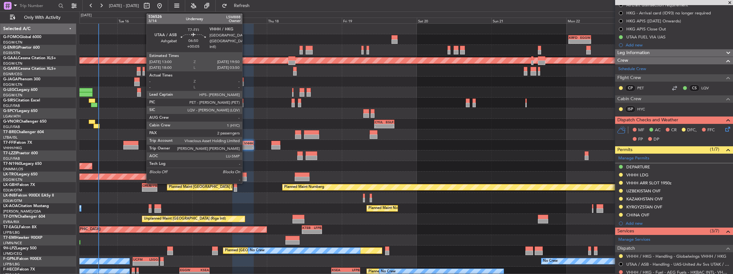
click at [246, 145] on div "VHHH 19:50 Z" at bounding box center [248, 143] width 11 height 4
click at [247, 145] on div "19:50 Z" at bounding box center [248, 147] width 10 height 4
click at [244, 143] on div "VHHH" at bounding box center [248, 143] width 10 height 4
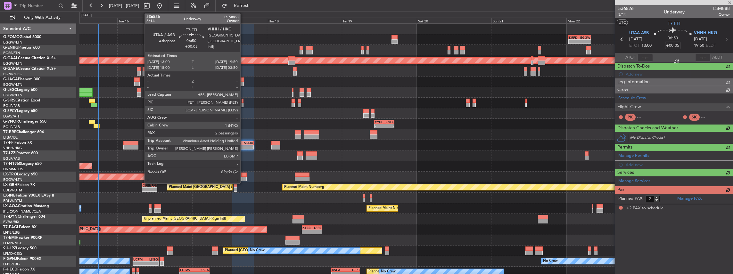
click at [243, 143] on div "VHHH" at bounding box center [248, 143] width 10 height 4
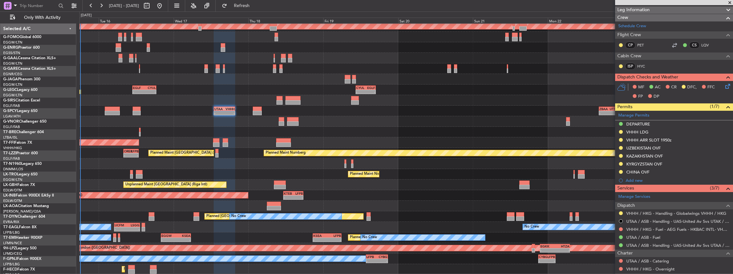
scroll to position [34, 0]
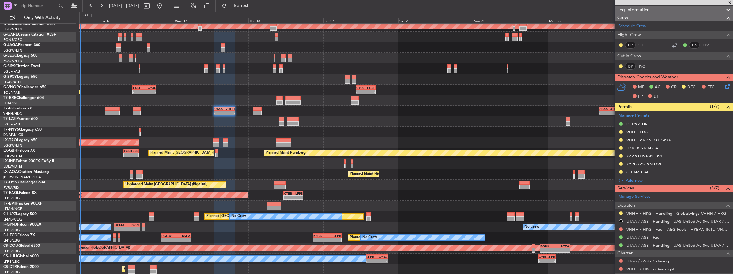
click at [263, 159] on div "Planned Maint Dusseldorf A/C Unavailable London (Luton) Planned Maint London (L…" at bounding box center [406, 132] width 654 height 286
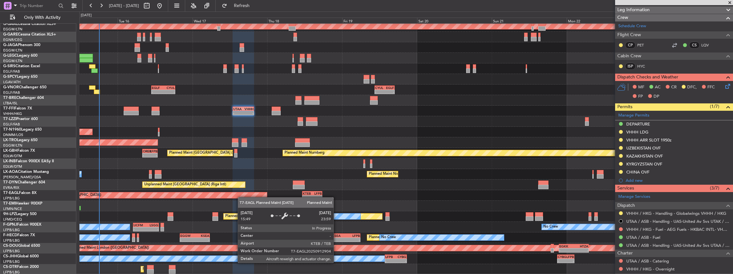
click at [241, 196] on div "Planned Maint Dusseldorf A/C Unavailable London (Luton) Planned Maint London (L…" at bounding box center [406, 132] width 654 height 286
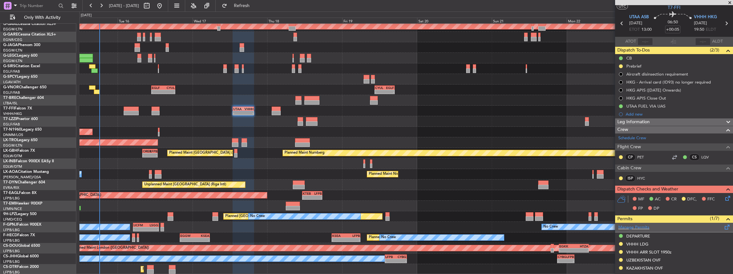
scroll to position [0, 0]
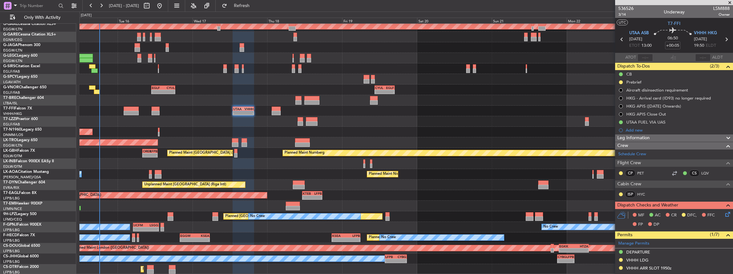
click at [724, 213] on icon at bounding box center [726, 213] width 5 height 5
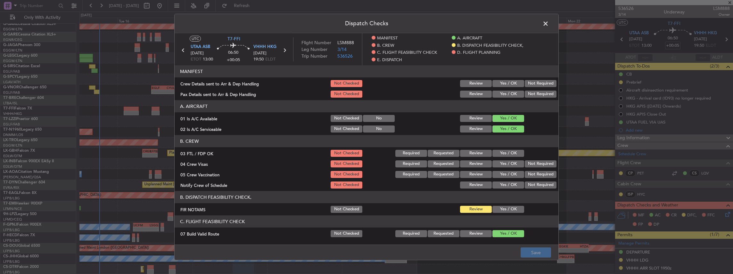
click at [506, 83] on button "Yes / OK" at bounding box center [509, 83] width 32 height 7
click at [505, 93] on button "Yes / OK" at bounding box center [509, 94] width 32 height 7
click at [534, 253] on button "Save" at bounding box center [536, 253] width 30 height 10
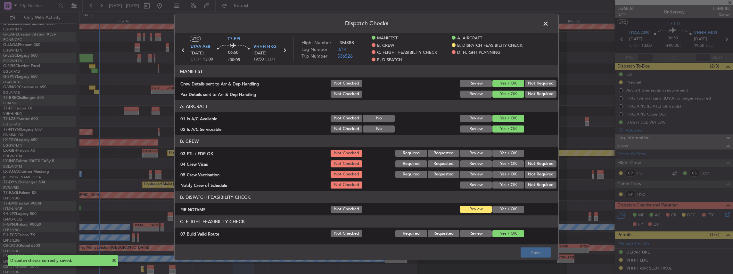
click at [549, 22] on span at bounding box center [549, 25] width 0 height 13
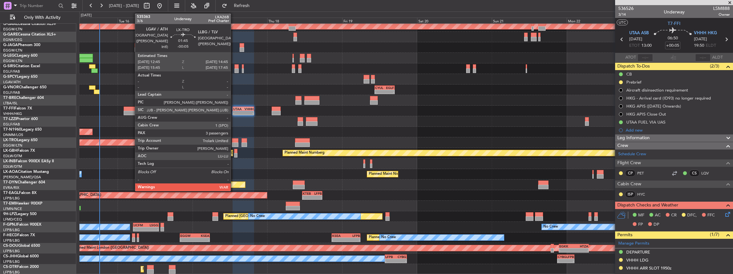
click at [234, 142] on div at bounding box center [235, 140] width 6 height 4
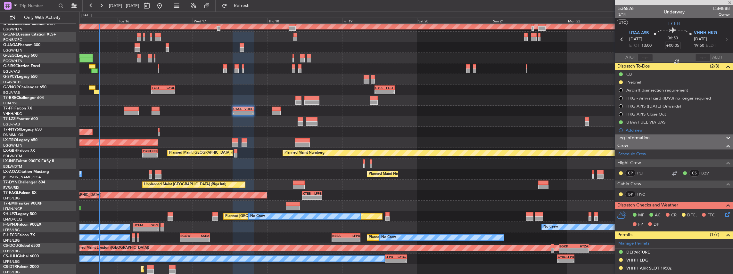
type input "-00:05"
type input "3"
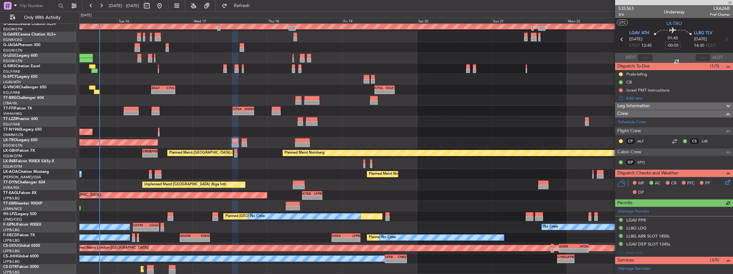
scroll to position [64, 0]
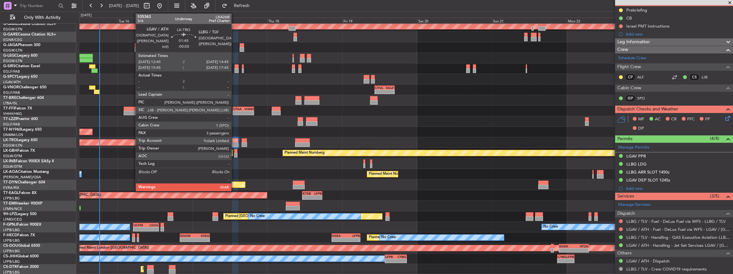
click at [235, 143] on div at bounding box center [235, 145] width 6 height 4
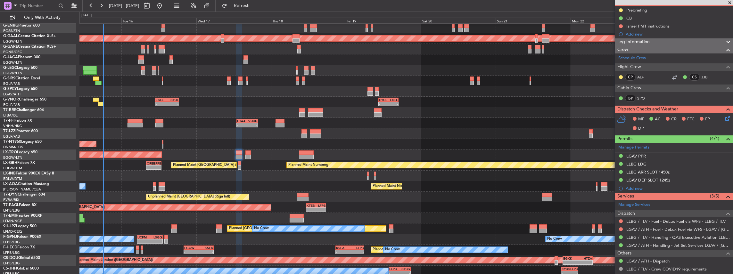
scroll to position [21, 0]
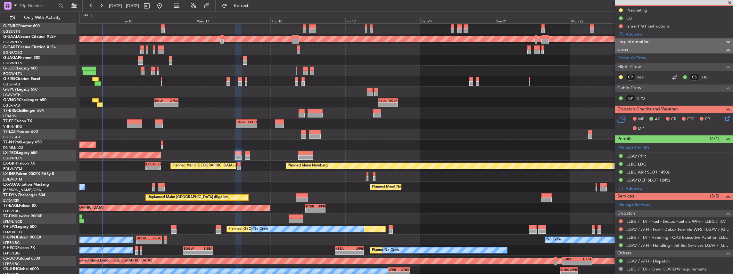
click at [255, 82] on div at bounding box center [406, 81] width 654 height 11
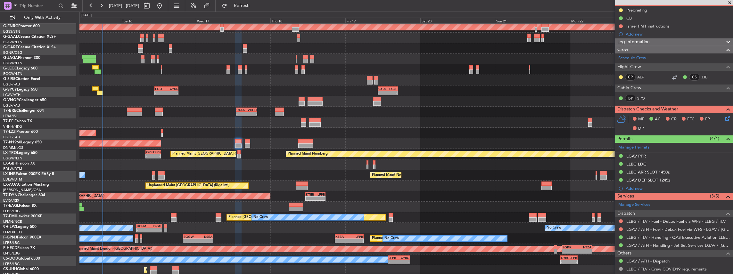
scroll to position [33, 0]
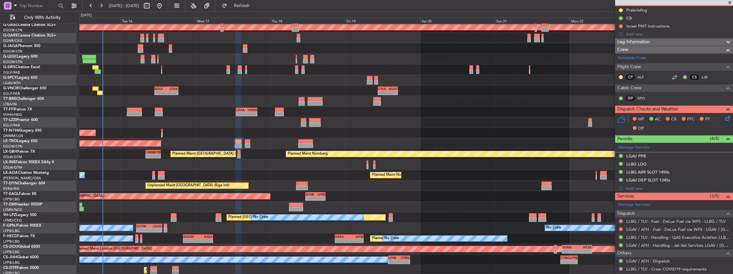
click at [278, 171] on div "Planned Maint Nice (Côte d'Azur Airport) No Crew Chester" at bounding box center [406, 175] width 654 height 11
